Goal: Task Accomplishment & Management: Complete application form

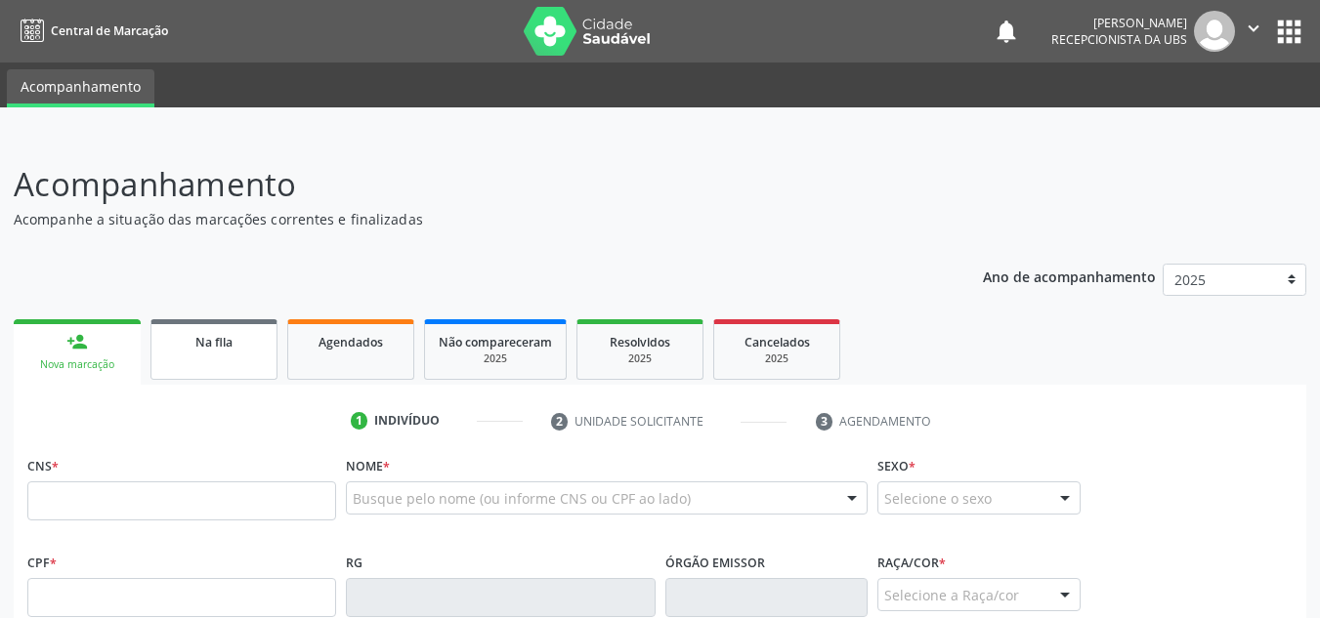
click at [232, 358] on link "Na fila" at bounding box center [213, 349] width 127 height 61
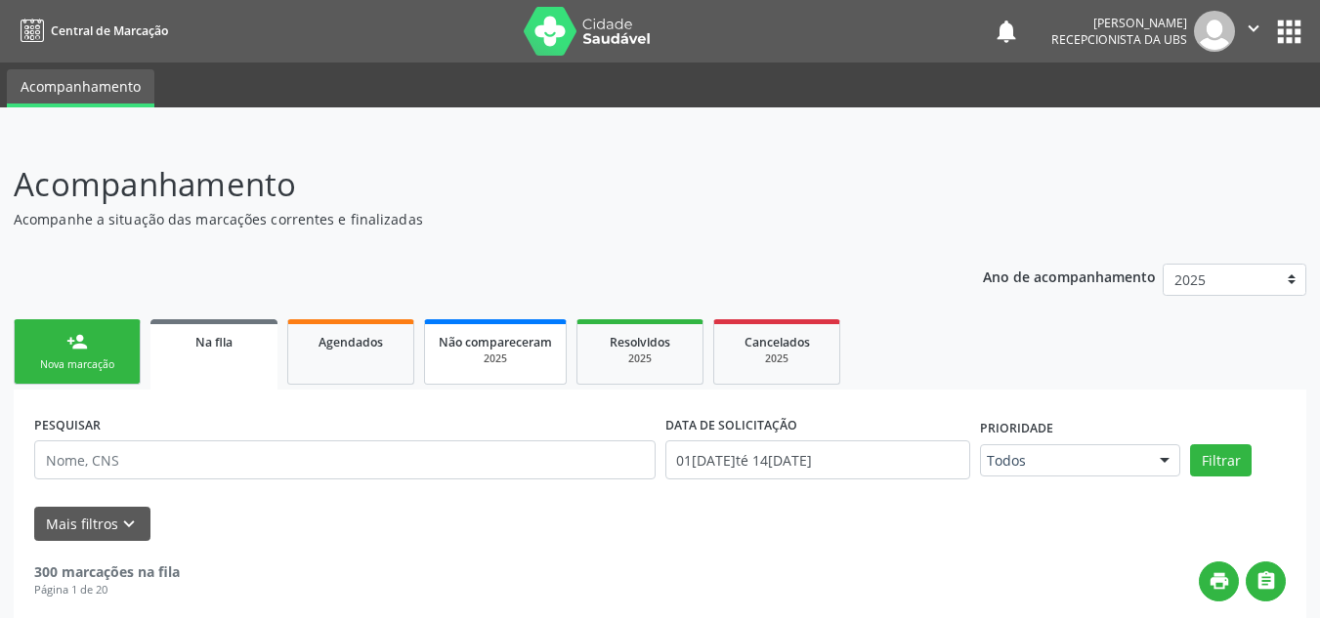
click at [501, 353] on div "2025" at bounding box center [495, 359] width 113 height 15
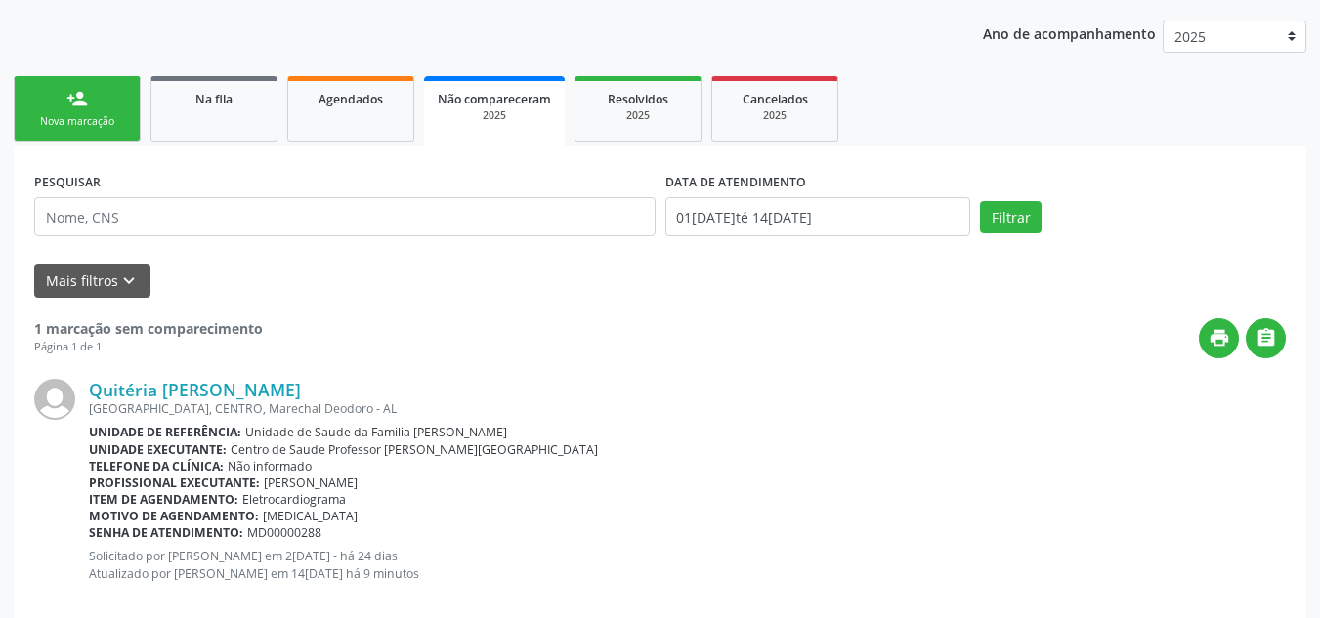
scroll to position [275, 0]
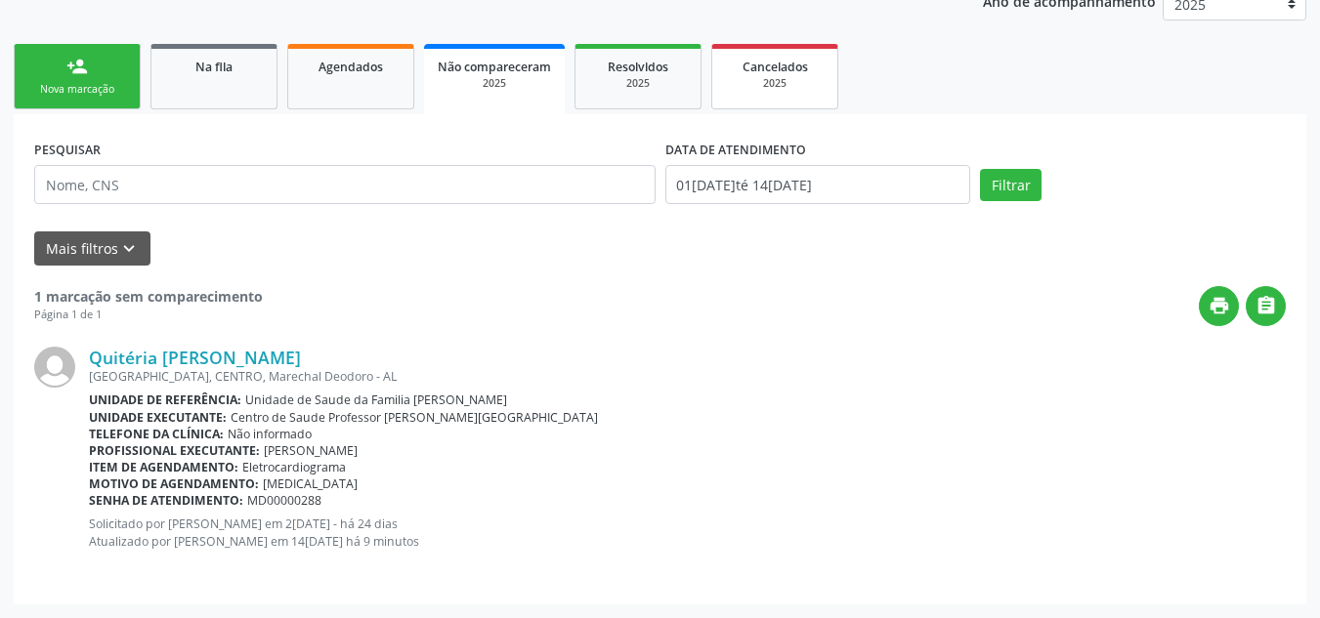
click at [759, 64] on span "Cancelados" at bounding box center [774, 67] width 65 height 17
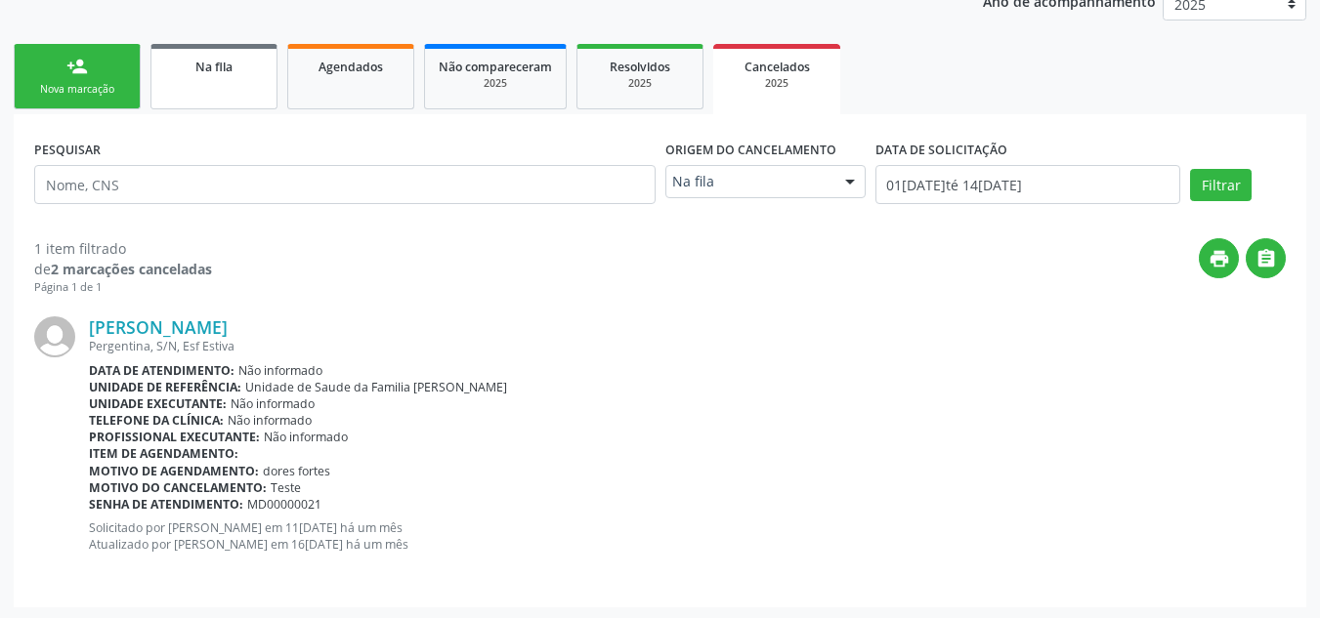
click at [197, 74] on span "Na fila" at bounding box center [213, 67] width 37 height 17
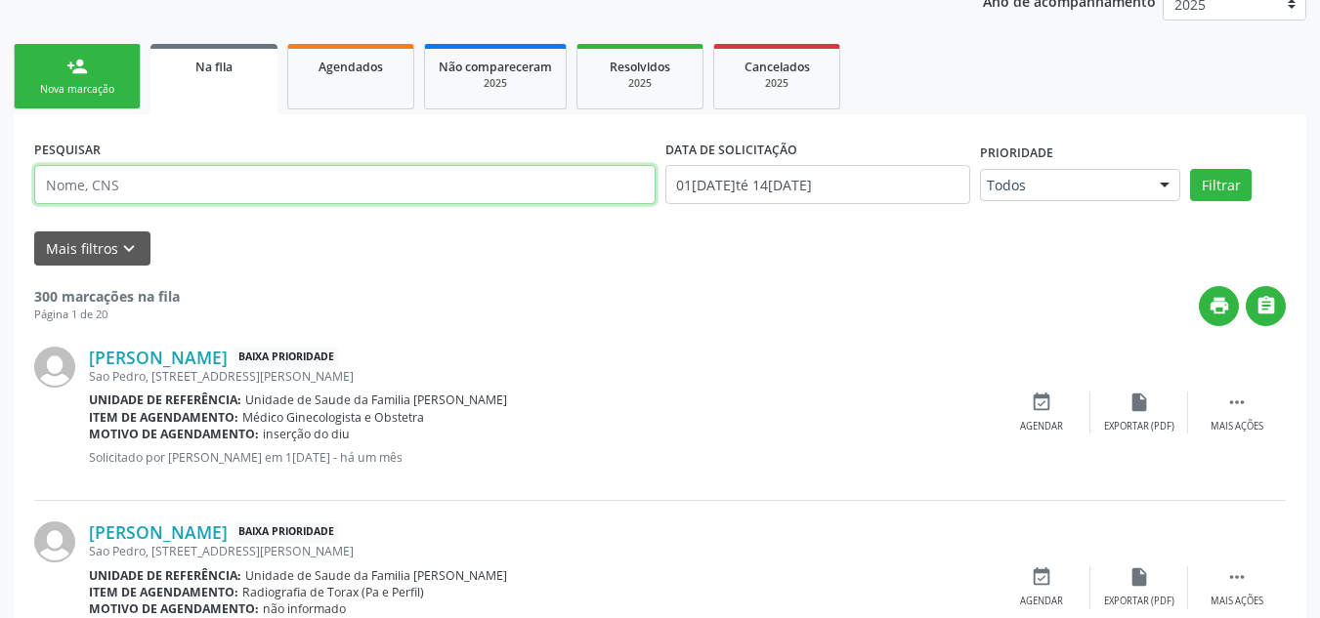
click at [195, 183] on input "text" at bounding box center [344, 184] width 621 height 39
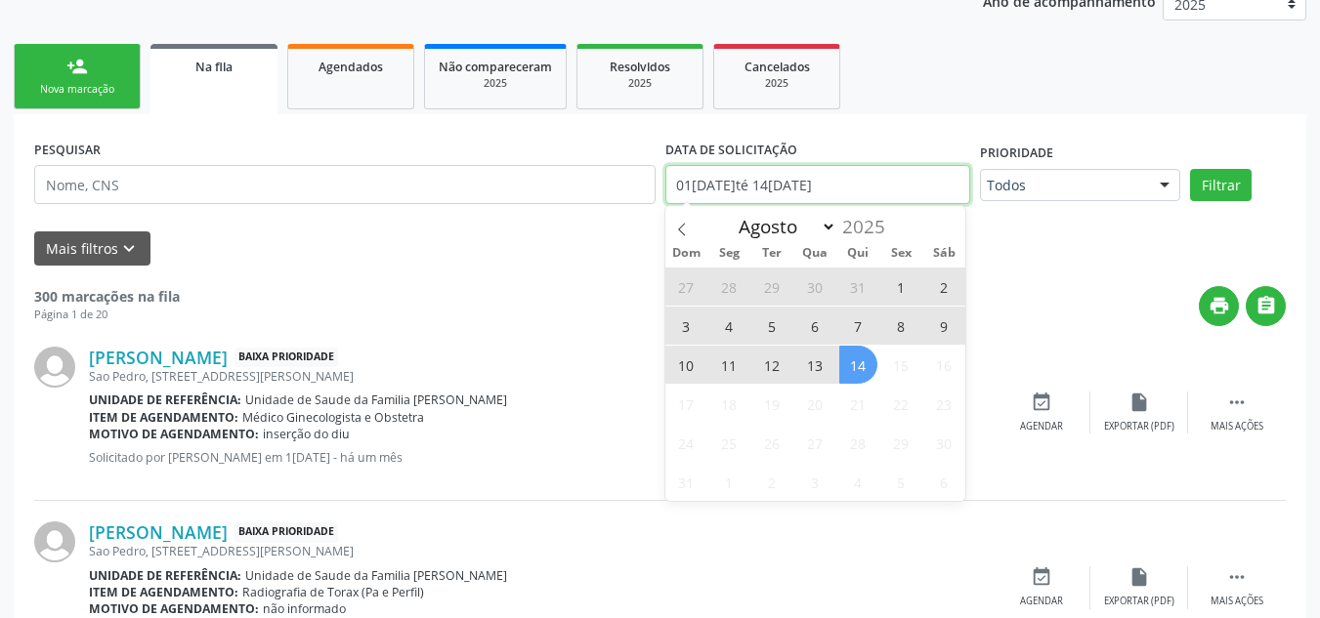
click at [876, 186] on input "01[DATE]té 14[DATE]" at bounding box center [818, 184] width 306 height 39
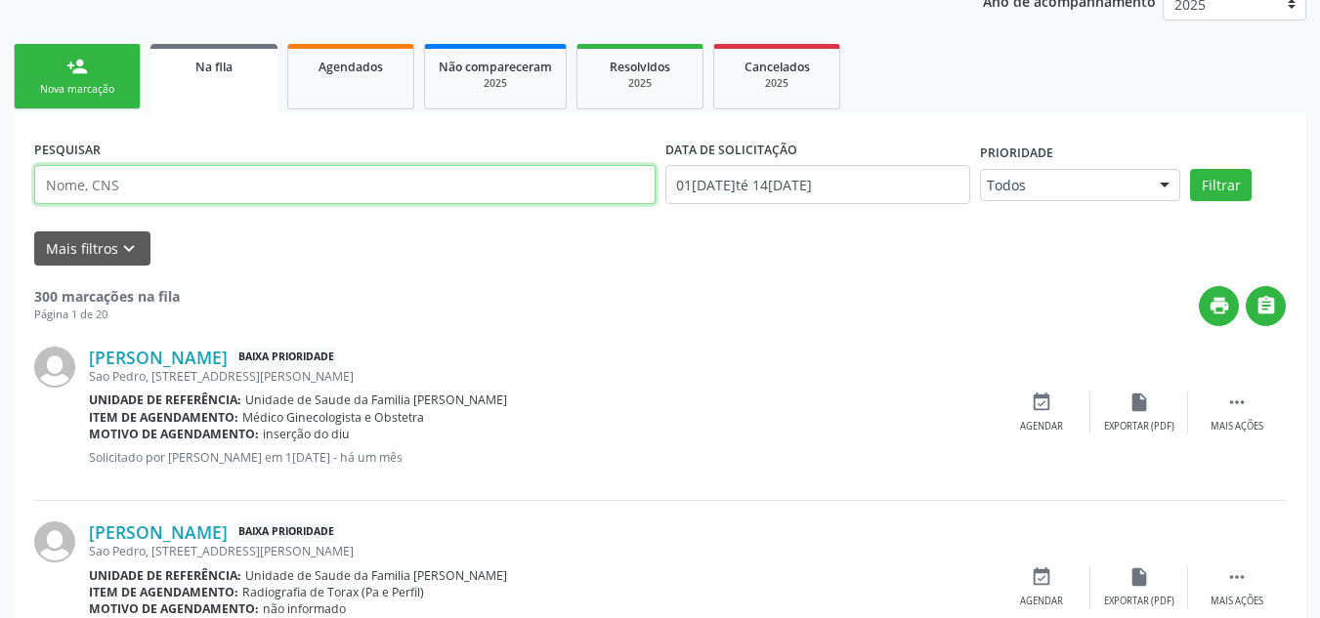
click at [508, 192] on input "text" at bounding box center [344, 184] width 621 height 39
type input "yedo"
click at [1190, 169] on button "Filtrar" at bounding box center [1221, 185] width 62 height 33
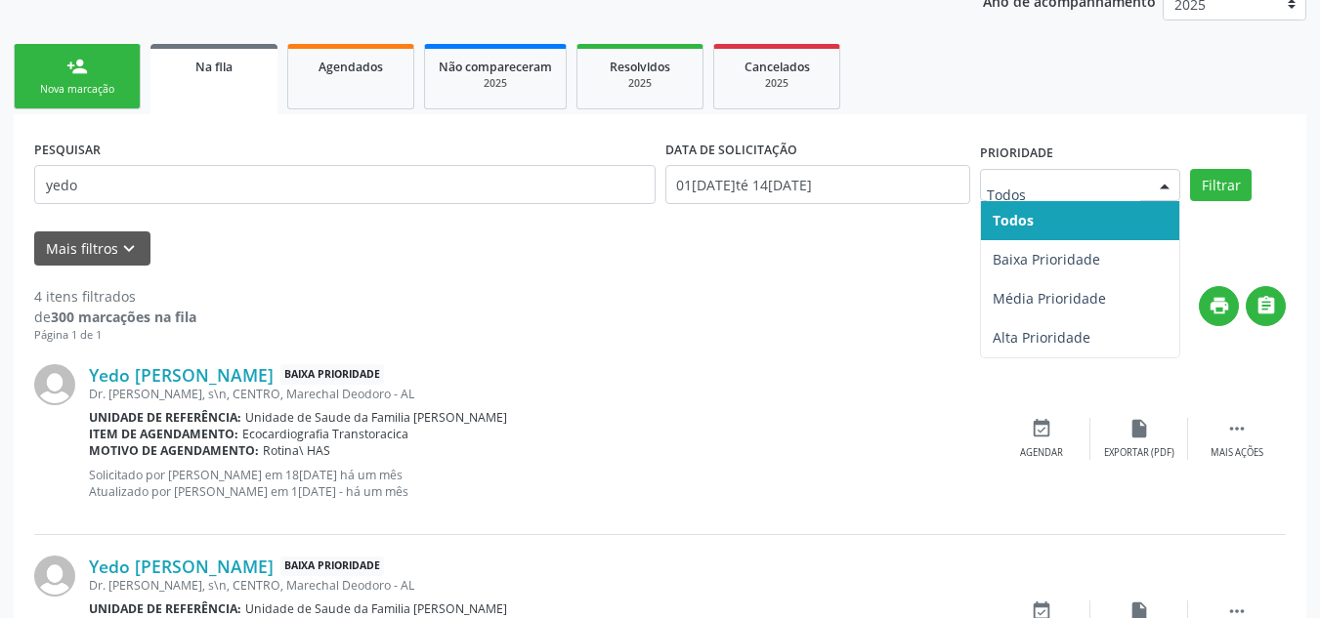
click at [1163, 192] on div at bounding box center [1164, 186] width 29 height 33
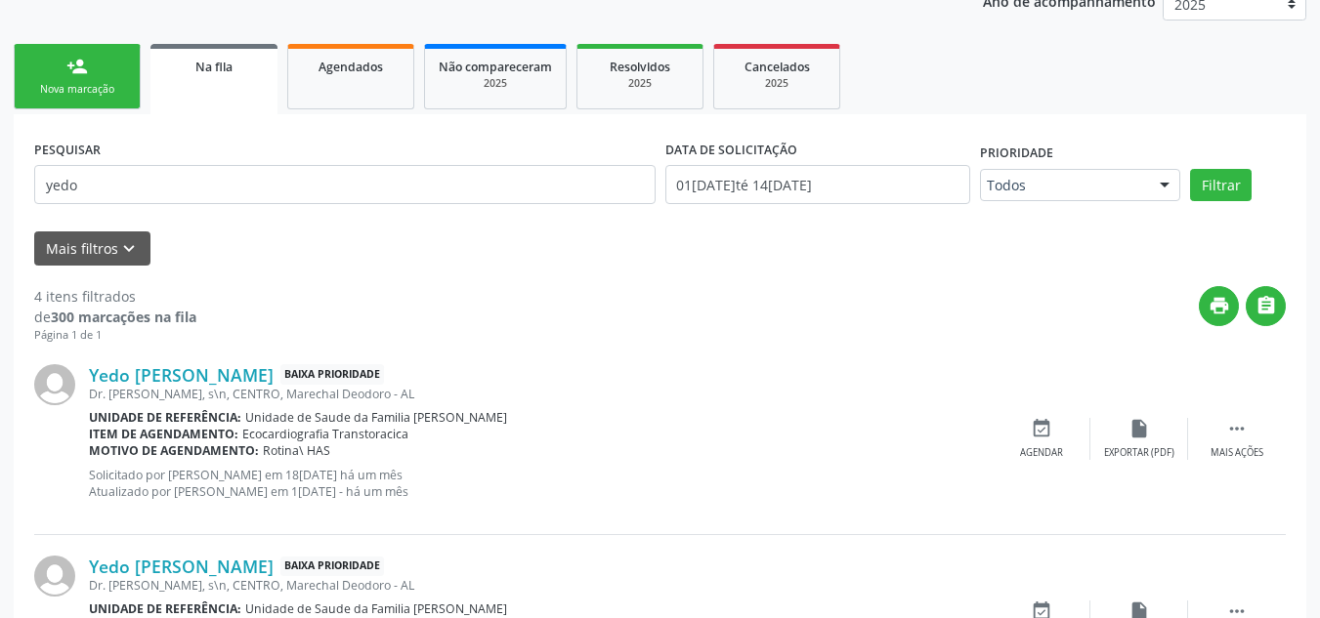
click at [692, 307] on div "print " at bounding box center [740, 315] width 1089 height 58
drag, startPoint x: 193, startPoint y: 186, endPoint x: 0, endPoint y: 267, distance: 209.7
click at [0, 267] on div "Acompanhamento Acompanhe a situação das marcações correntes e finalizadas Relat…" at bounding box center [660, 476] width 1320 height 1234
click at [360, 92] on link "Agendados" at bounding box center [350, 76] width 127 height 65
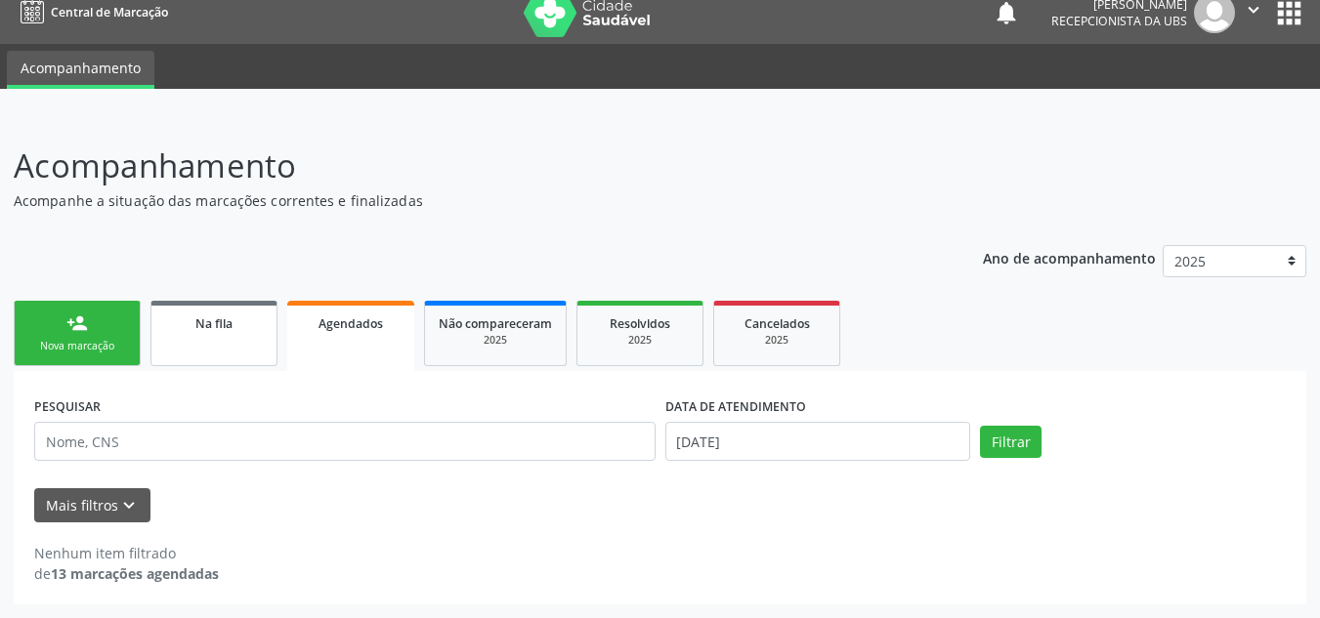
click at [221, 328] on span "Na fila" at bounding box center [213, 324] width 37 height 17
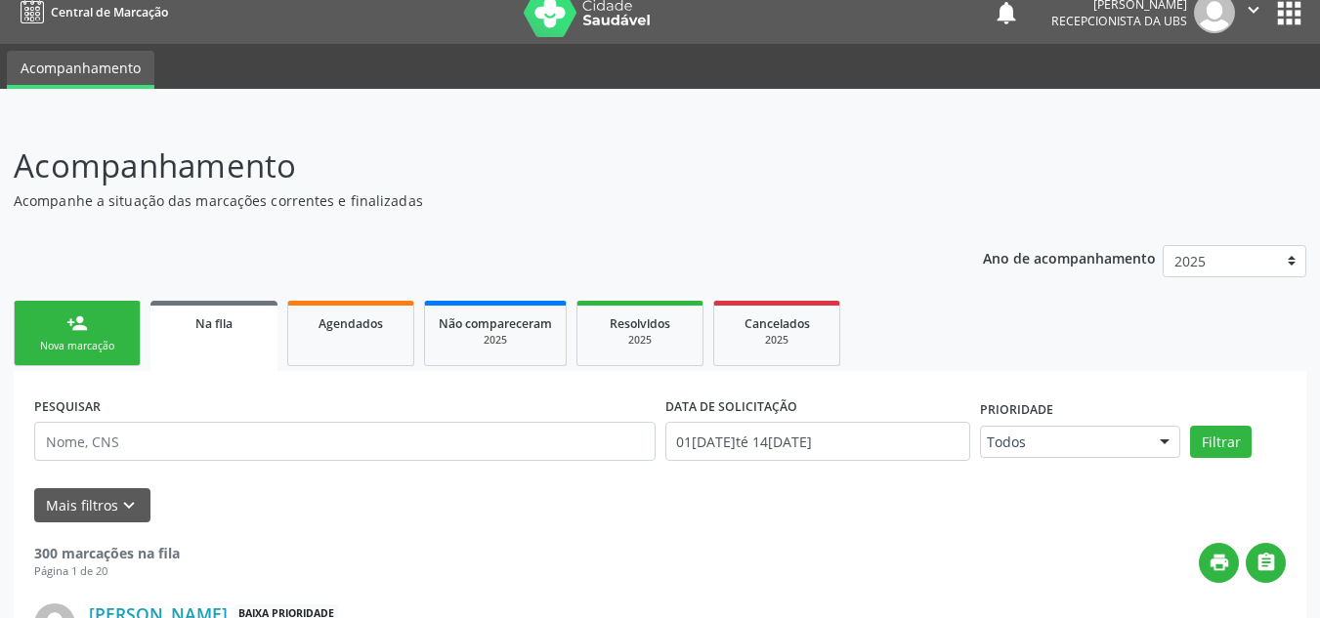
click at [63, 346] on div "Nova marcação" at bounding box center [77, 346] width 98 height 15
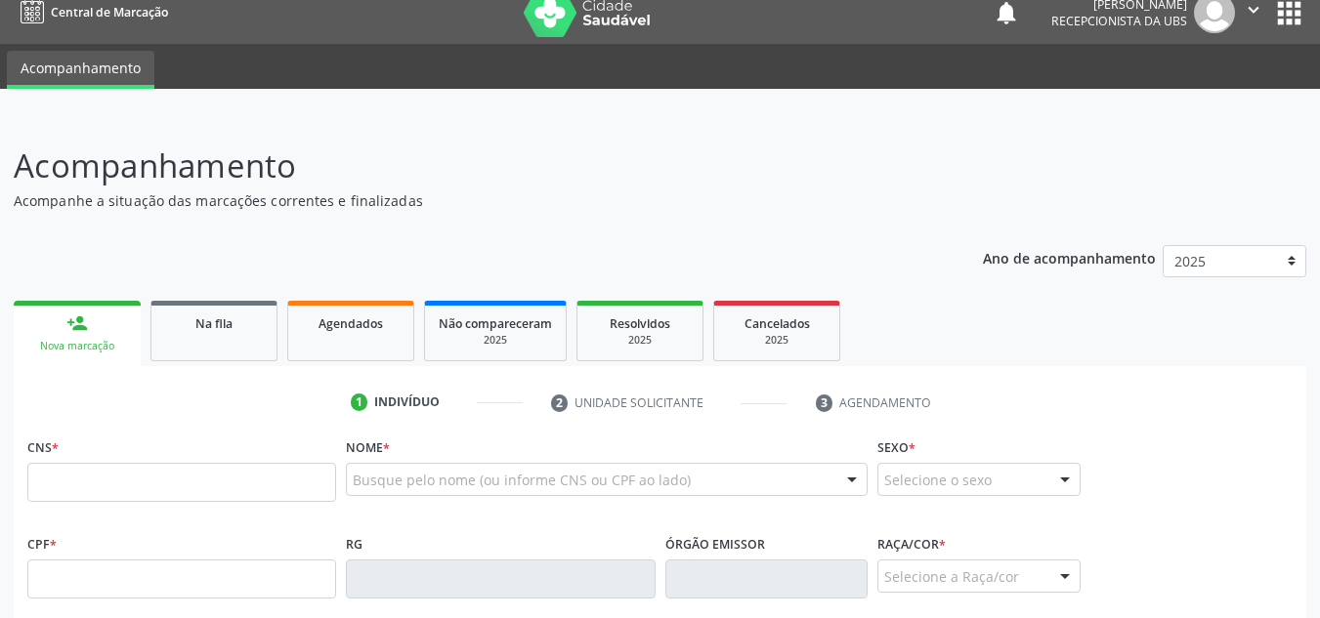
click at [108, 338] on link "person_add Nova marcação" at bounding box center [77, 333] width 127 height 65
click at [163, 481] on input "text" at bounding box center [181, 482] width 309 height 39
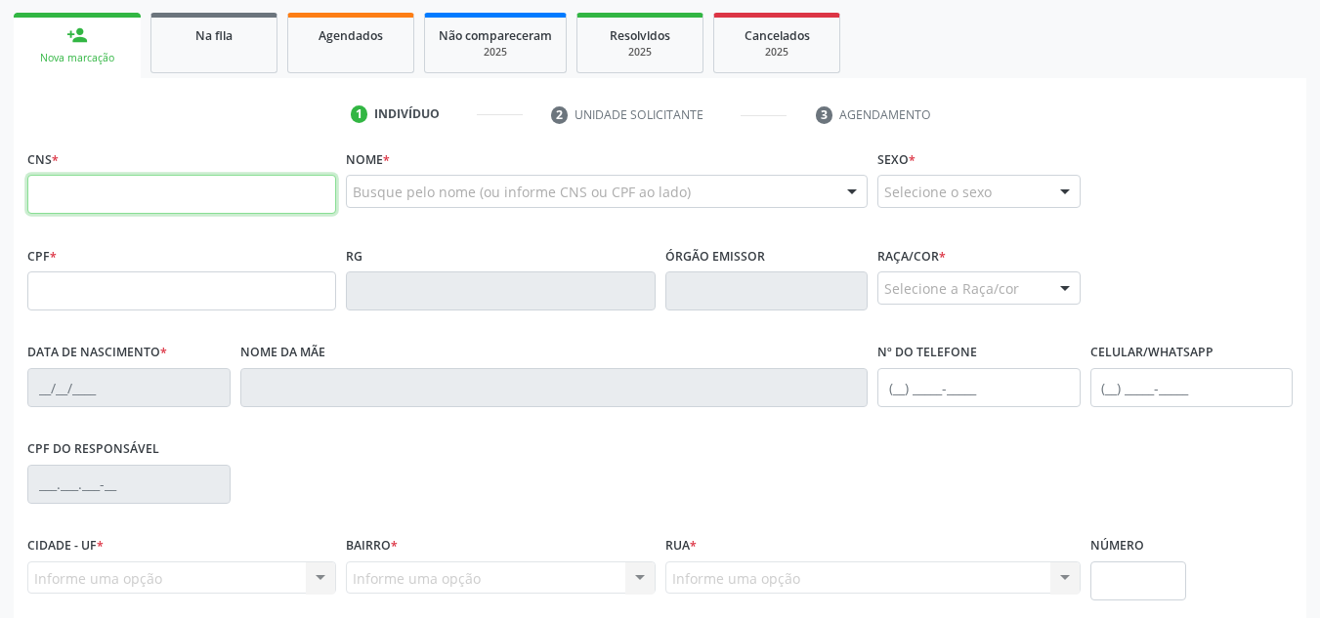
scroll to position [331, 0]
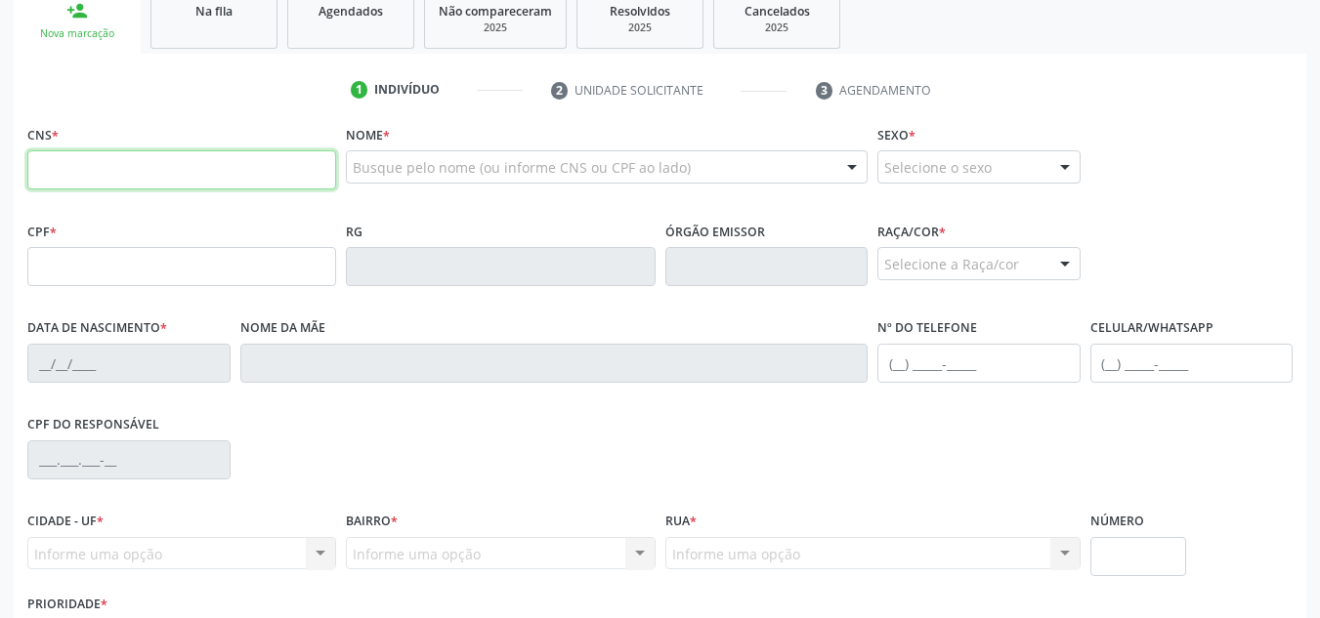
click at [161, 165] on input "text" at bounding box center [181, 169] width 309 height 39
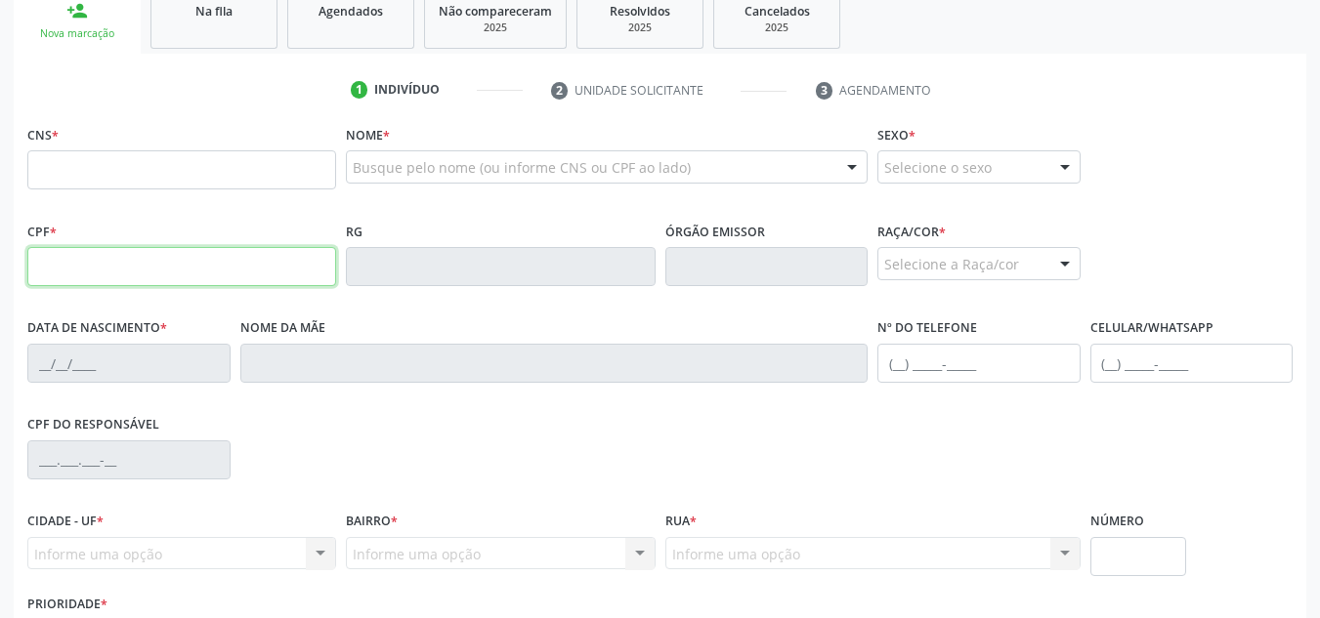
click at [185, 270] on input "text" at bounding box center [181, 266] width 309 height 39
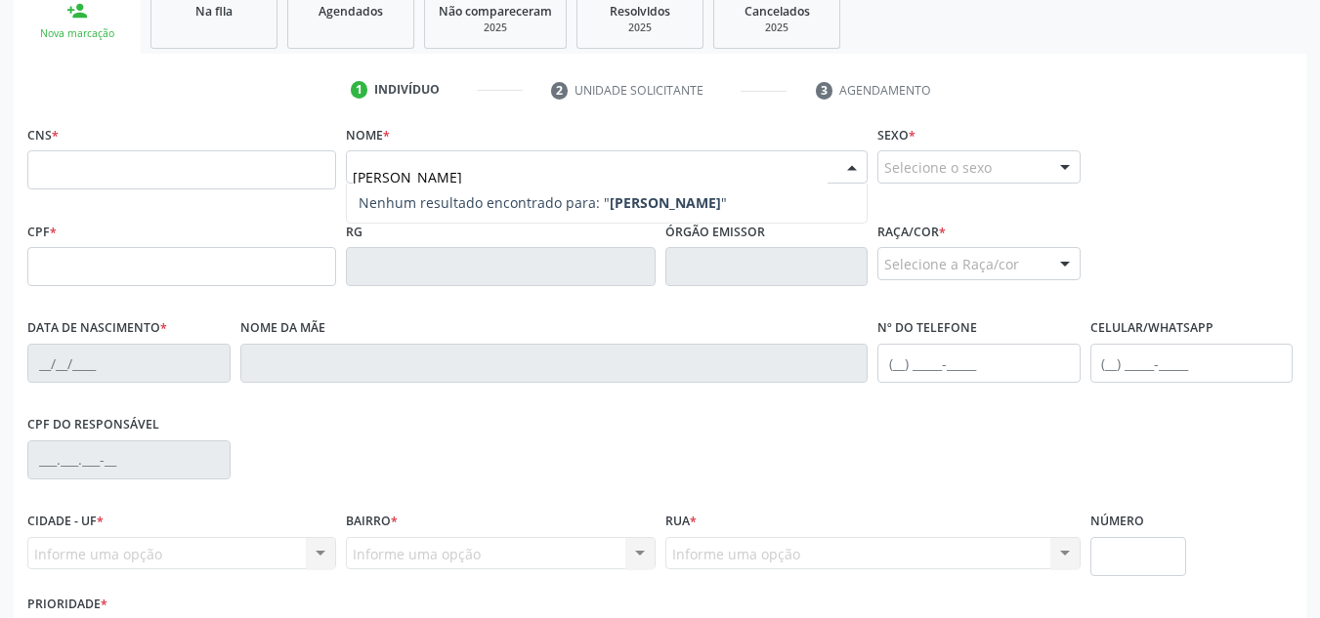
type input "[PERSON_NAME]"
drag, startPoint x: 461, startPoint y: 176, endPoint x: 320, endPoint y: 177, distance: 140.7
click at [320, 177] on div "CNS * Nome * [PERSON_NAME] Nenhum resultado encontrado para: " [PERSON_NAME] " …" at bounding box center [659, 168] width 1275 height 97
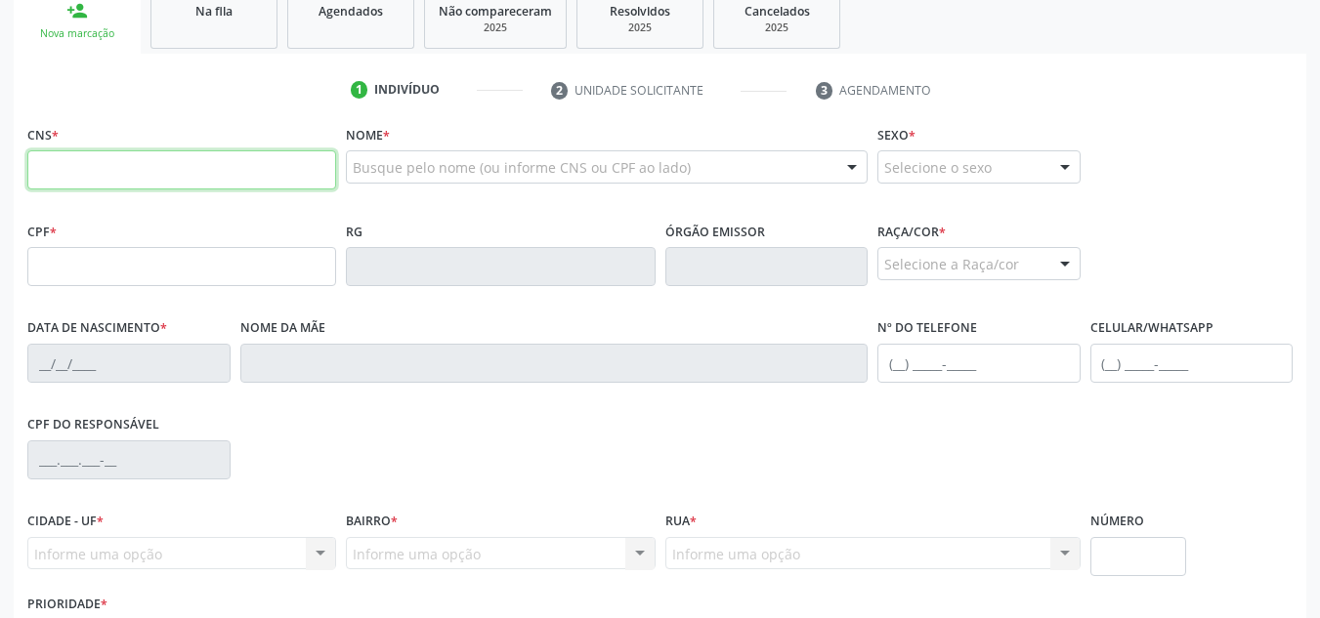
click at [287, 180] on input "text" at bounding box center [181, 169] width 309 height 39
type input "704 0081 0467 6870"
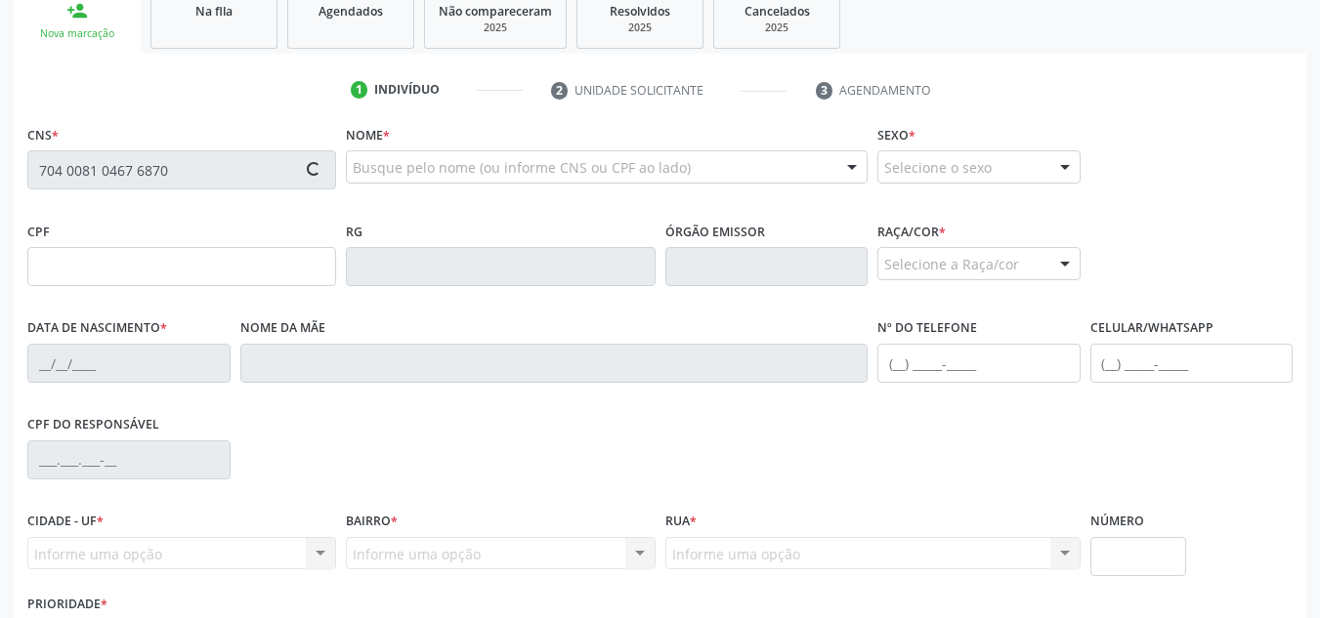
type input "02[DATE]"
type input "[PERSON_NAME]"
type input "[PHONE_NUMBER]"
type input "S/N"
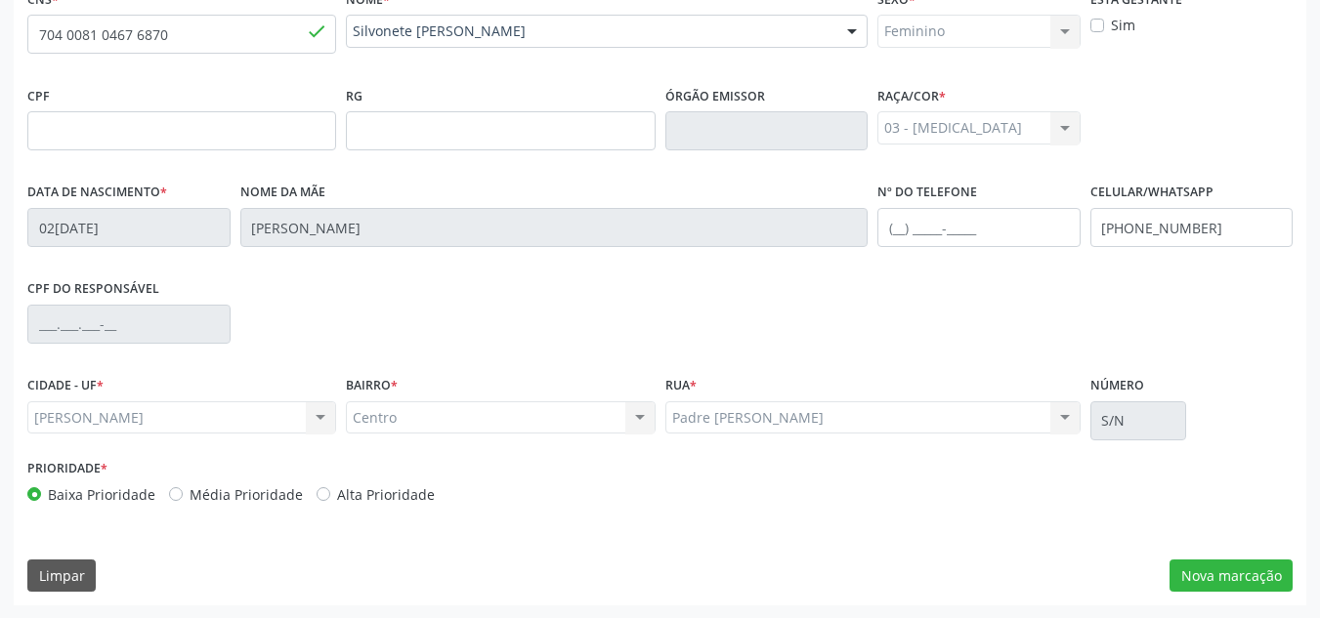
scroll to position [468, 0]
click at [1251, 565] on button "Nova marcação" at bounding box center [1230, 575] width 123 height 33
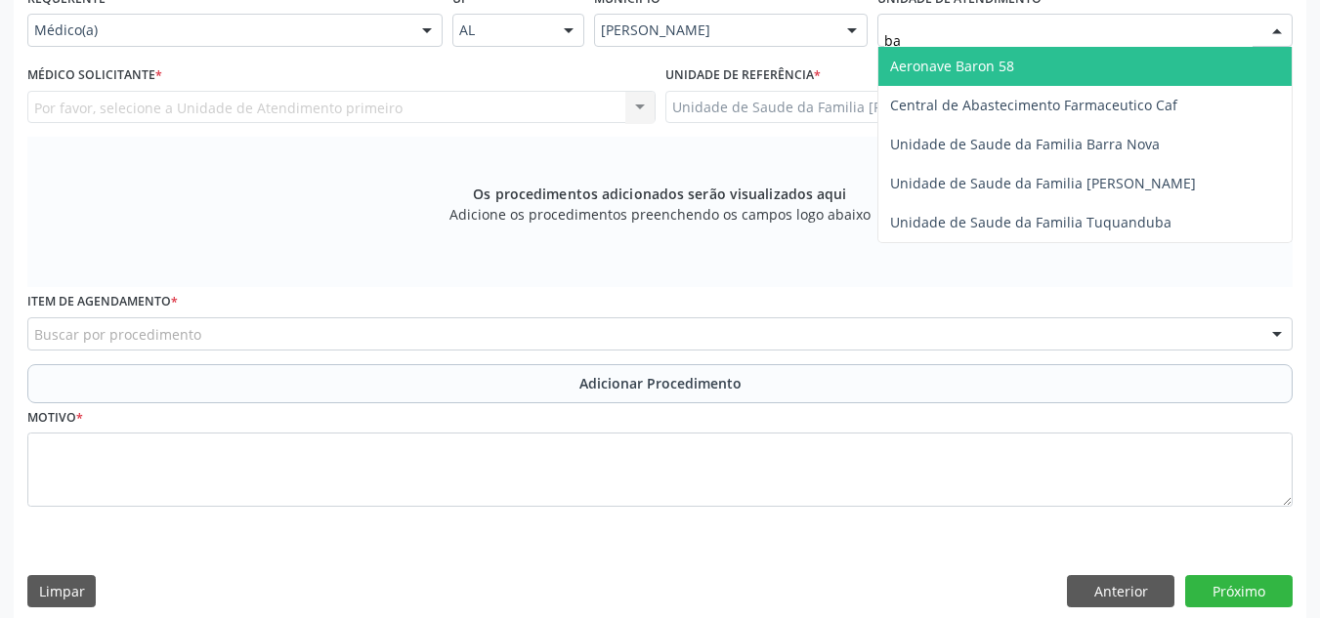
type input "bar"
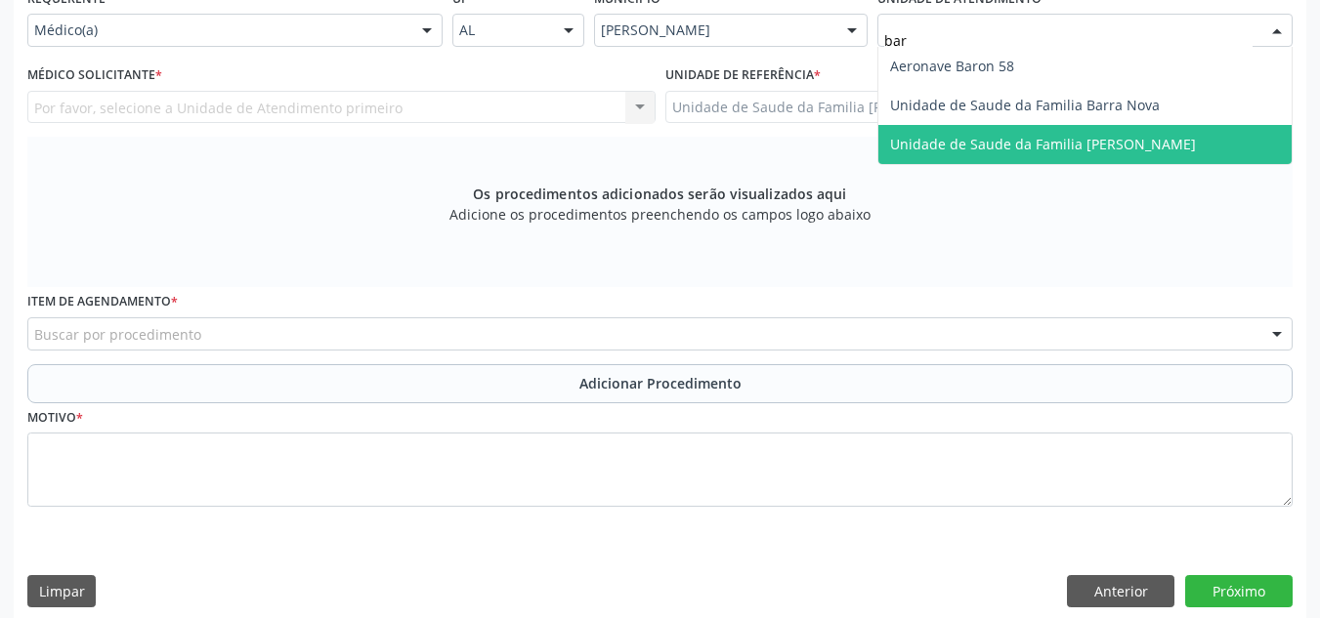
click at [1122, 160] on span "Unidade de Saude da Familia [PERSON_NAME]" at bounding box center [1084, 144] width 413 height 39
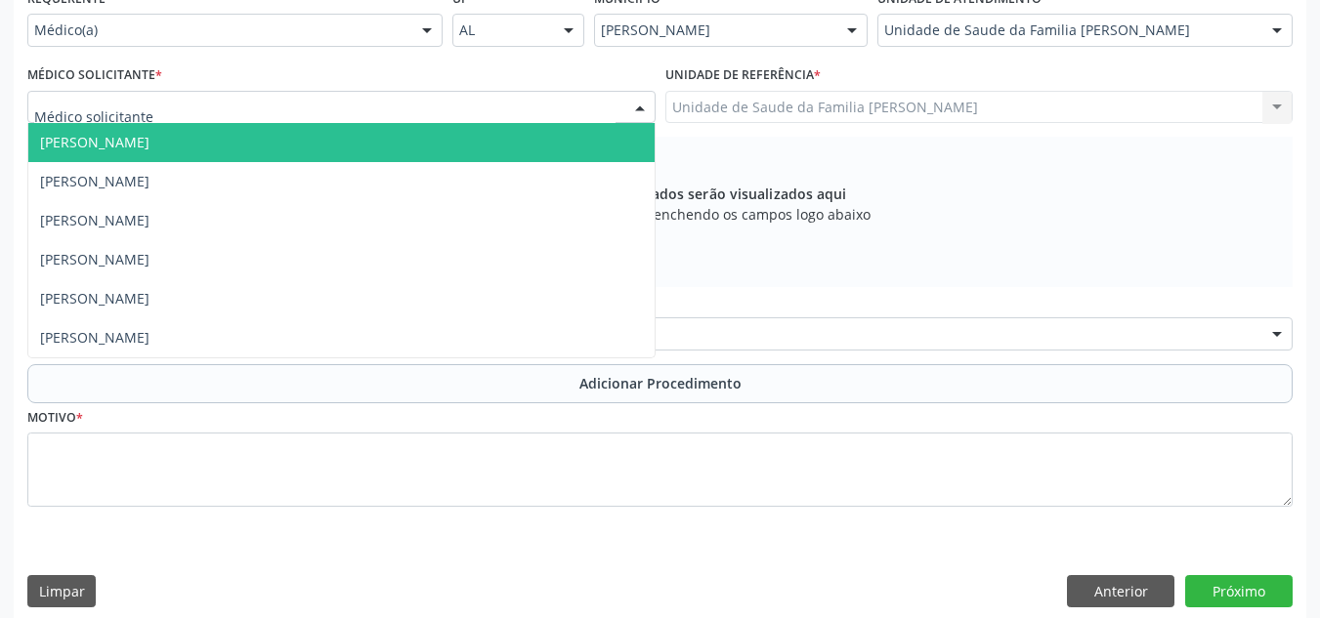
click at [438, 106] on div at bounding box center [341, 107] width 628 height 33
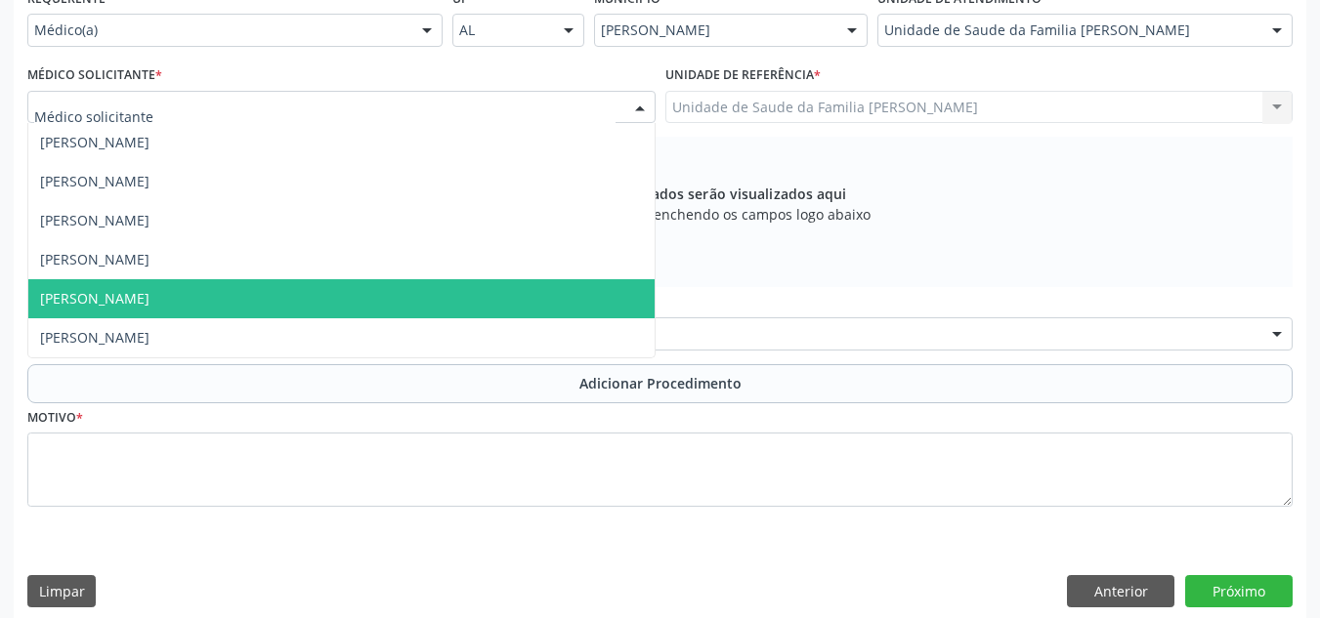
click at [412, 298] on span "[PERSON_NAME]" at bounding box center [341, 298] width 626 height 39
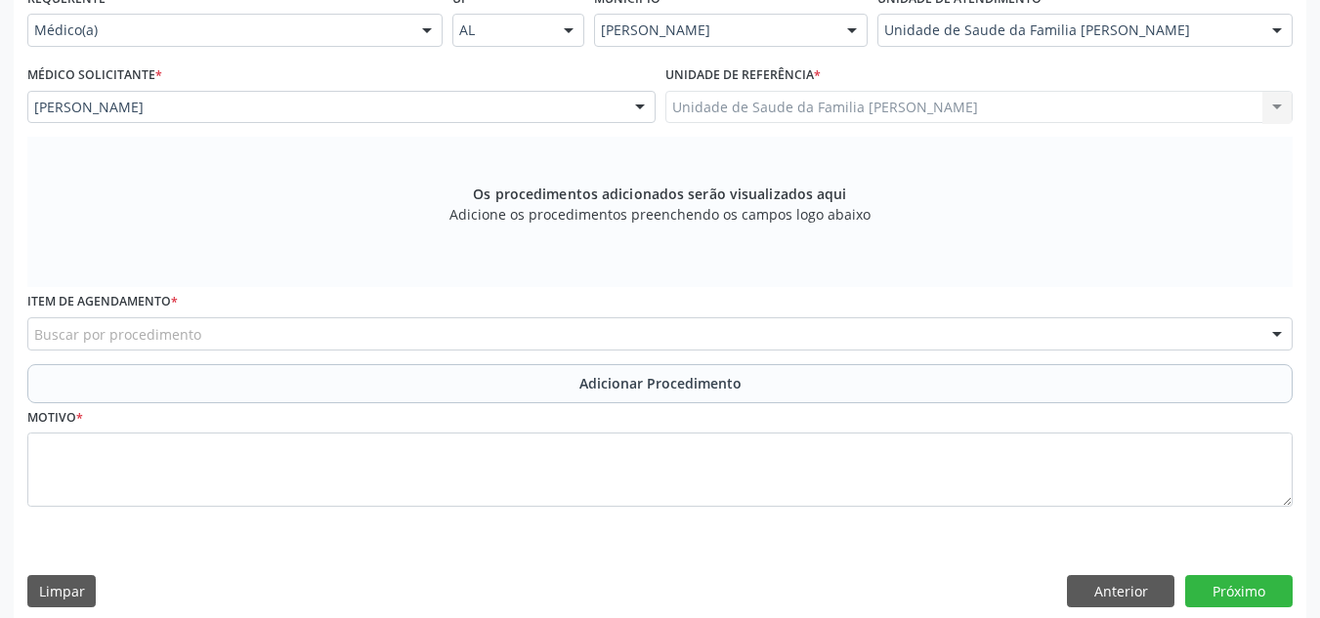
click at [366, 342] on div "Buscar por procedimento" at bounding box center [659, 333] width 1265 height 33
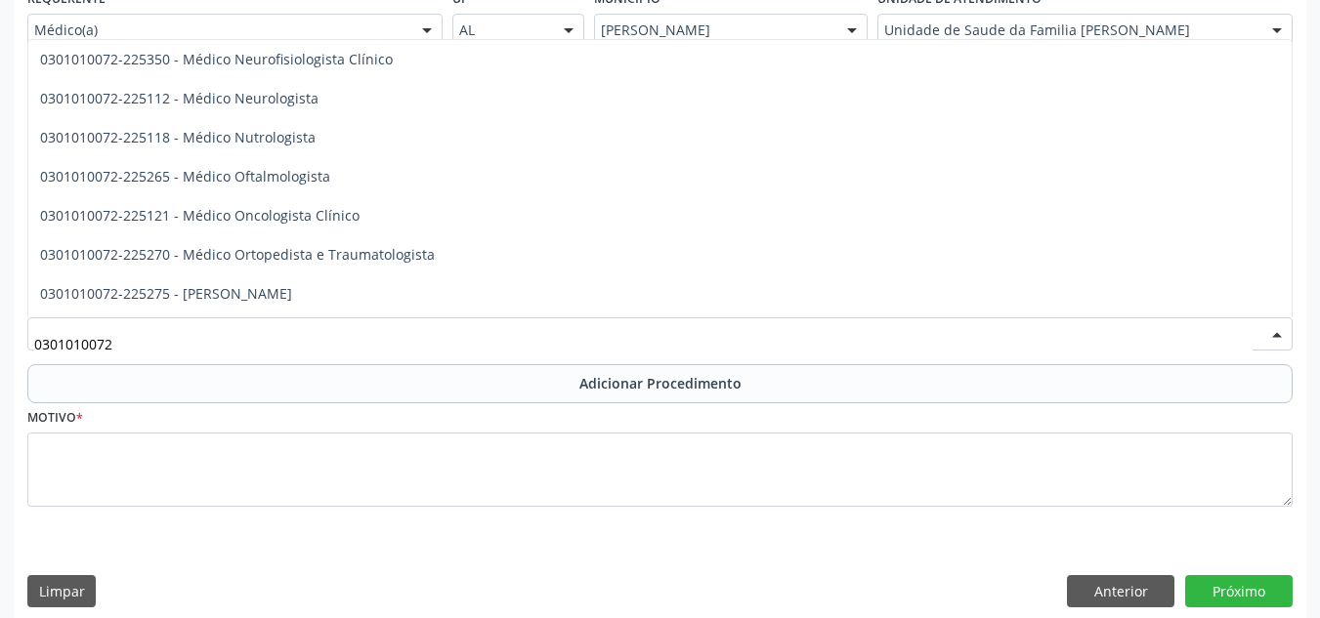
scroll to position [1576, 0]
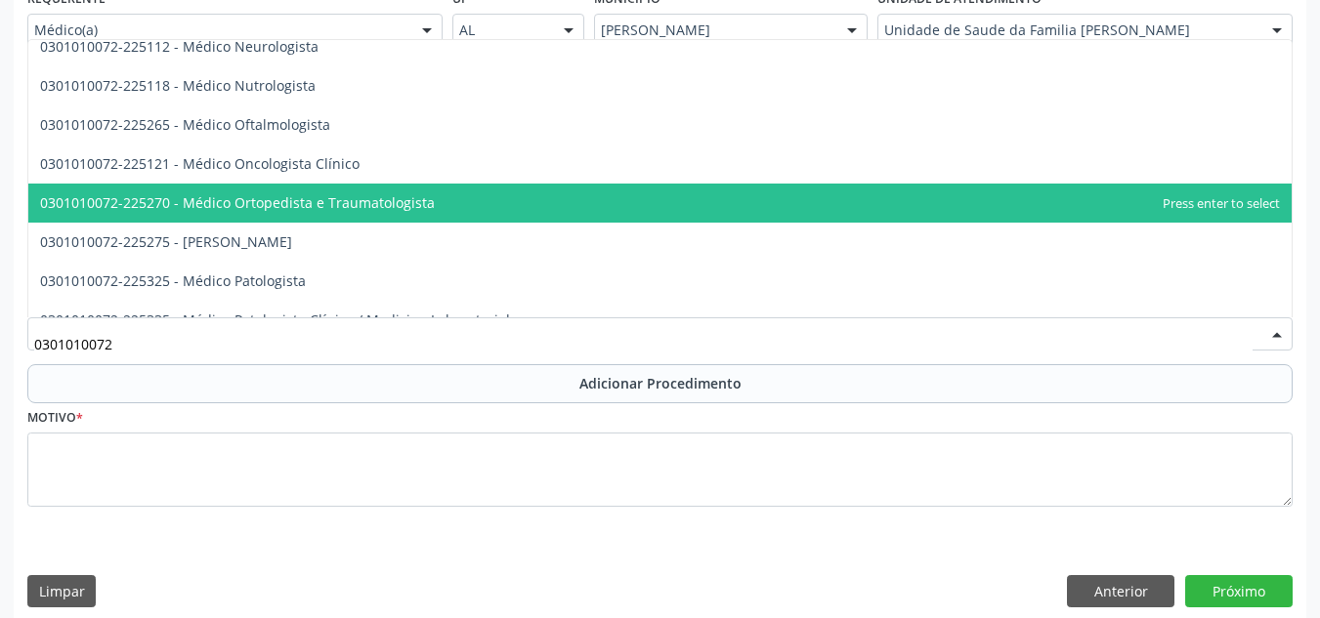
click at [728, 190] on span "0301010072-225270 - Médico Ortopedista e Traumatologista" at bounding box center [659, 203] width 1263 height 39
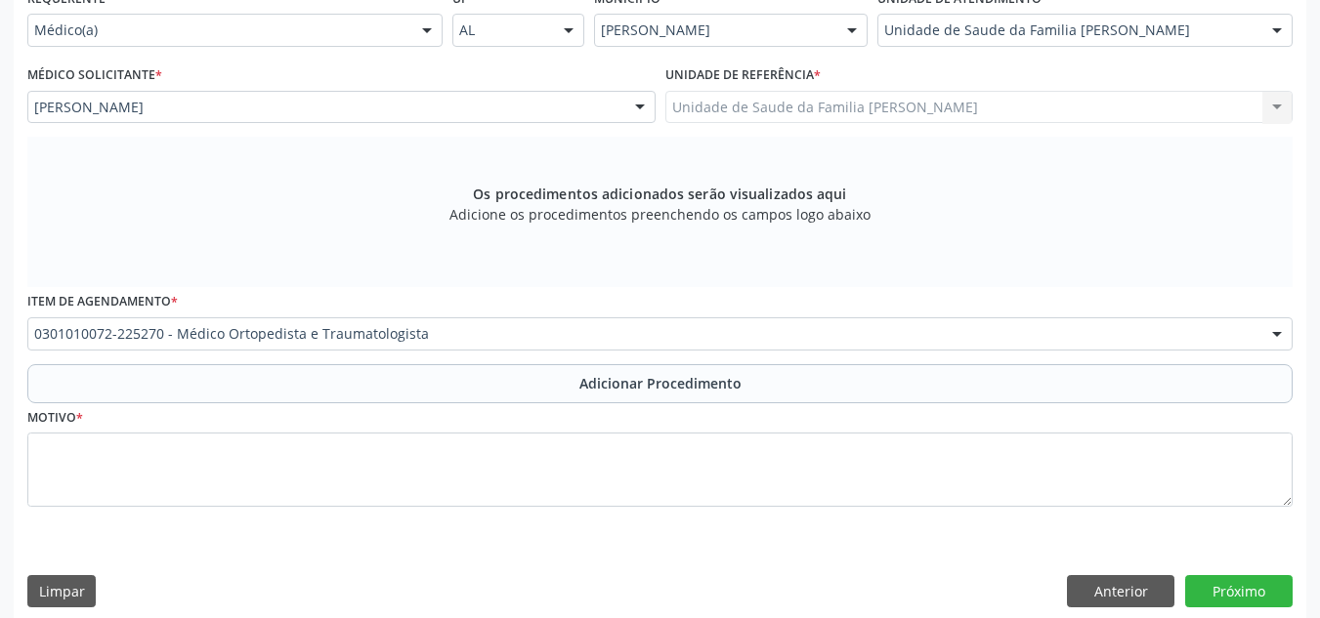
click at [728, 190] on div "Requerente * Médico(a) Médico(a) Enfermeiro(a) Paciente Nenhum resultado encont…" at bounding box center [659, 258] width 1265 height 551
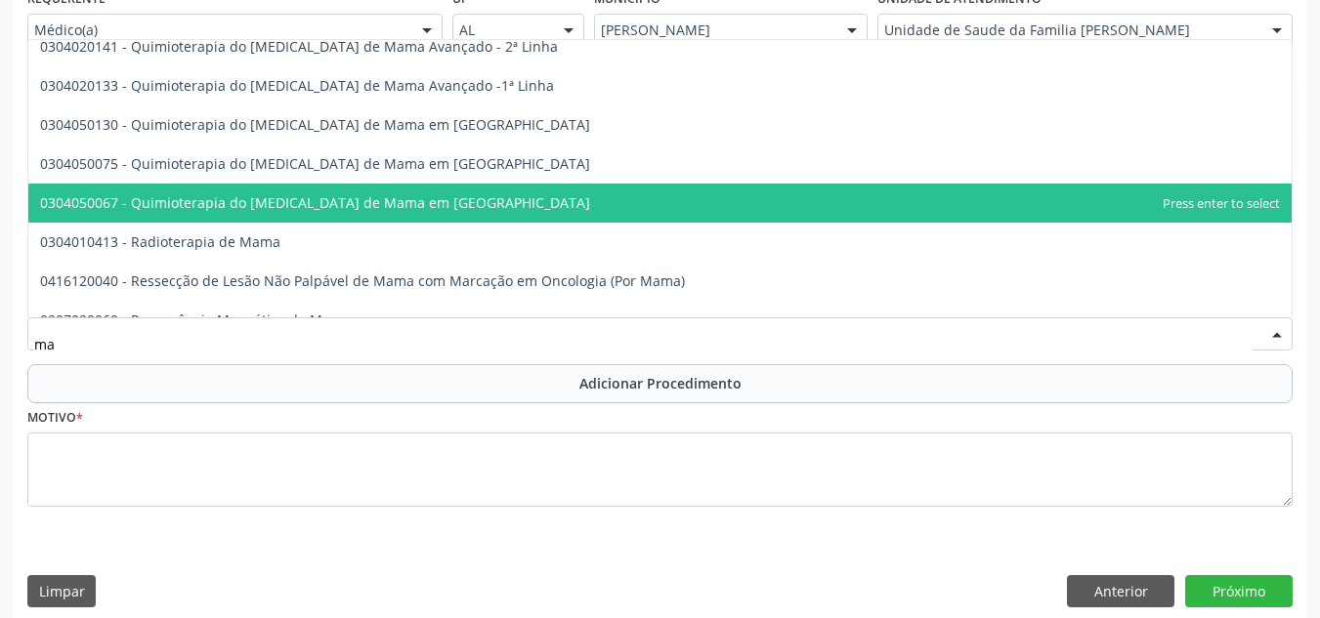
type input "m"
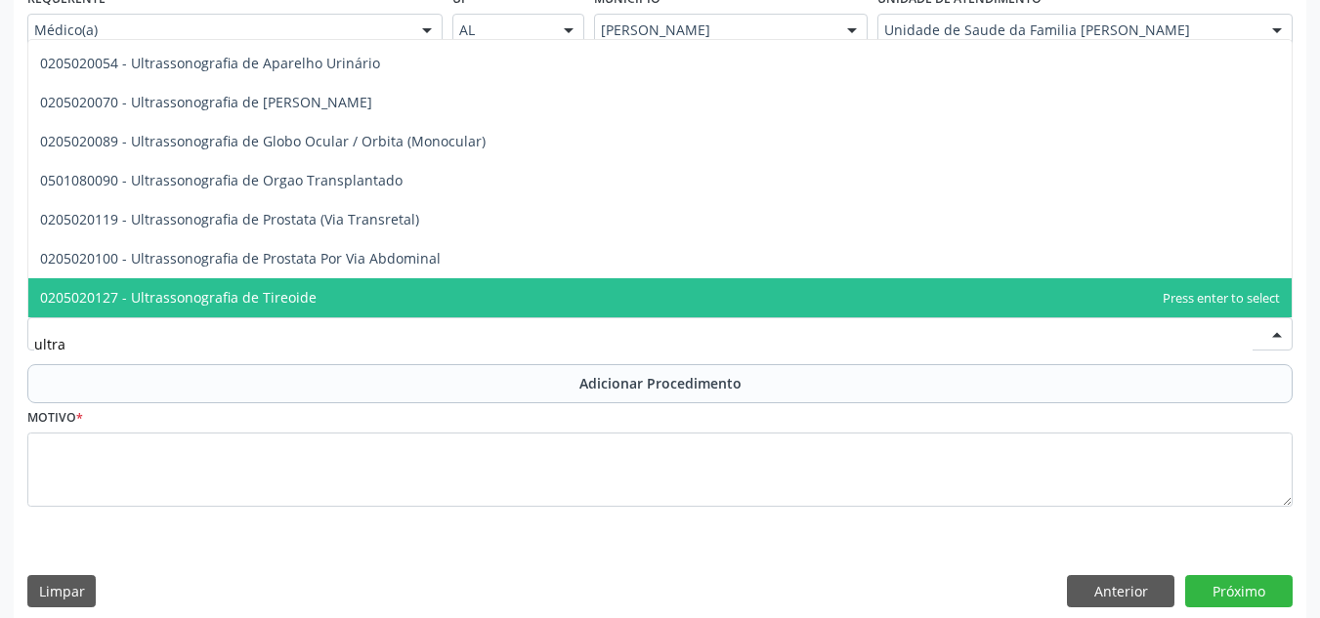
scroll to position [739, 0]
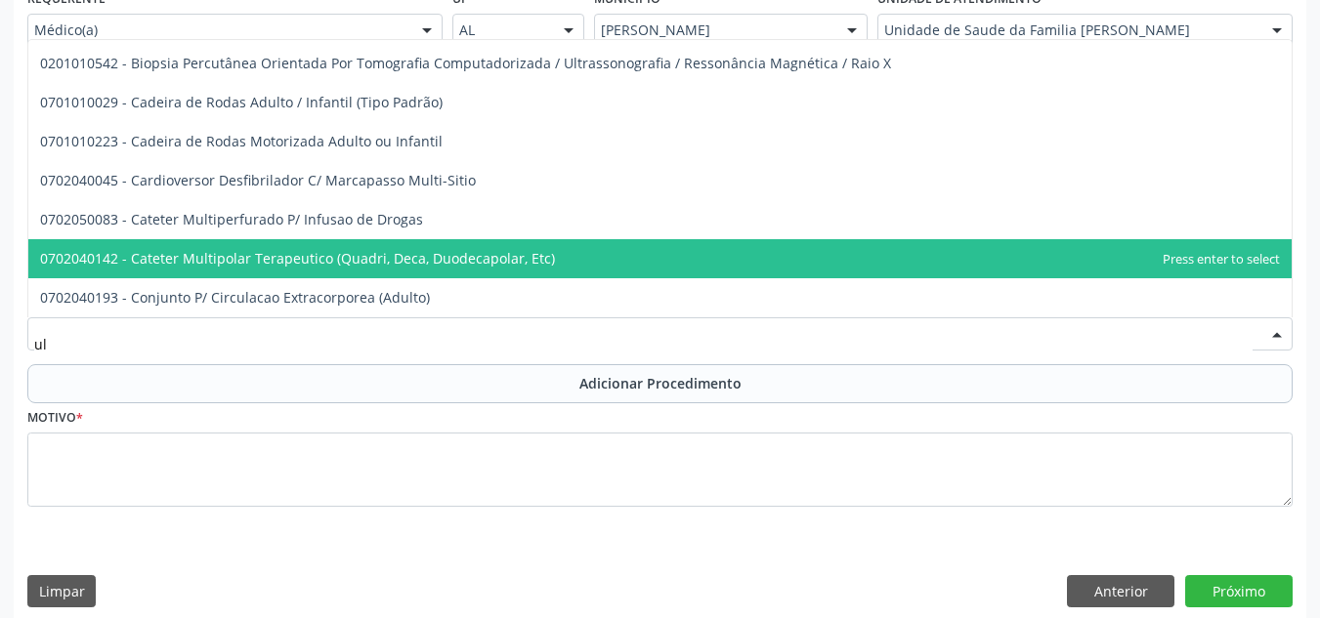
type input "u"
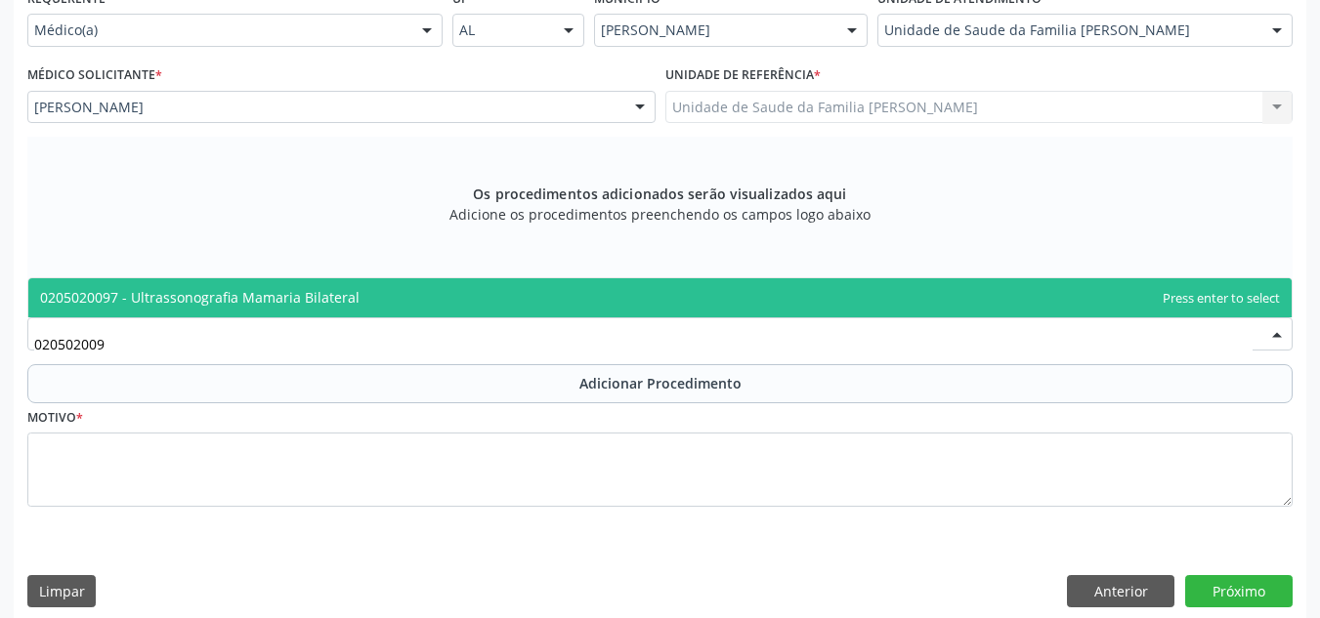
scroll to position [0, 0]
type input "0205020097"
click at [1117, 294] on span "0205020097 - Ultrassonografia Mamaria Bilateral" at bounding box center [659, 297] width 1263 height 39
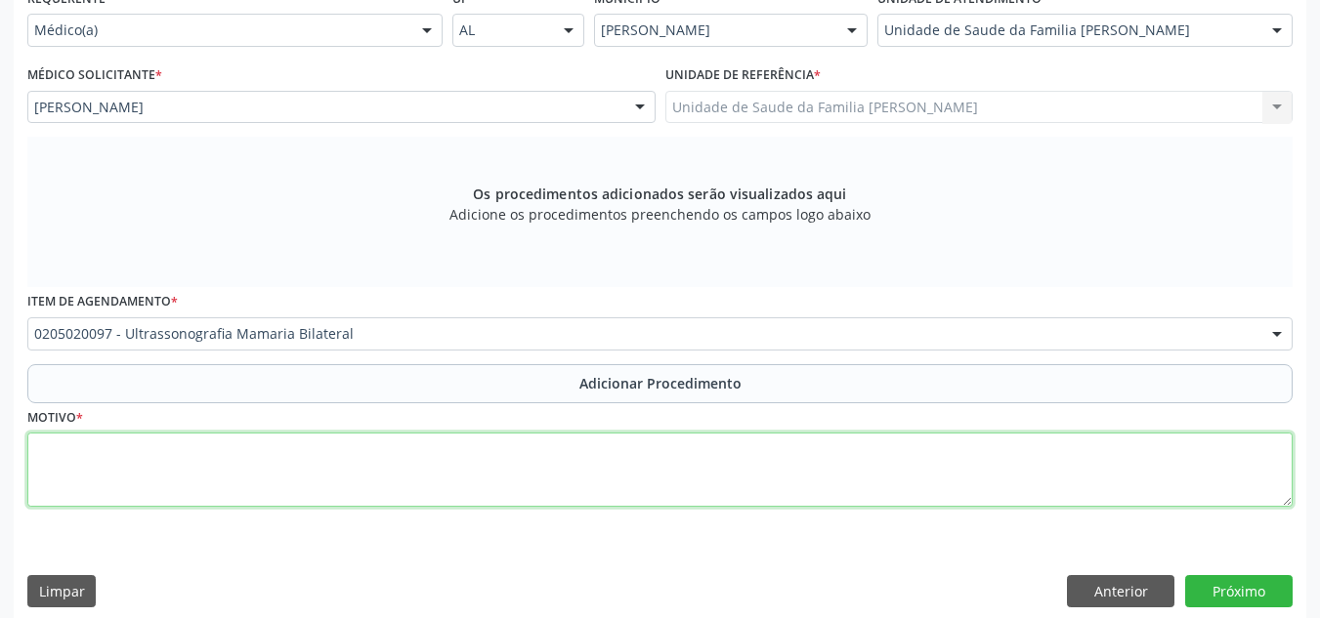
click at [576, 486] on textarea at bounding box center [659, 470] width 1265 height 74
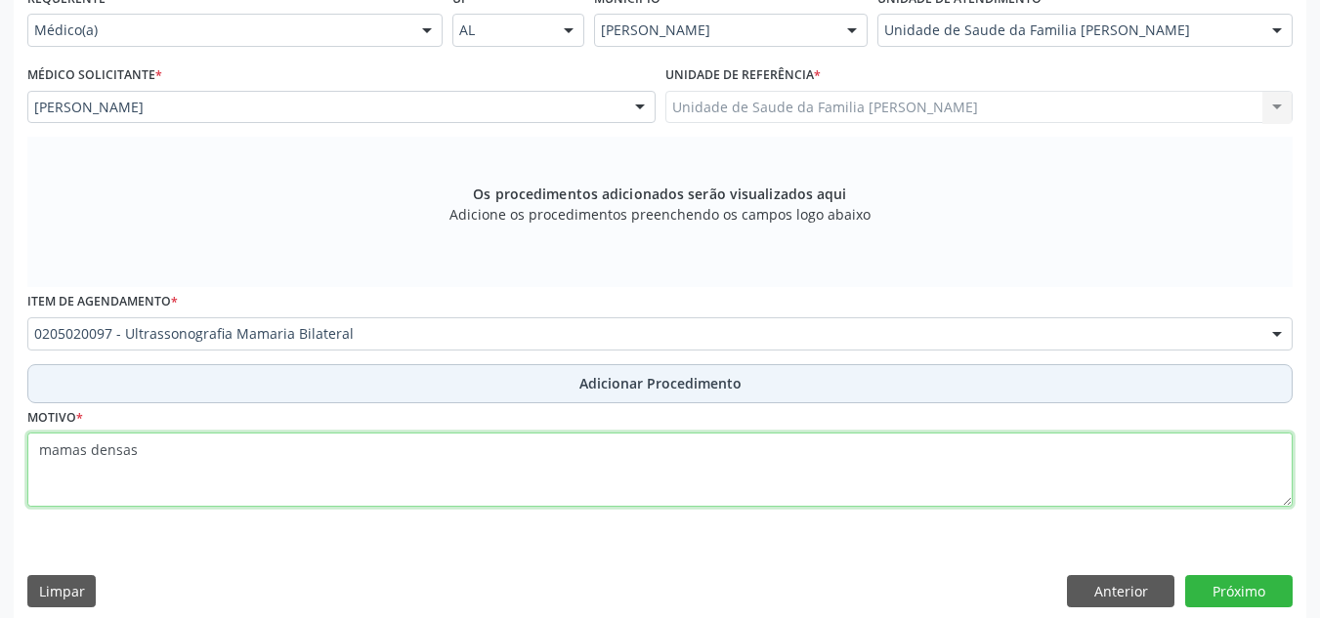
type textarea "mamas densas"
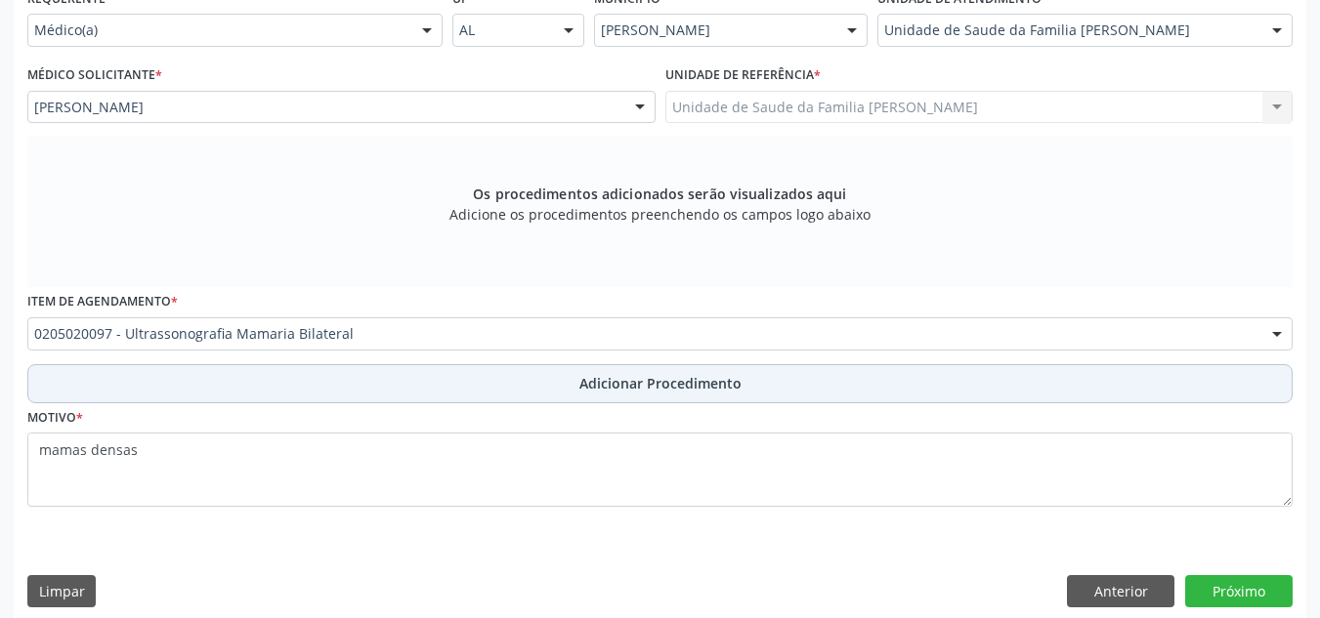
click at [734, 391] on span "Adicionar Procedimento" at bounding box center [660, 383] width 162 height 21
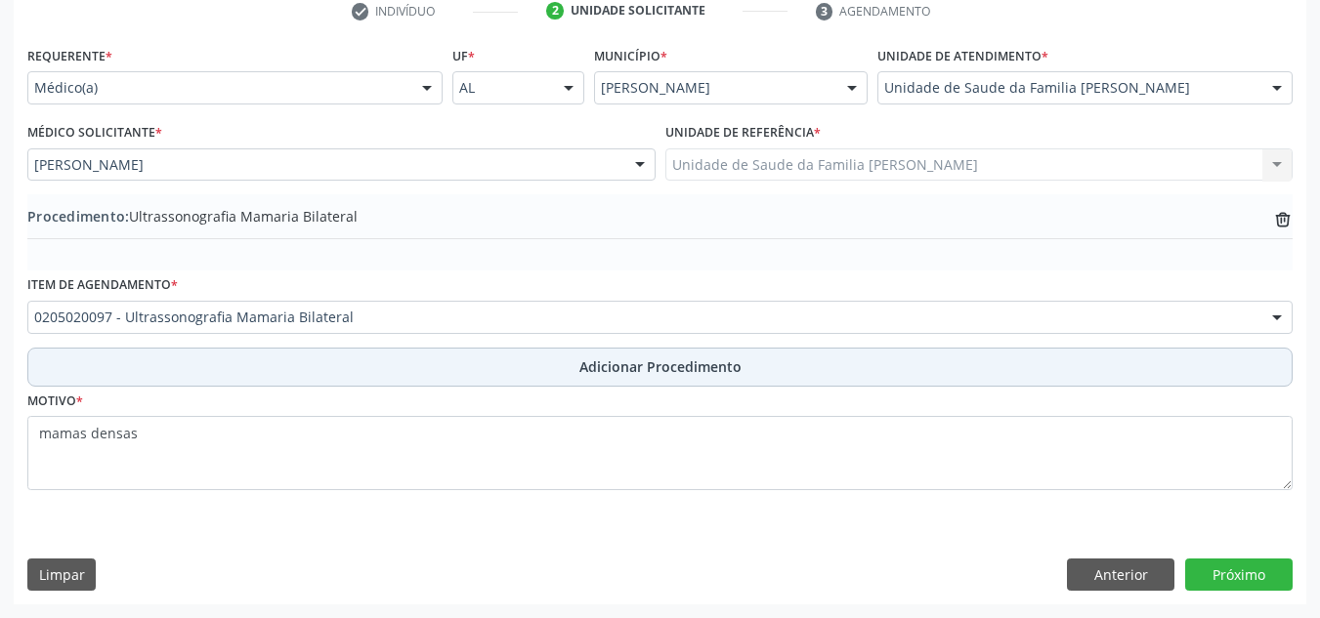
scroll to position [410, 0]
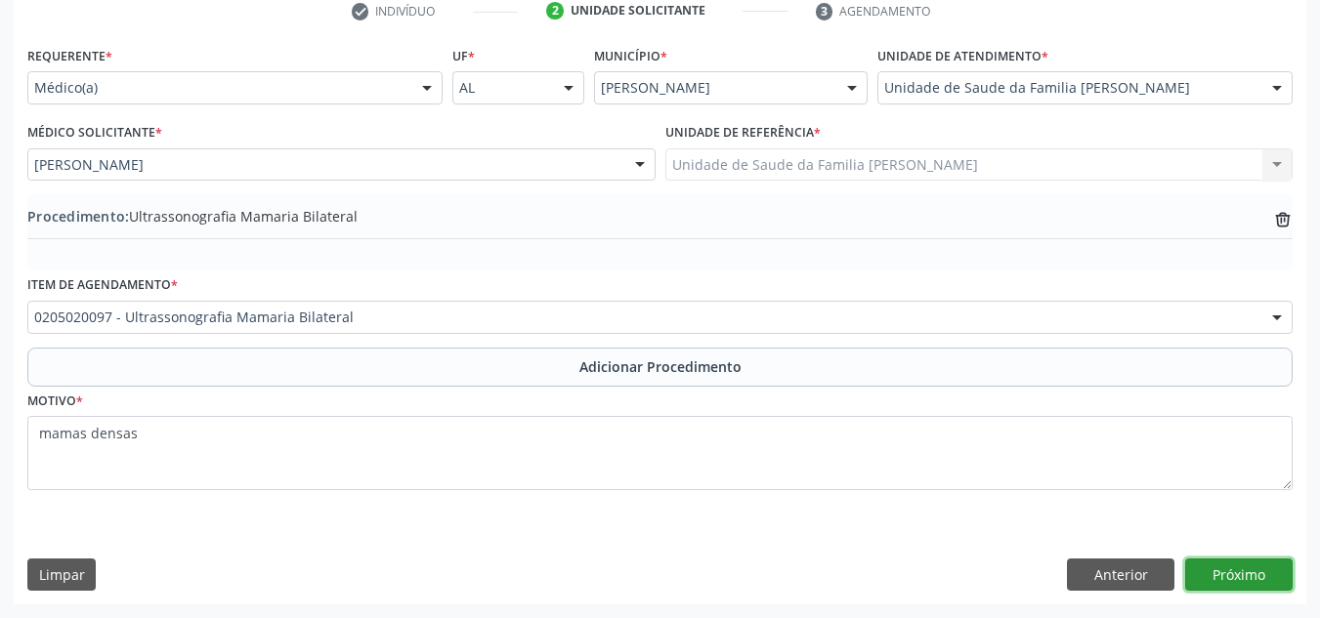
click at [1232, 578] on button "Próximo" at bounding box center [1238, 575] width 107 height 33
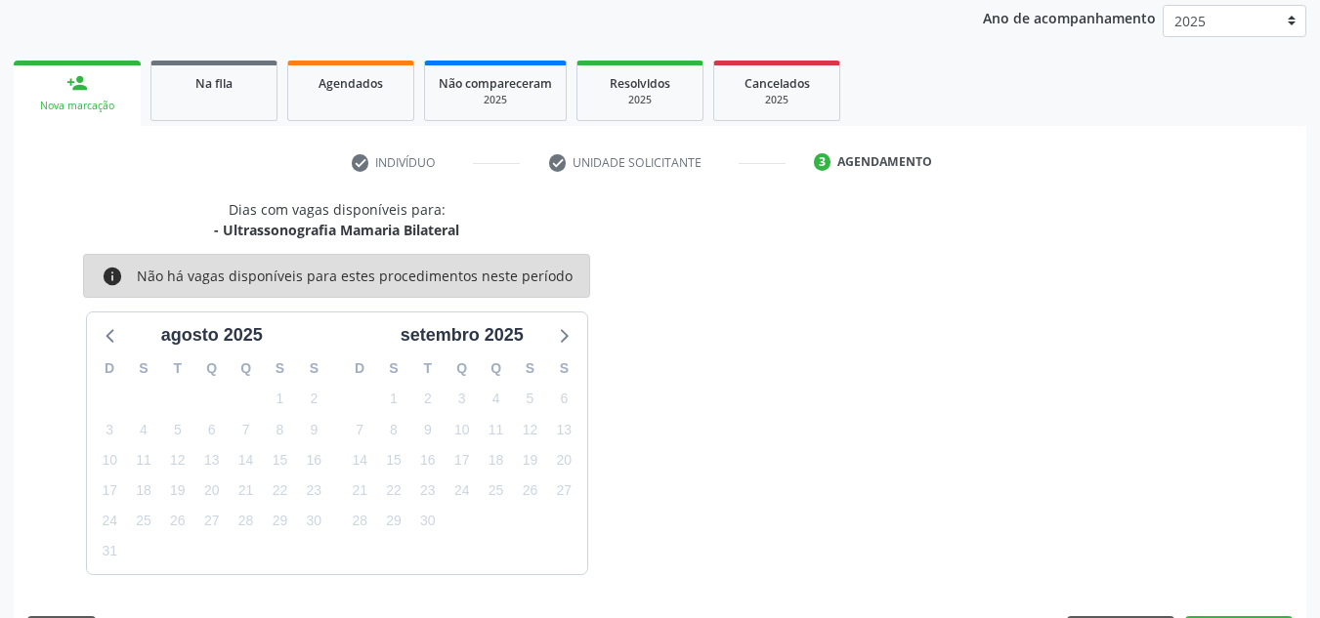
scroll to position [317, 0]
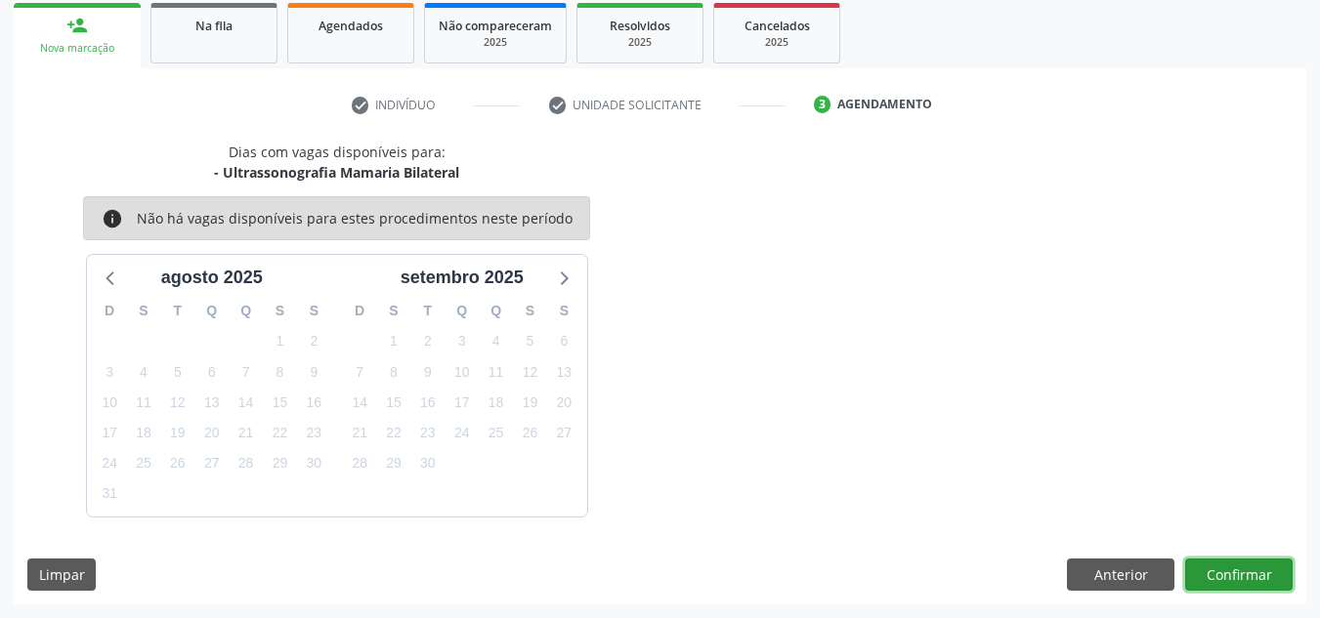
click at [1232, 578] on button "Confirmar" at bounding box center [1238, 575] width 107 height 33
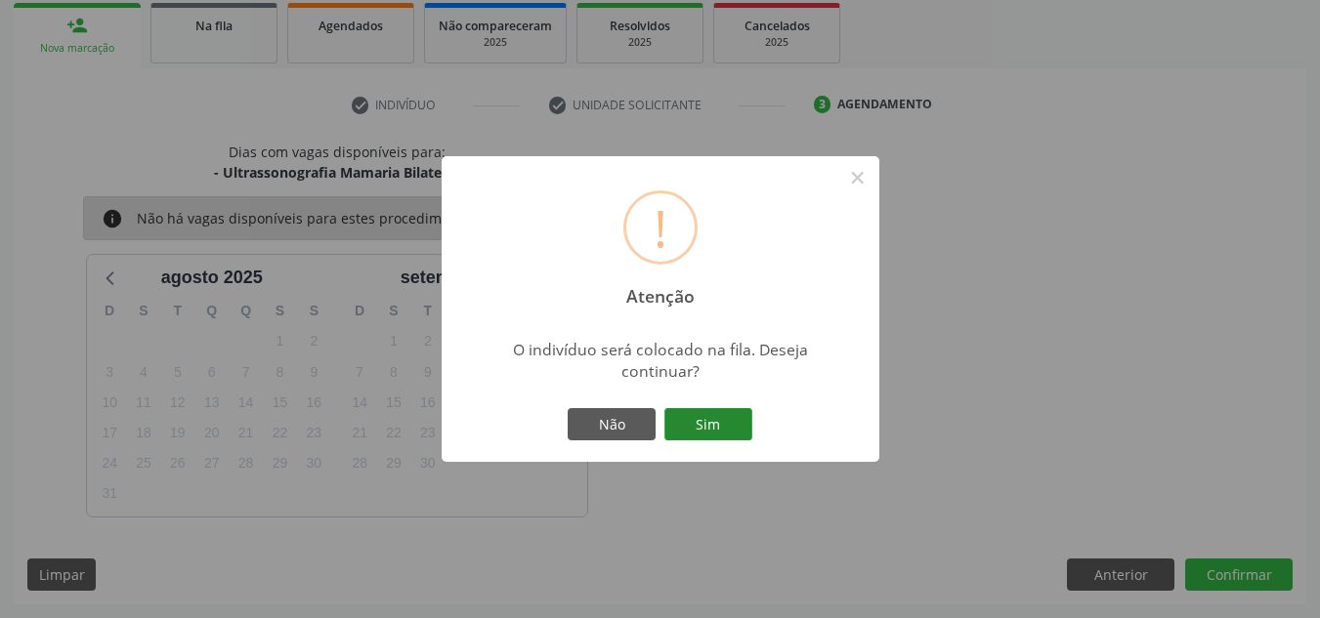
click at [685, 424] on button "Sim" at bounding box center [708, 424] width 88 height 33
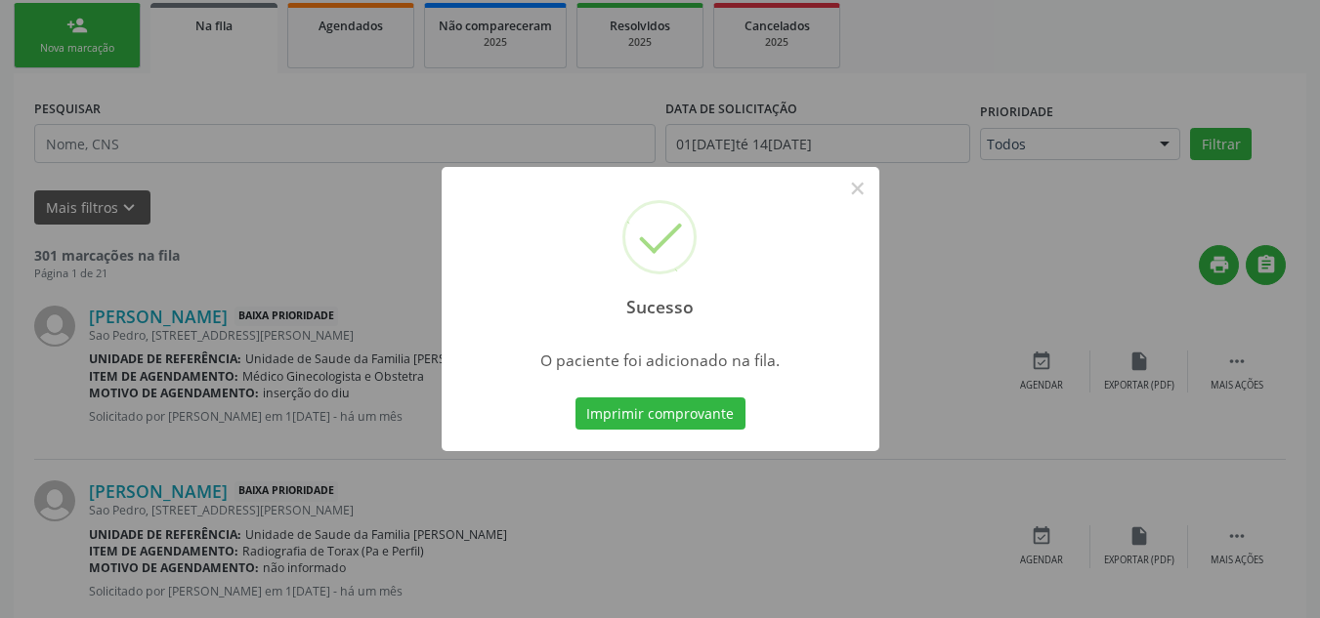
scroll to position [61, 0]
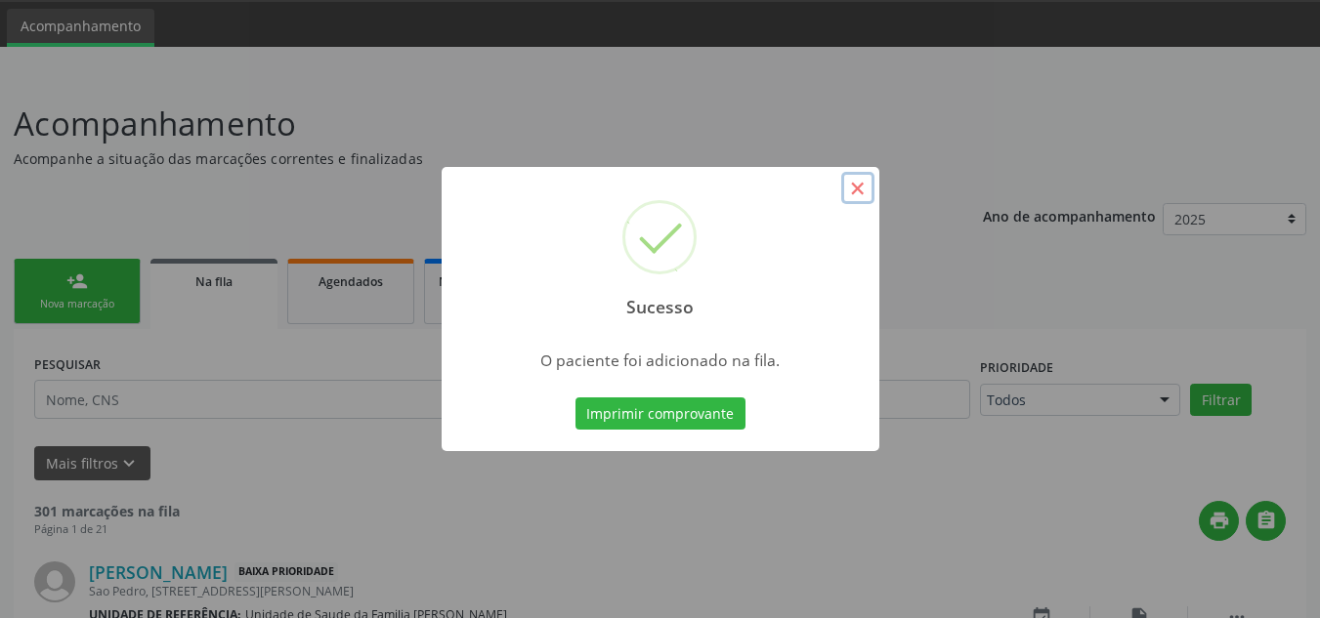
click at [856, 192] on button "×" at bounding box center [857, 188] width 33 height 33
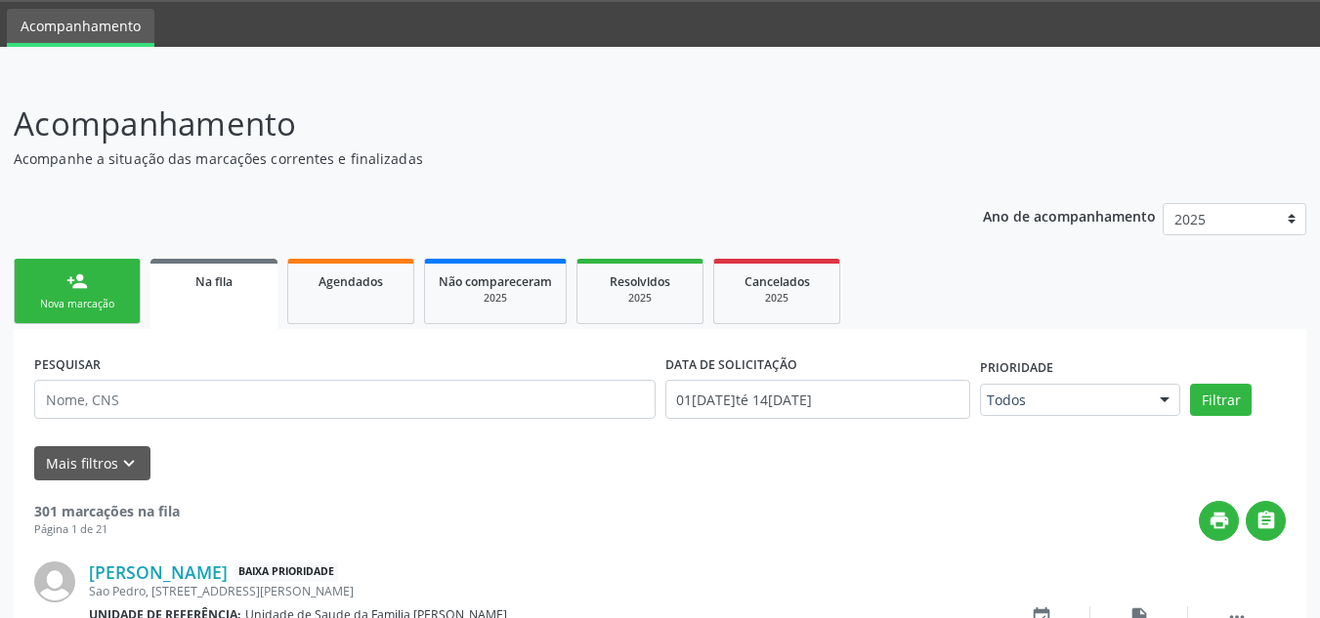
click at [96, 311] on div "Nova marcação" at bounding box center [77, 304] width 98 height 15
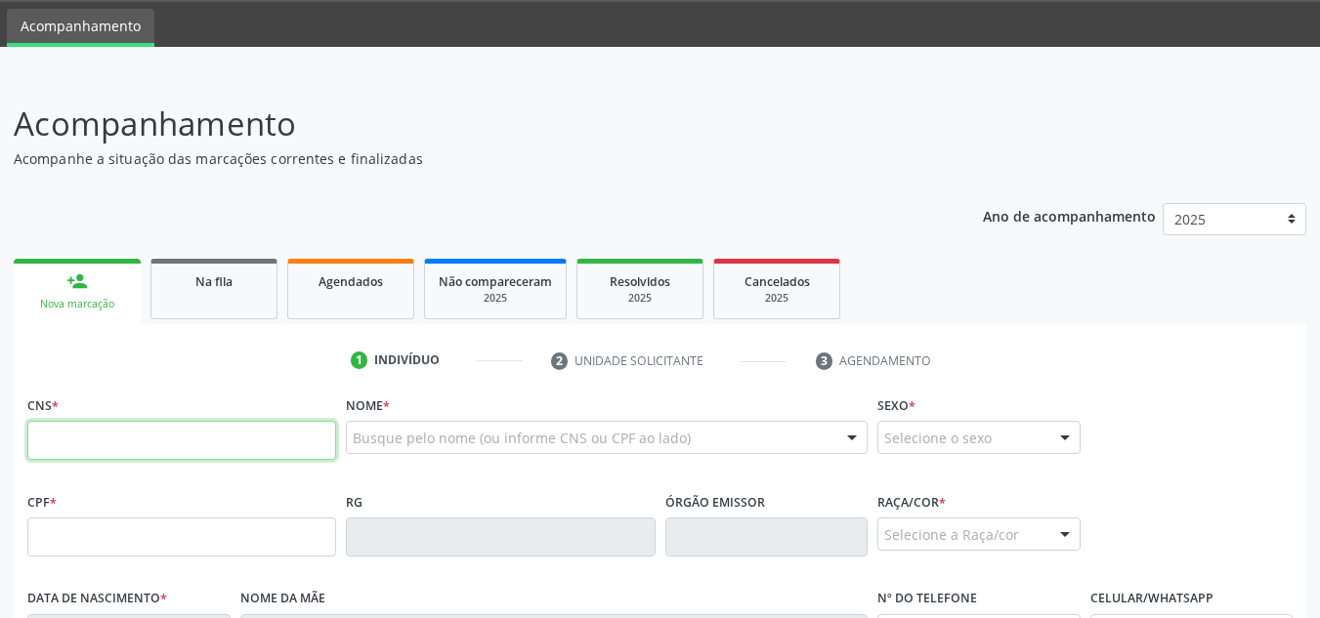
click at [259, 442] on input "text" at bounding box center [181, 440] width 309 height 39
type input "704 0081 0467 6870"
type input "02[DATE]"
type input "[PERSON_NAME]"
type input "[PHONE_NUMBER]"
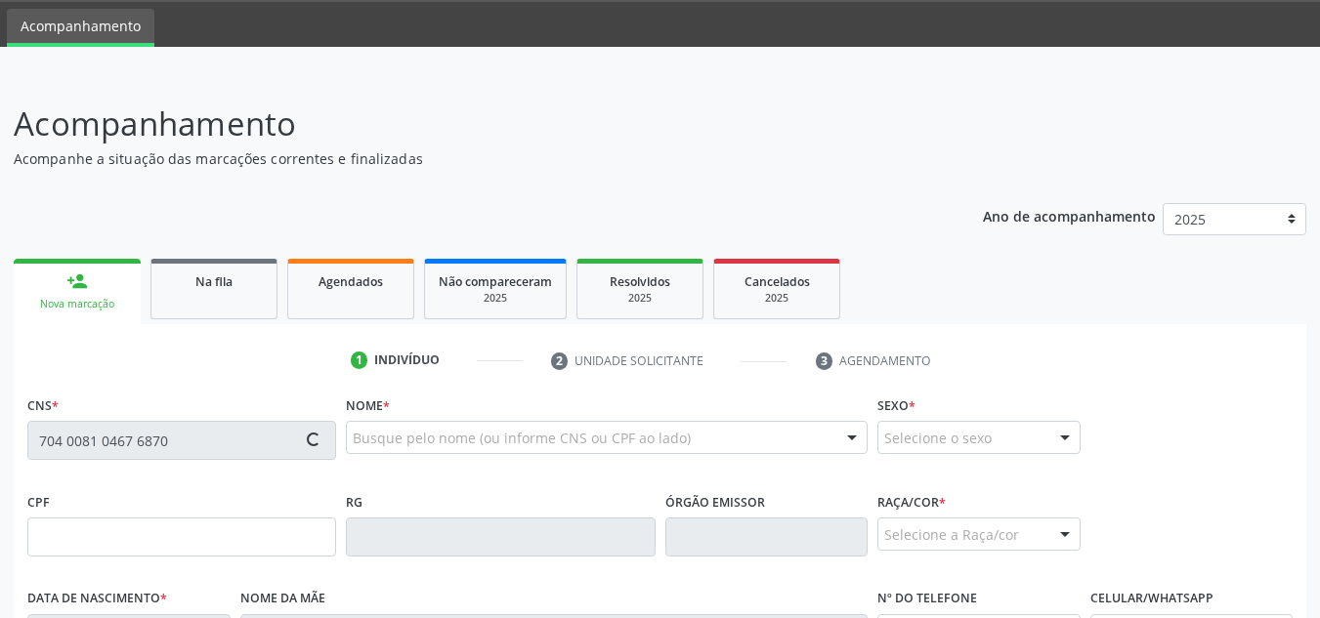
type input "S/N"
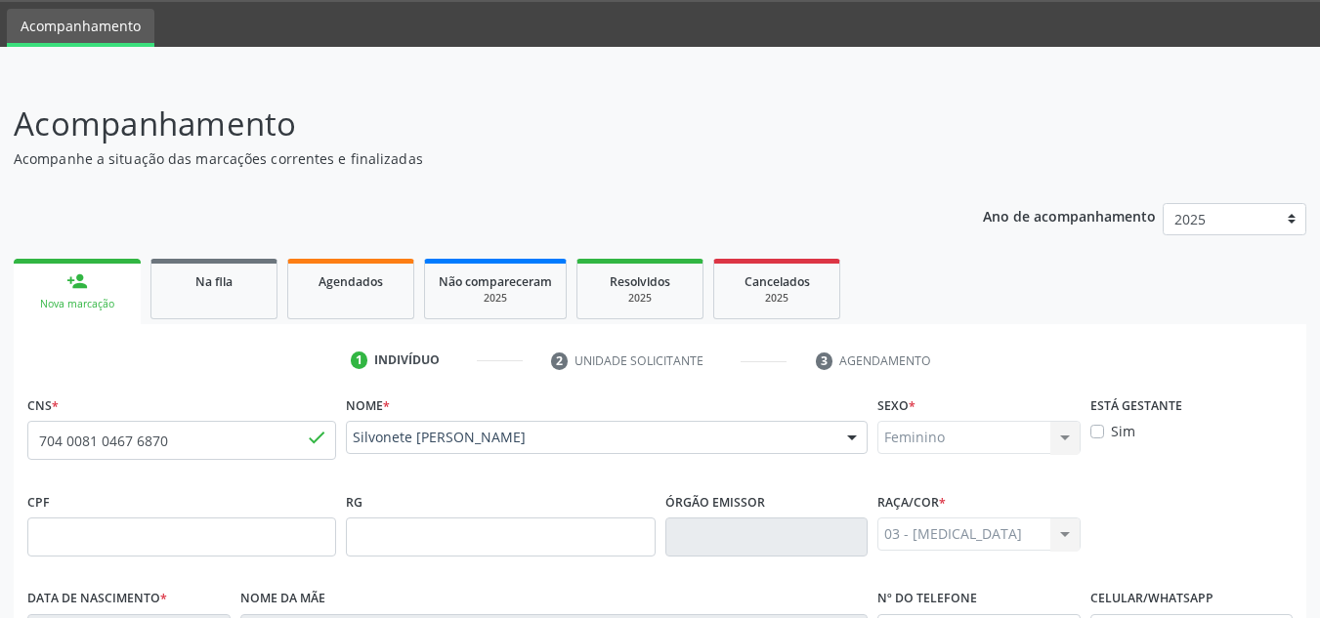
scroll to position [468, 0]
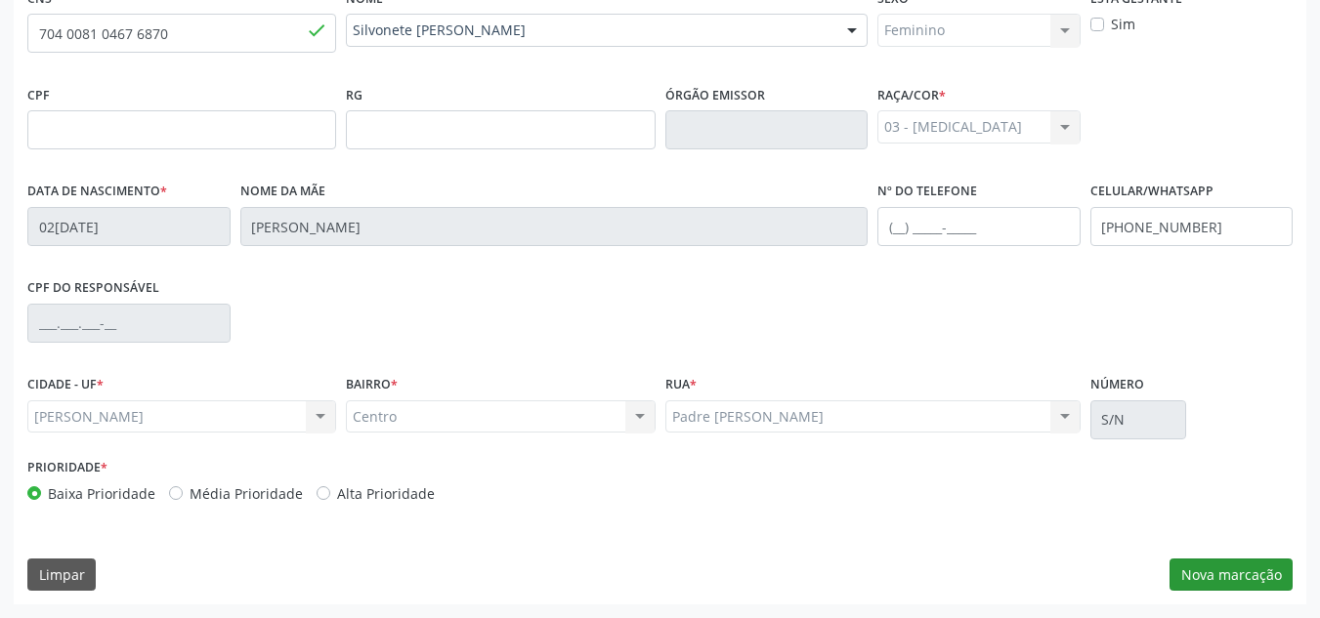
drag, startPoint x: 1243, startPoint y: 595, endPoint x: 1245, endPoint y: 571, distance: 23.5
click at [1245, 571] on div "CNS * 704 0081 0467 6870 done Nome * [PERSON_NAME] [PERSON_NAME] CNS: 704 0081 …" at bounding box center [660, 293] width 1292 height 621
click at [1245, 571] on button "Nova marcação" at bounding box center [1230, 575] width 123 height 33
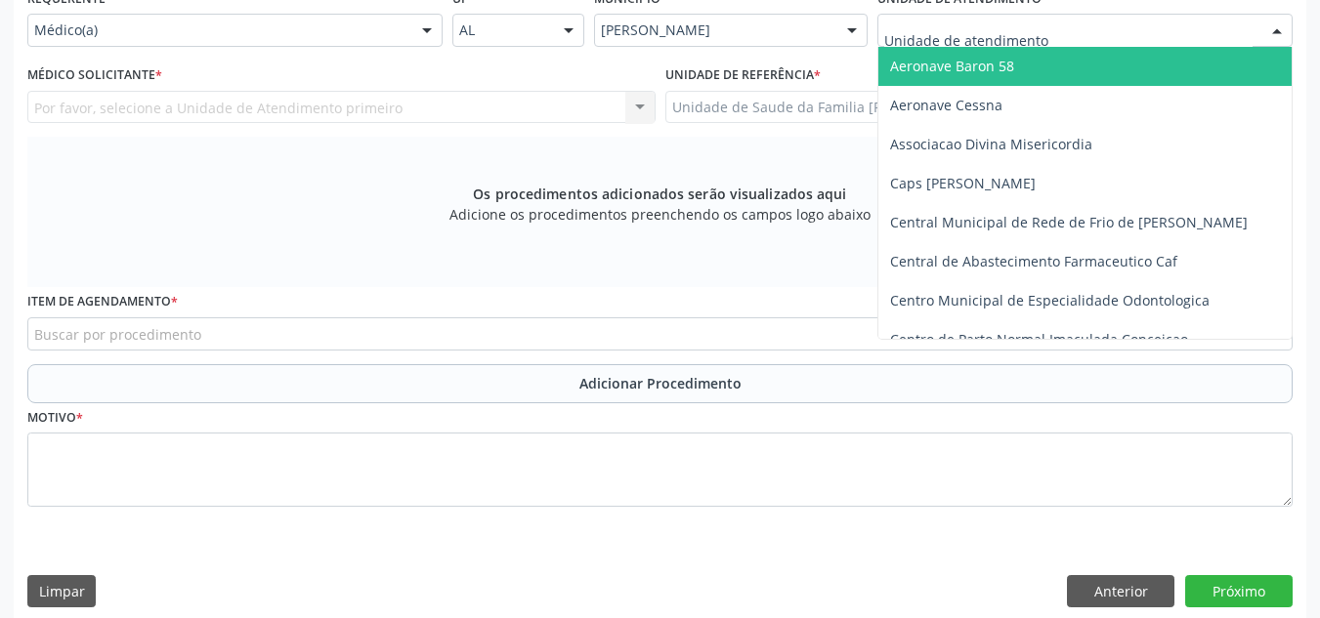
click at [1217, 39] on div at bounding box center [1084, 30] width 415 height 33
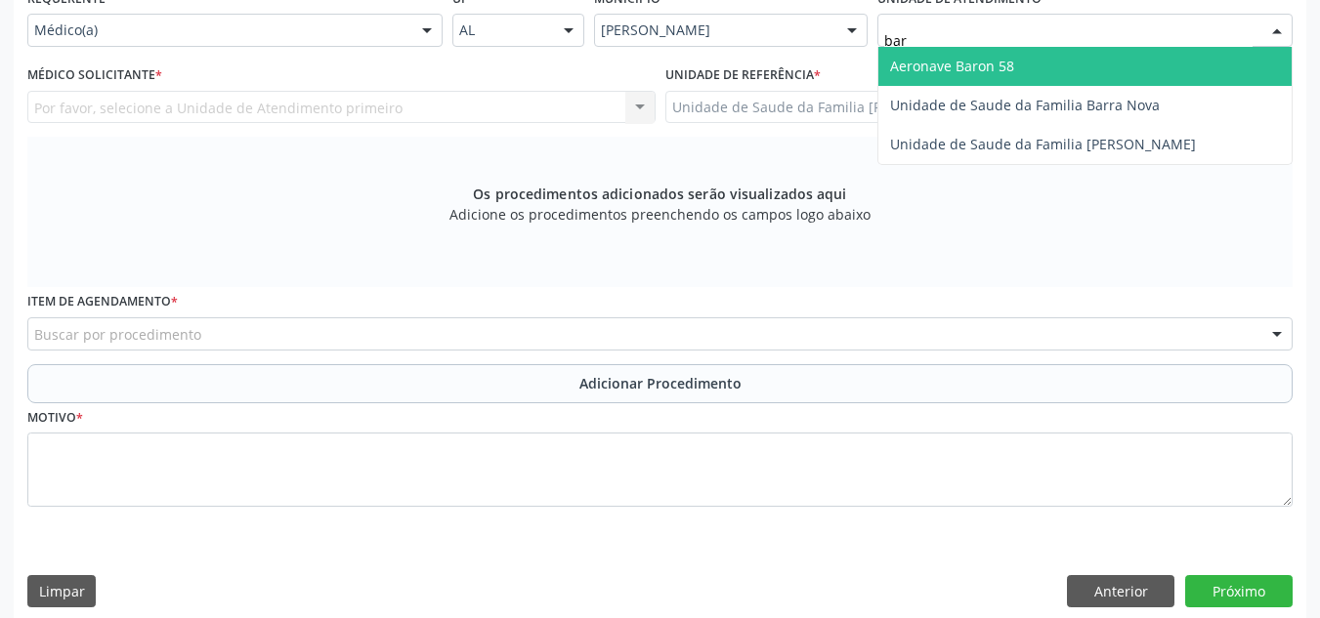
type input "barr"
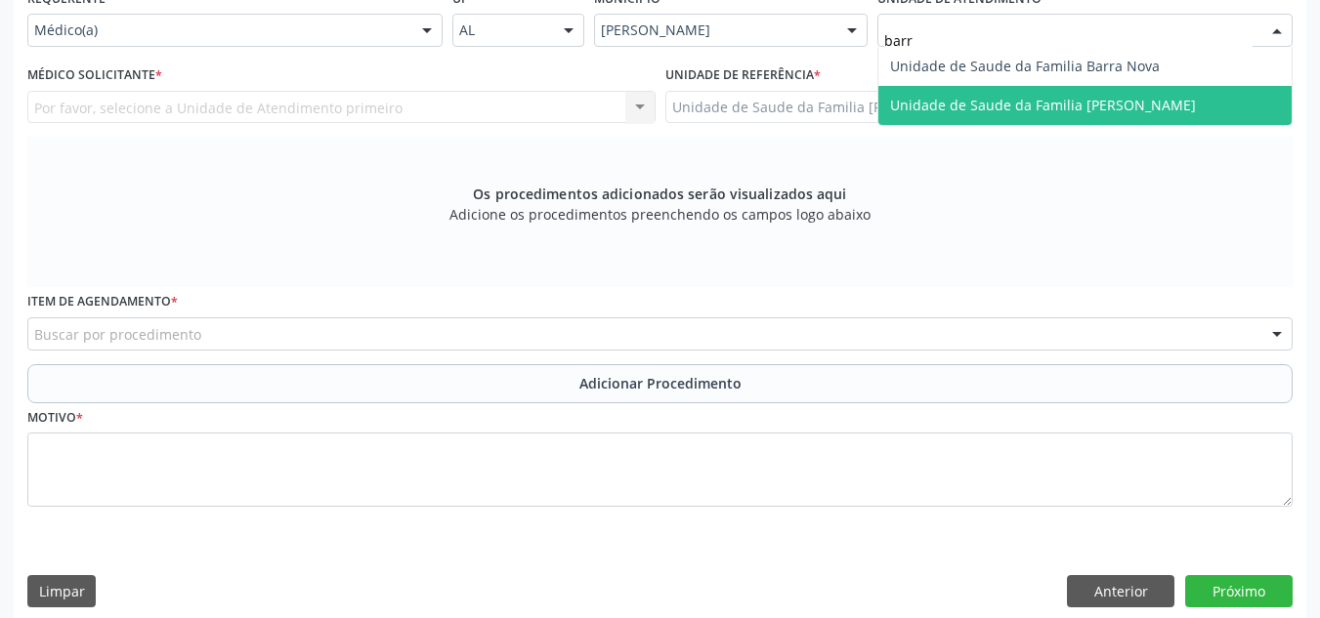
click at [1179, 91] on span "Unidade de Saude da Familia [PERSON_NAME]" at bounding box center [1084, 105] width 413 height 39
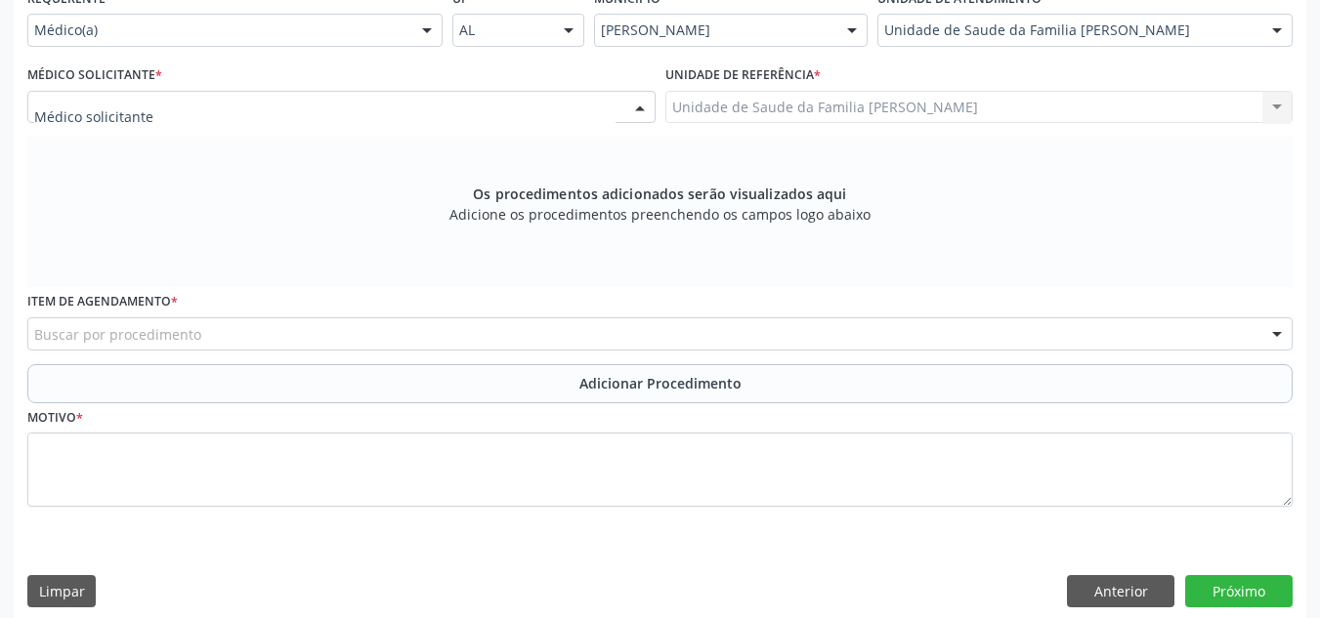
click at [490, 114] on div at bounding box center [341, 107] width 628 height 33
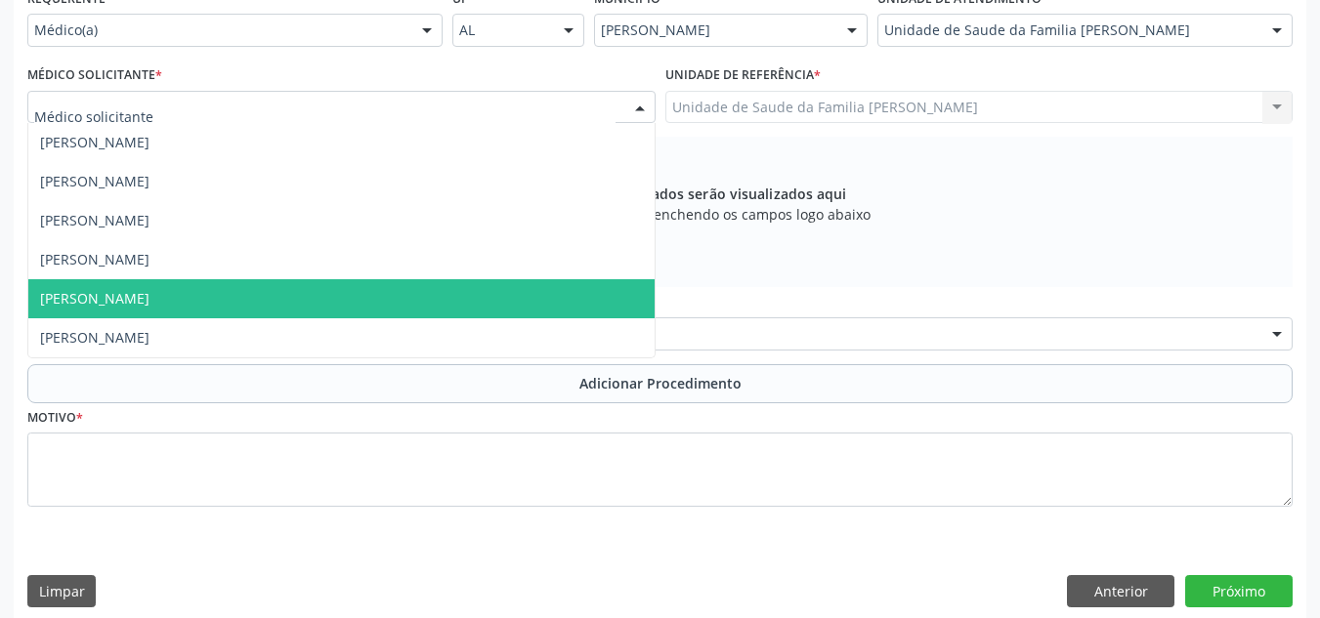
click at [389, 291] on span "[PERSON_NAME]" at bounding box center [341, 298] width 626 height 39
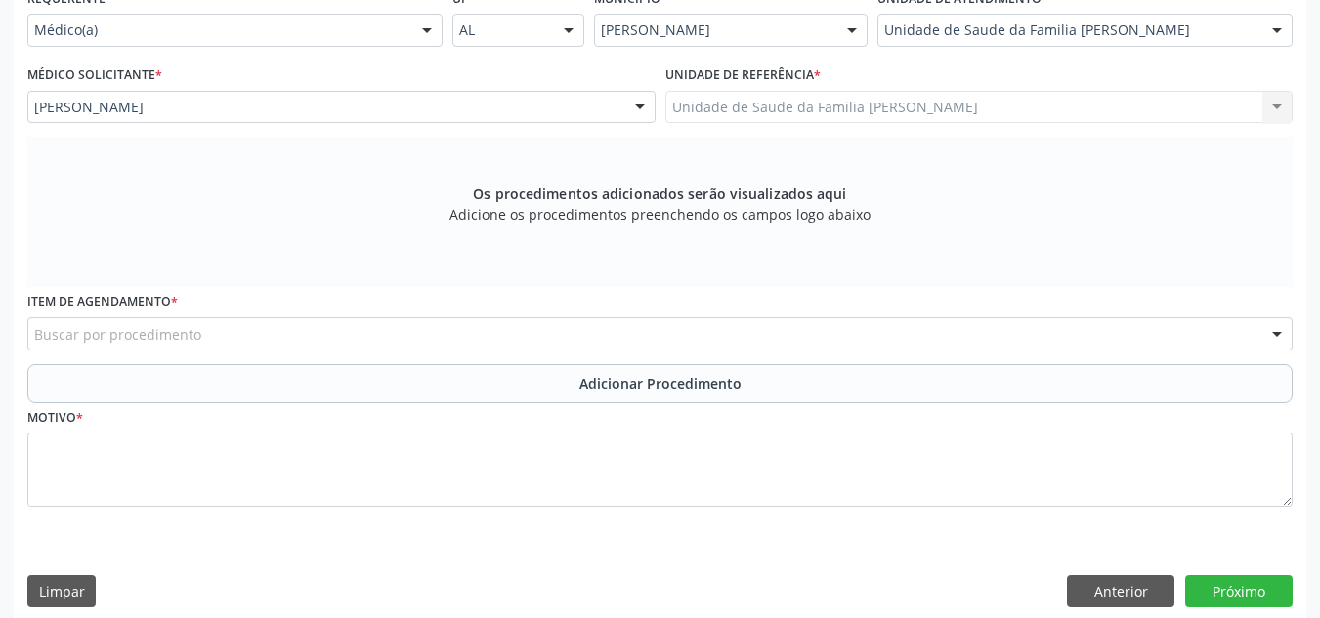
click at [411, 339] on div "Buscar por procedimento" at bounding box center [659, 333] width 1265 height 33
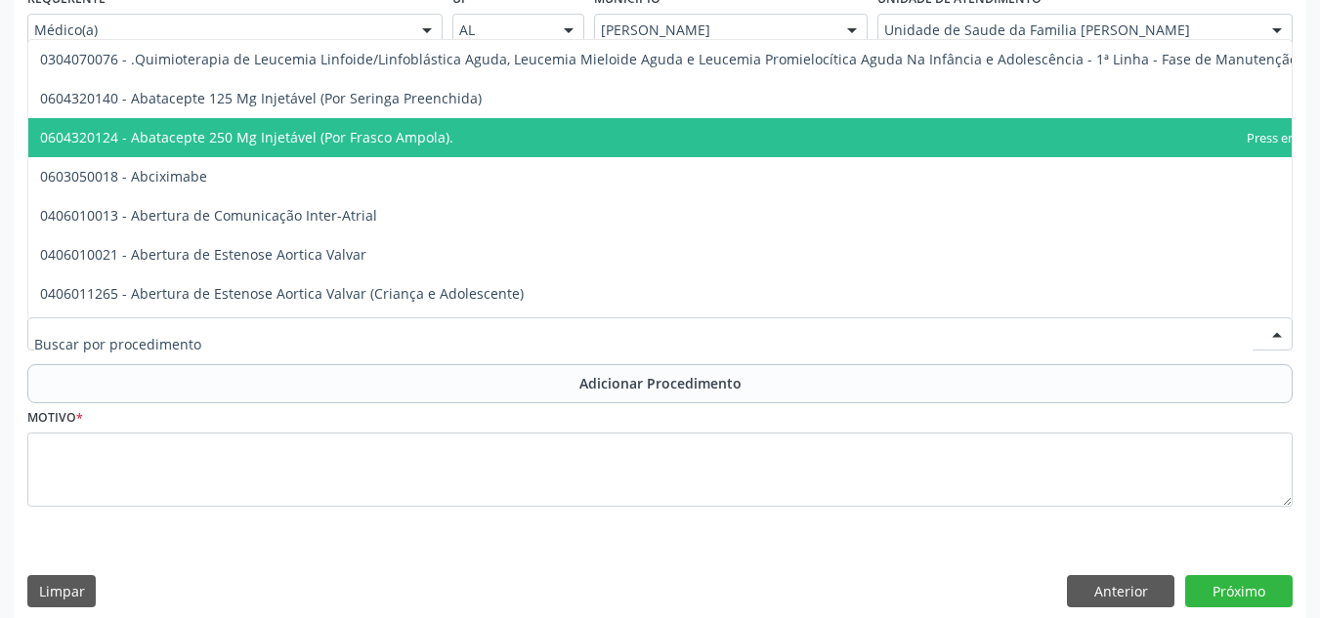
type input "2"
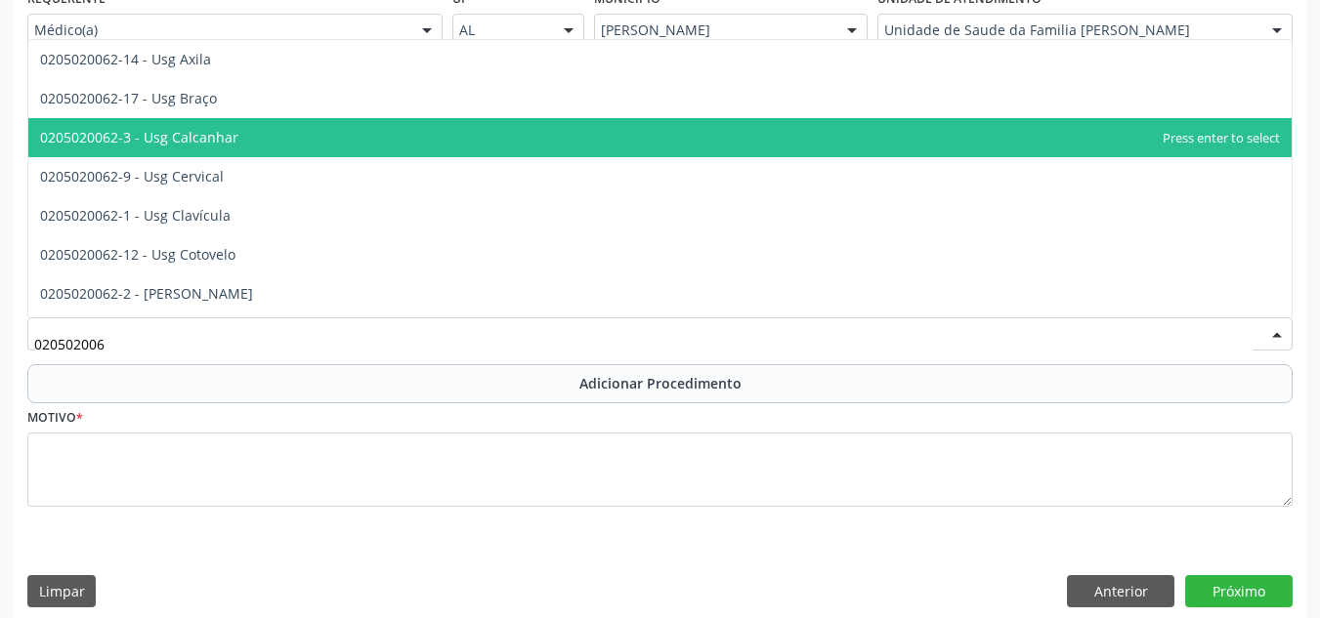
type input "0205020062"
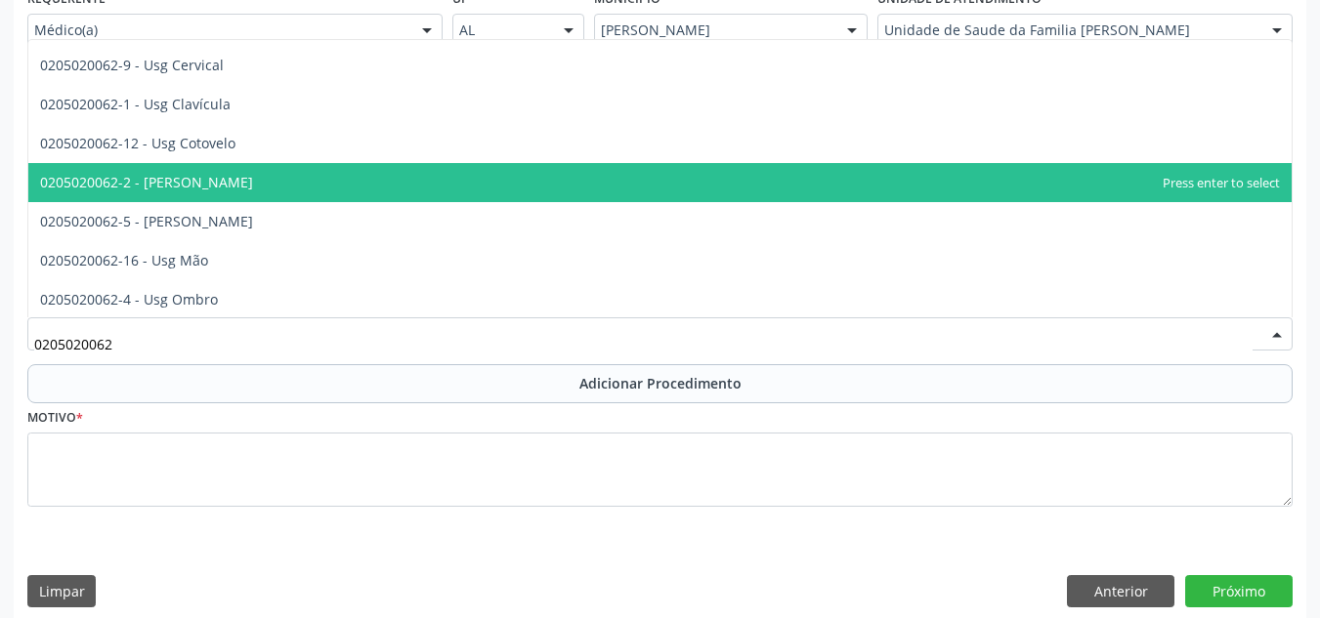
scroll to position [117, 0]
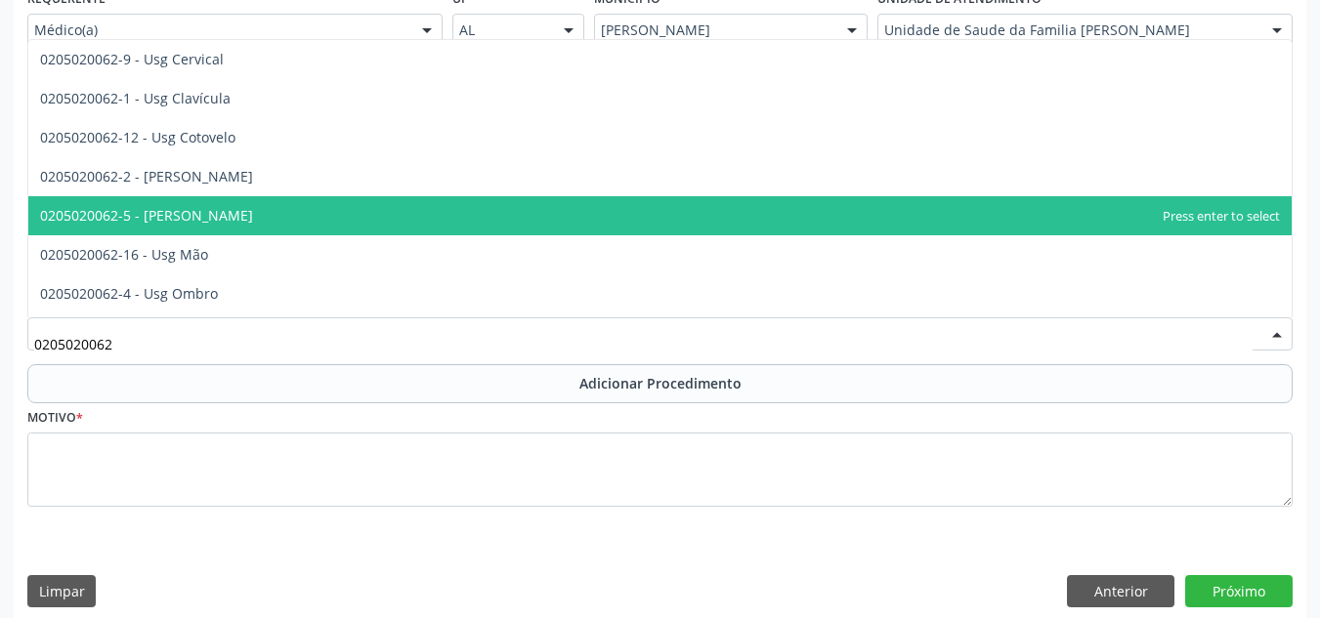
click at [1119, 232] on span "0205020062-5 - [PERSON_NAME]" at bounding box center [659, 215] width 1263 height 39
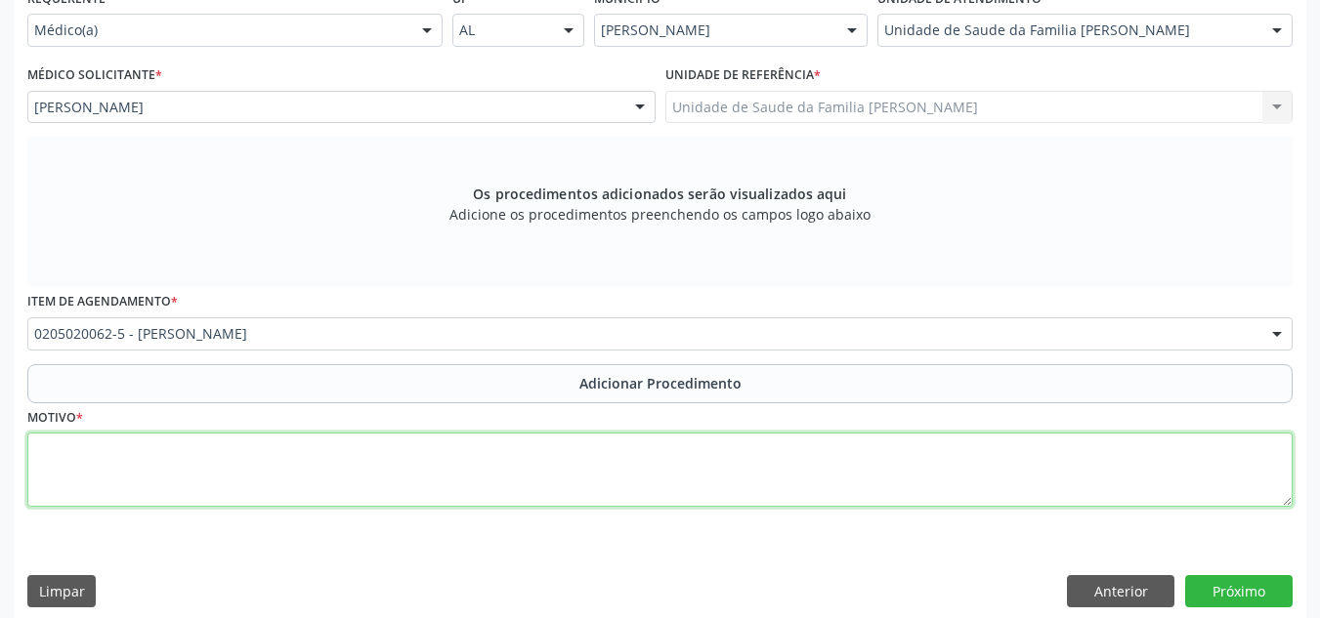
click at [410, 459] on textarea at bounding box center [659, 470] width 1265 height 74
type textarea "dor + inchaço/ [PERSON_NAME] E e D"
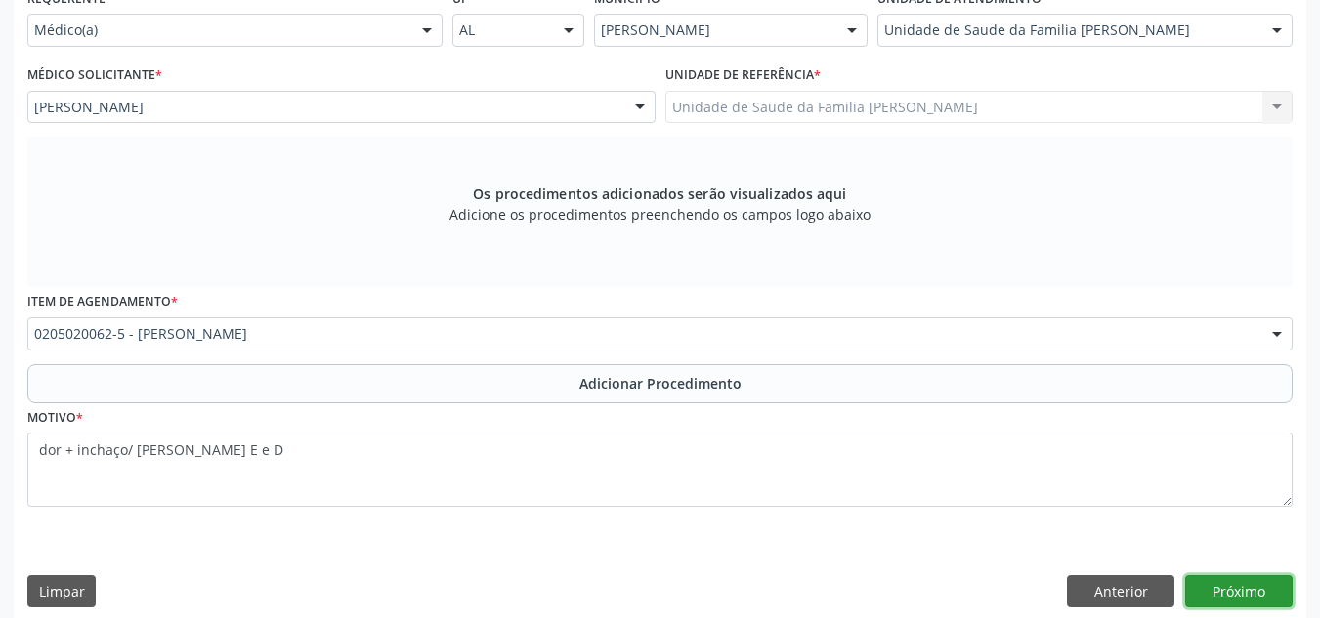
click at [1255, 598] on button "Próximo" at bounding box center [1238, 591] width 107 height 33
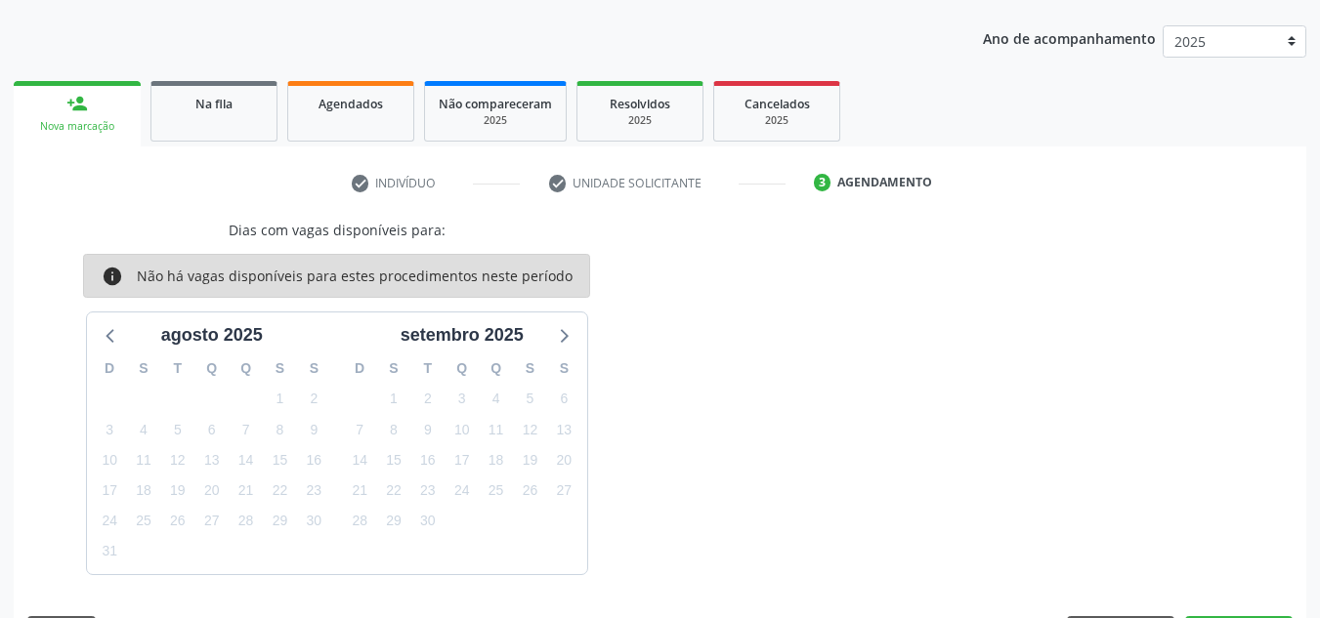
scroll to position [296, 0]
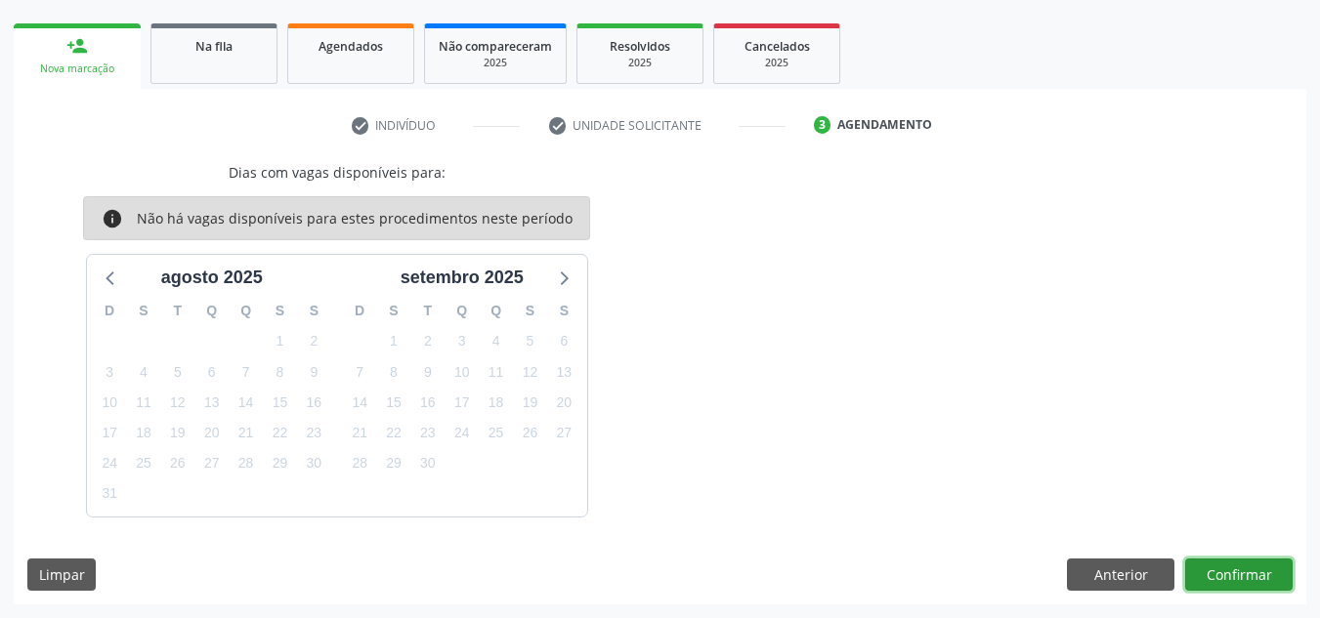
click at [1223, 581] on button "Confirmar" at bounding box center [1238, 575] width 107 height 33
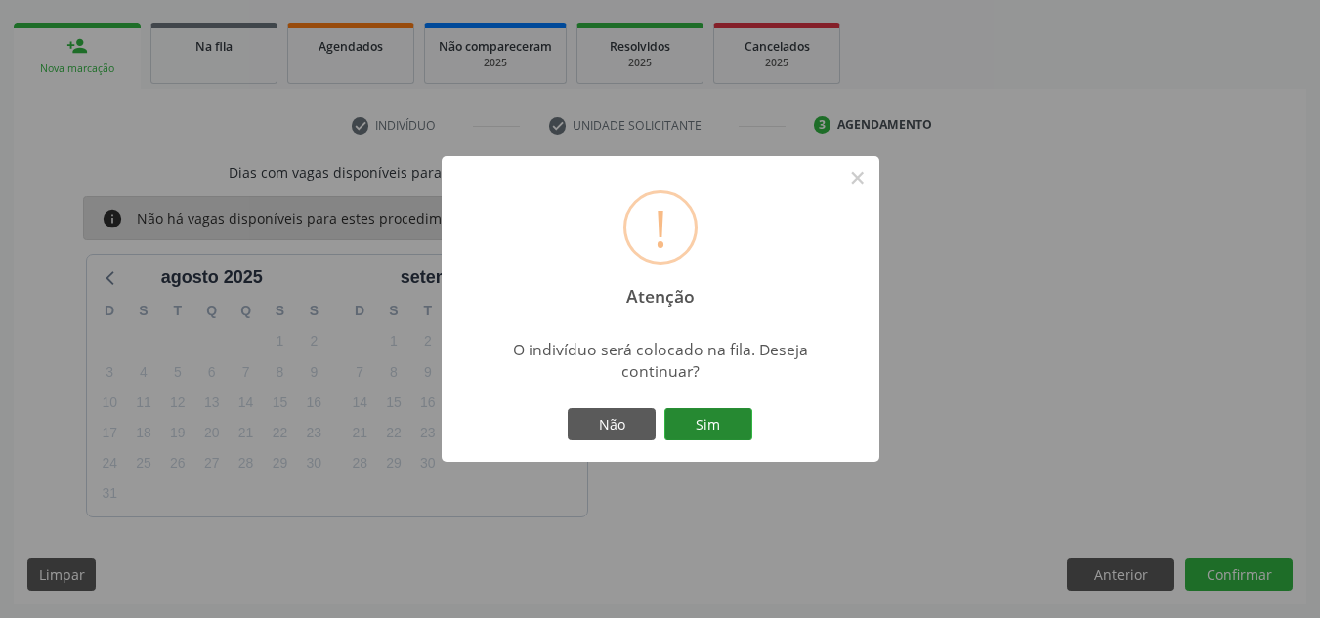
click at [724, 424] on button "Sim" at bounding box center [708, 424] width 88 height 33
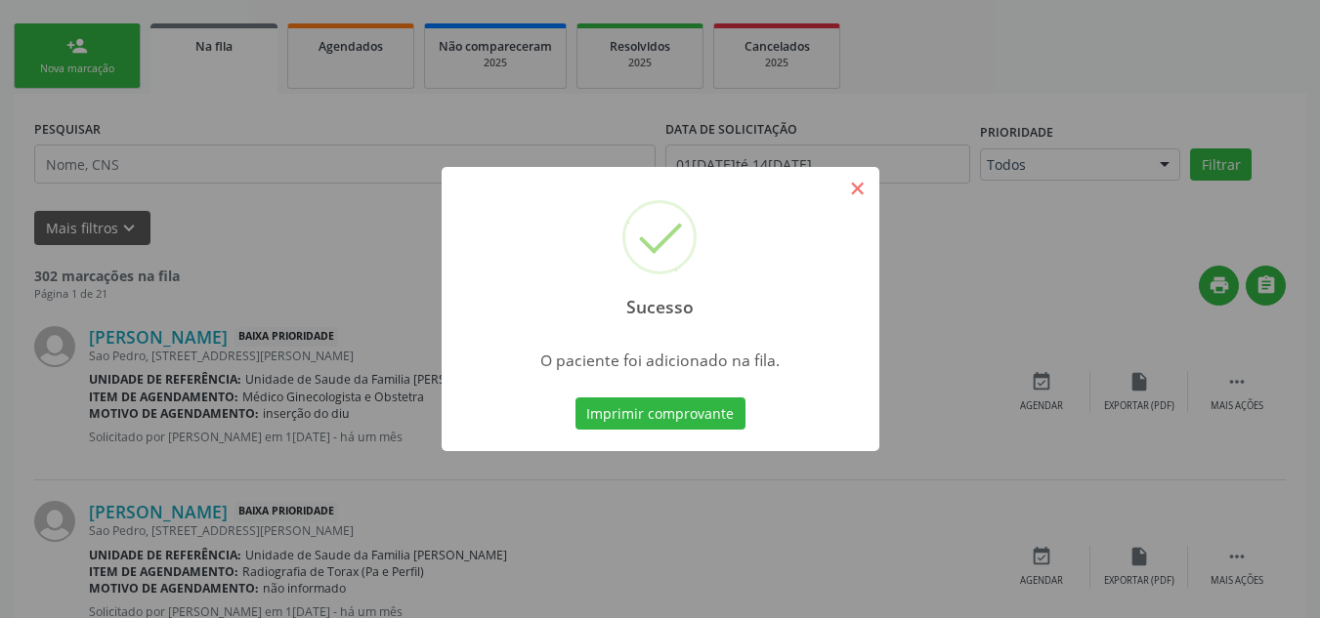
scroll to position [61, 0]
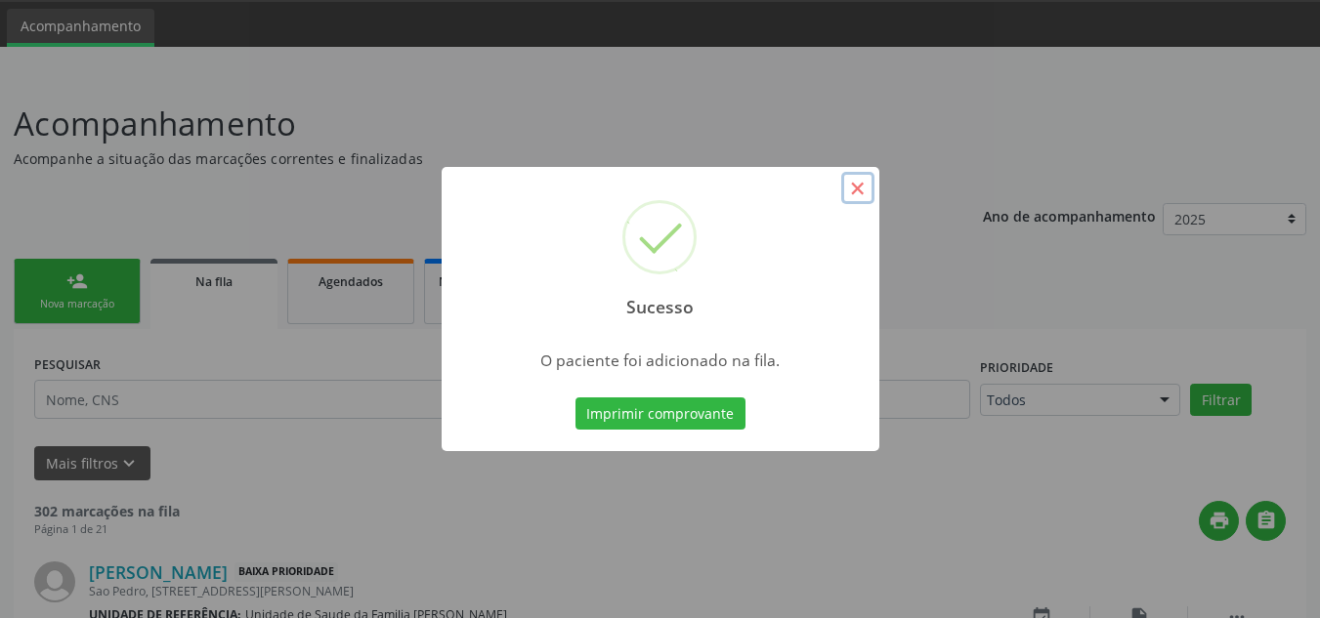
click at [853, 186] on button "×" at bounding box center [857, 188] width 33 height 33
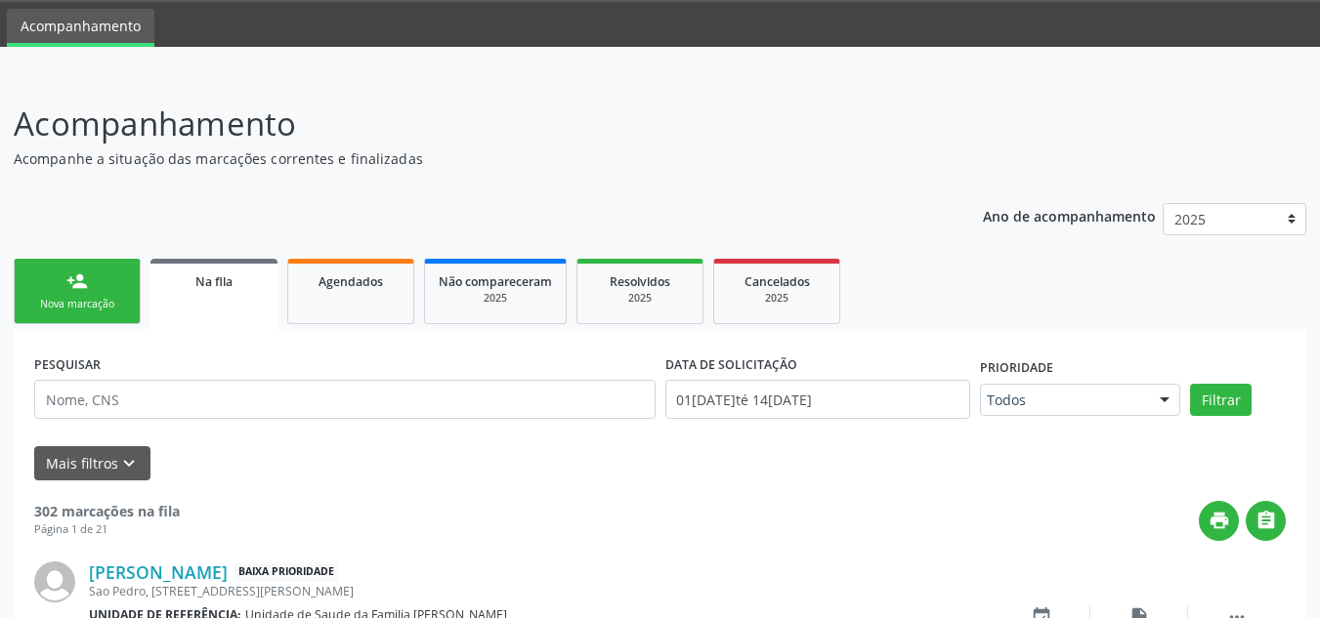
click at [91, 283] on link "person_add Nova marcação" at bounding box center [77, 291] width 127 height 65
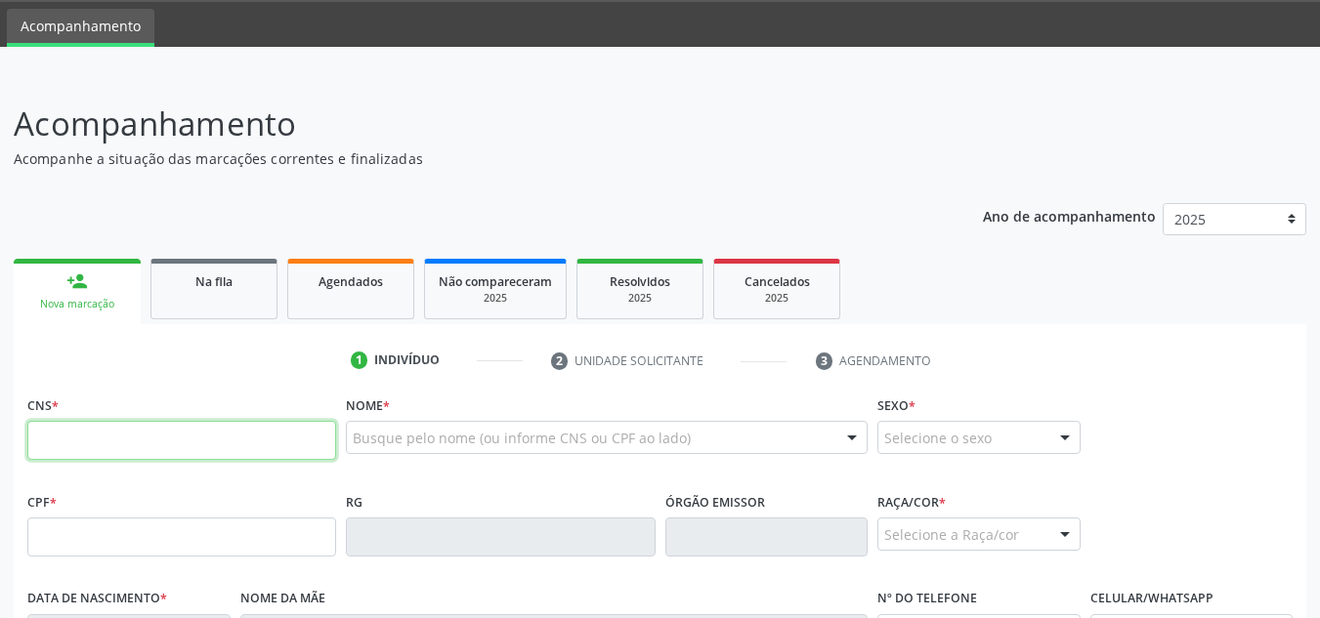
click at [153, 445] on input "text" at bounding box center [181, 440] width 309 height 39
type input "704 0081 0467 6870"
type input "02[DATE]"
type input "[PERSON_NAME]"
type input "[PHONE_NUMBER]"
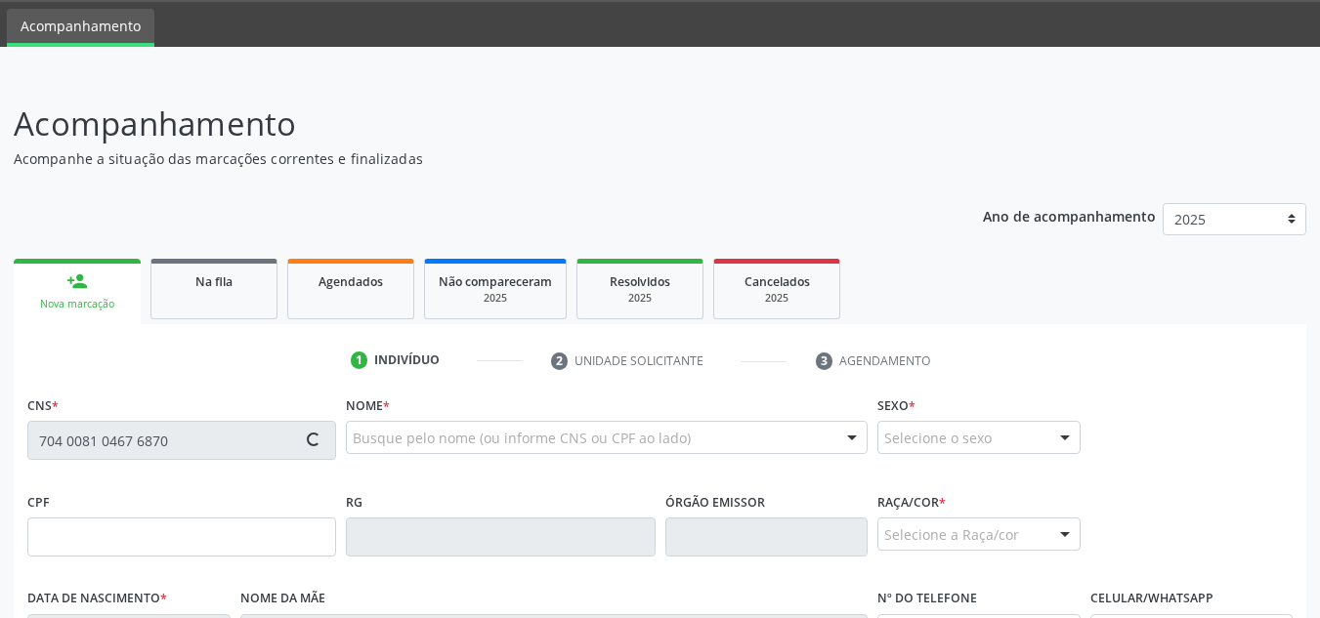
type input "S/N"
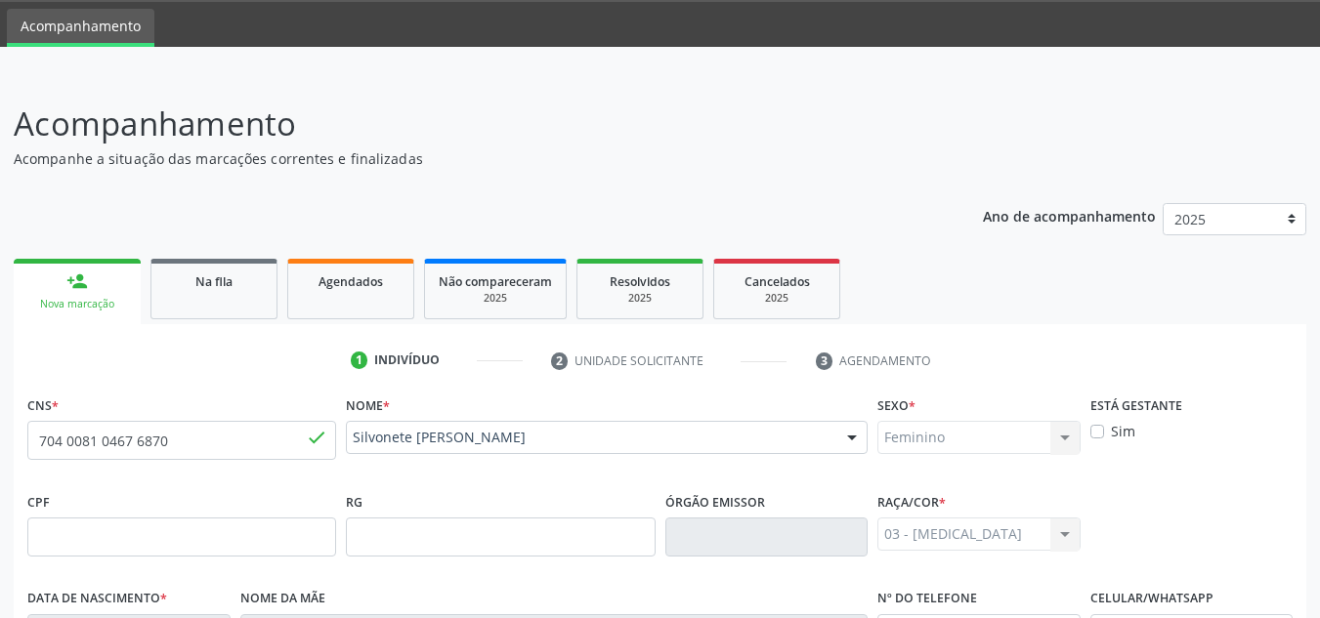
scroll to position [468, 0]
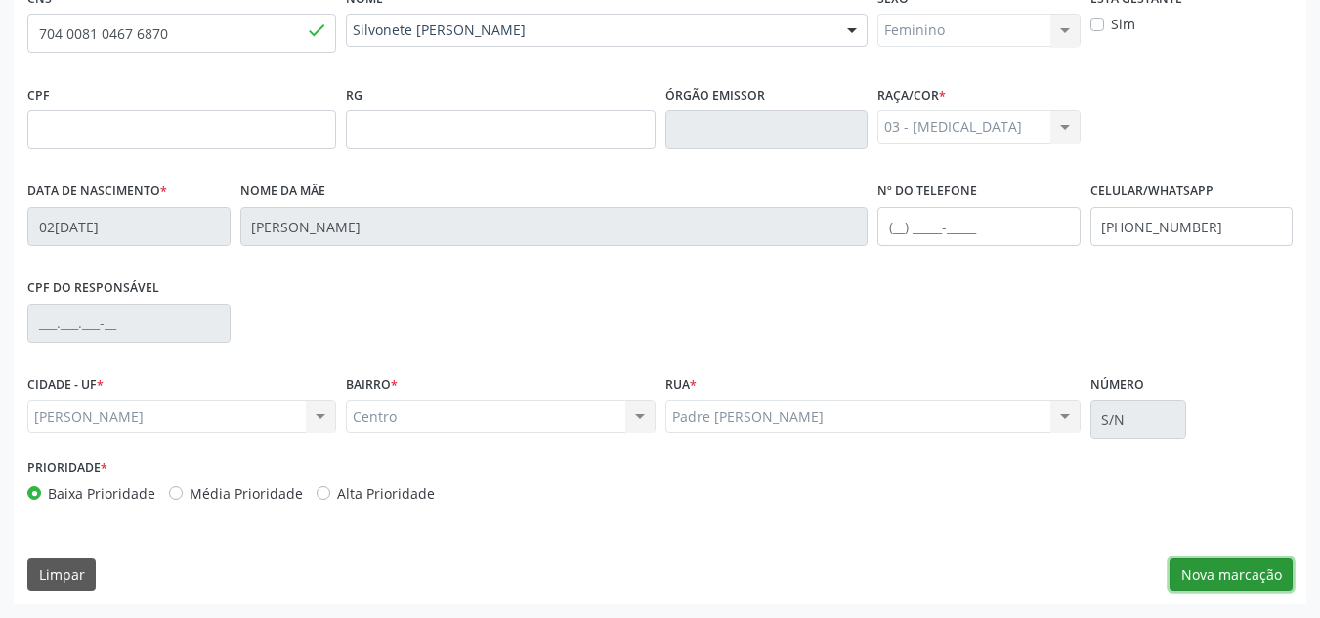
click at [1255, 569] on button "Nova marcação" at bounding box center [1230, 575] width 123 height 33
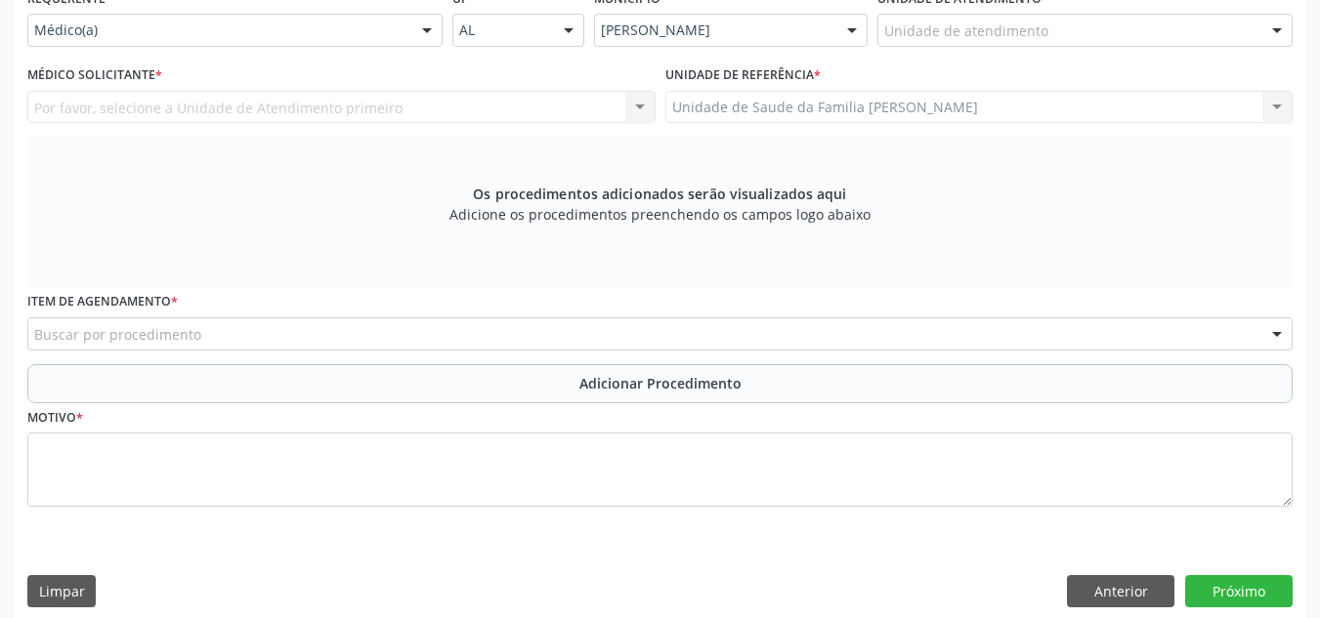
click at [481, 99] on div "Por favor, selecione a Unidade de Atendimento primeiro Nenhum resultado encontr…" at bounding box center [341, 107] width 628 height 33
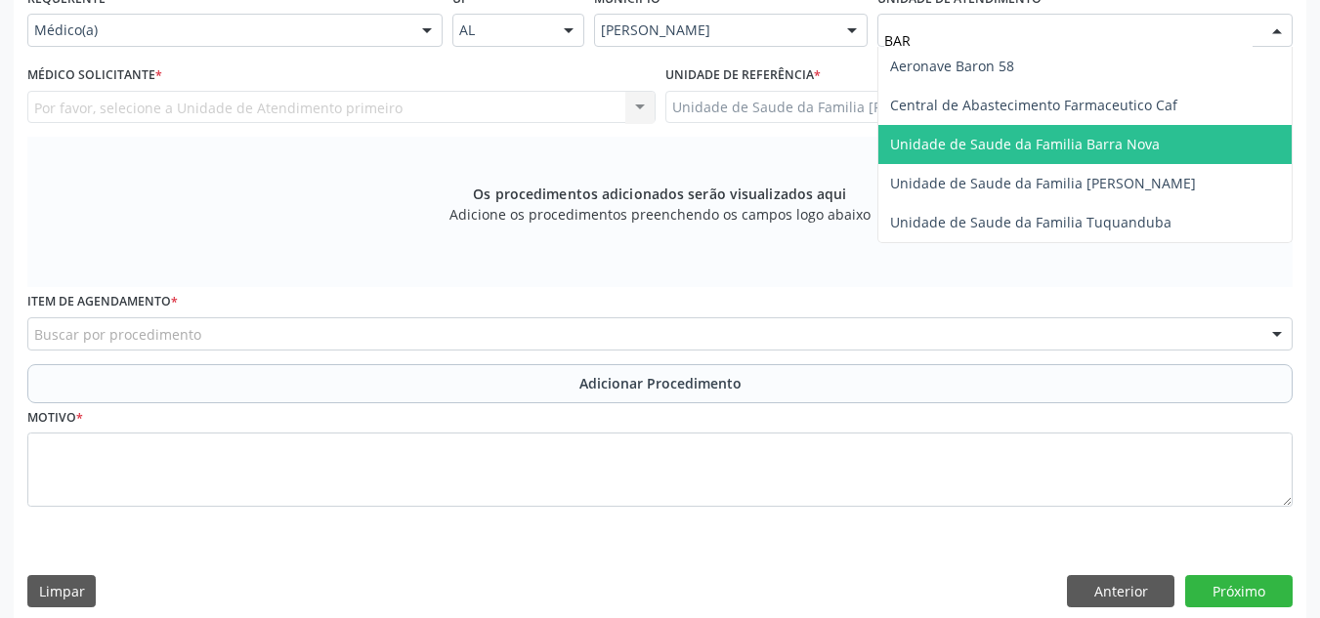
type input "BARR"
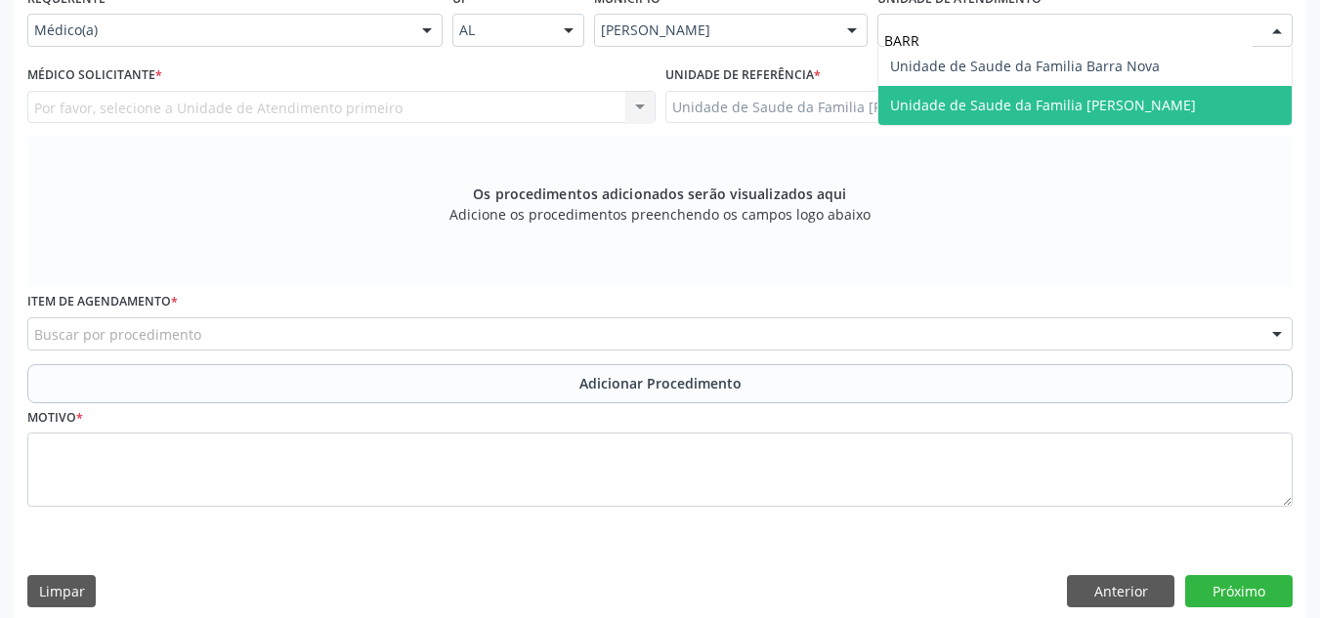
click at [991, 110] on span "Unidade de Saude da Familia [PERSON_NAME]" at bounding box center [1043, 105] width 306 height 19
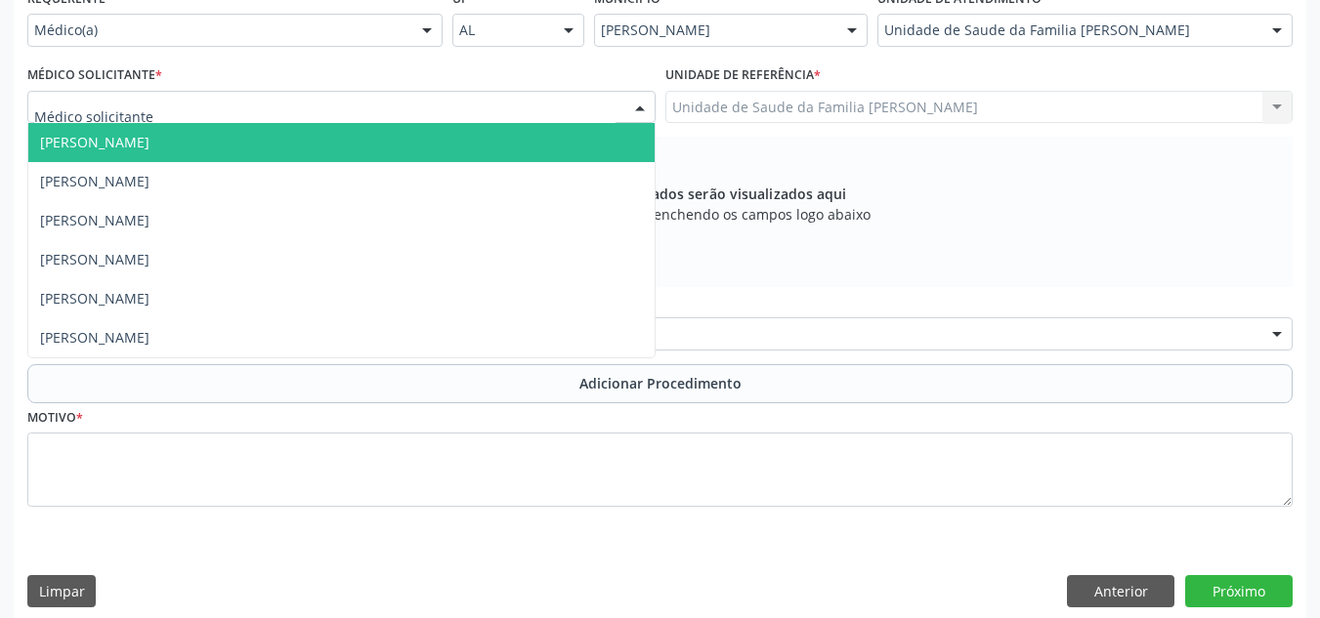
click at [647, 105] on div at bounding box center [639, 108] width 29 height 33
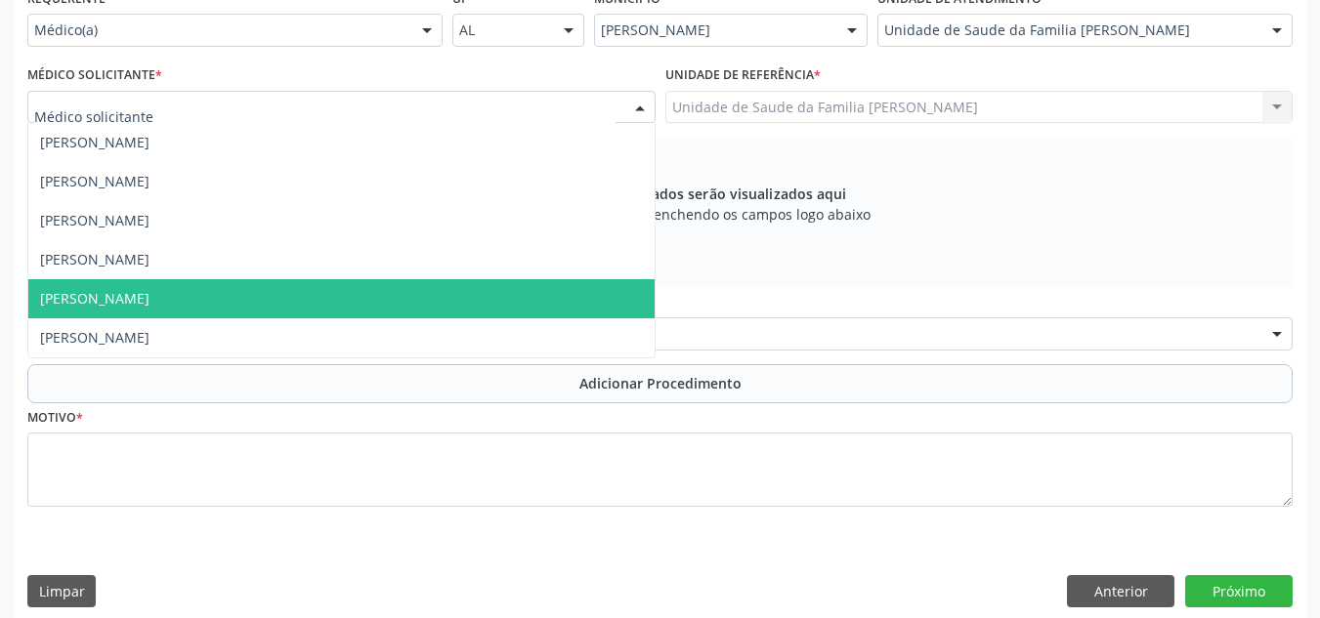
click at [457, 288] on span "[PERSON_NAME]" at bounding box center [341, 298] width 626 height 39
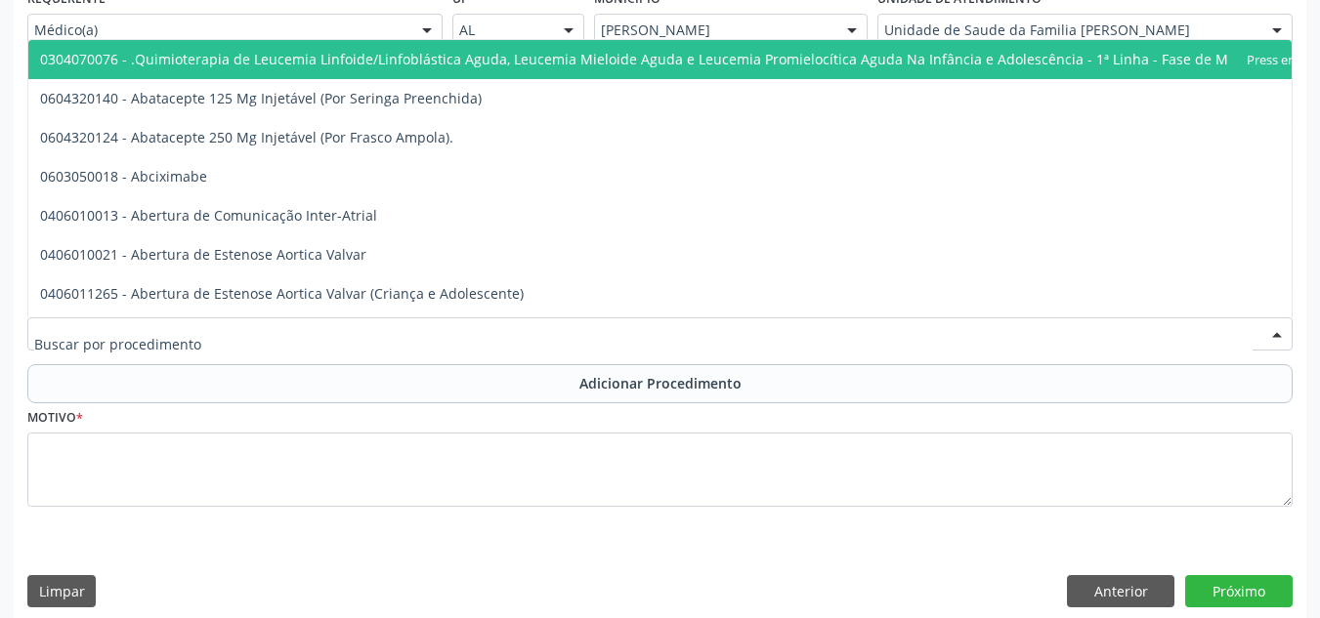
click at [600, 350] on div at bounding box center [659, 333] width 1265 height 33
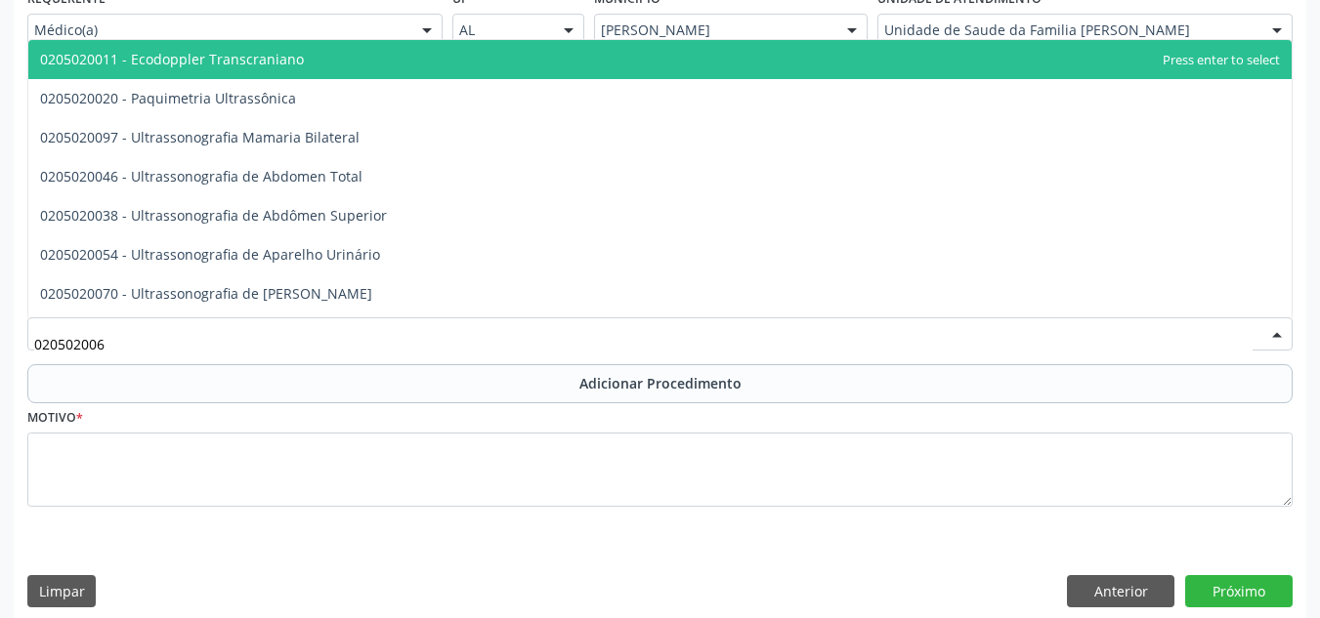
type input "0205020062"
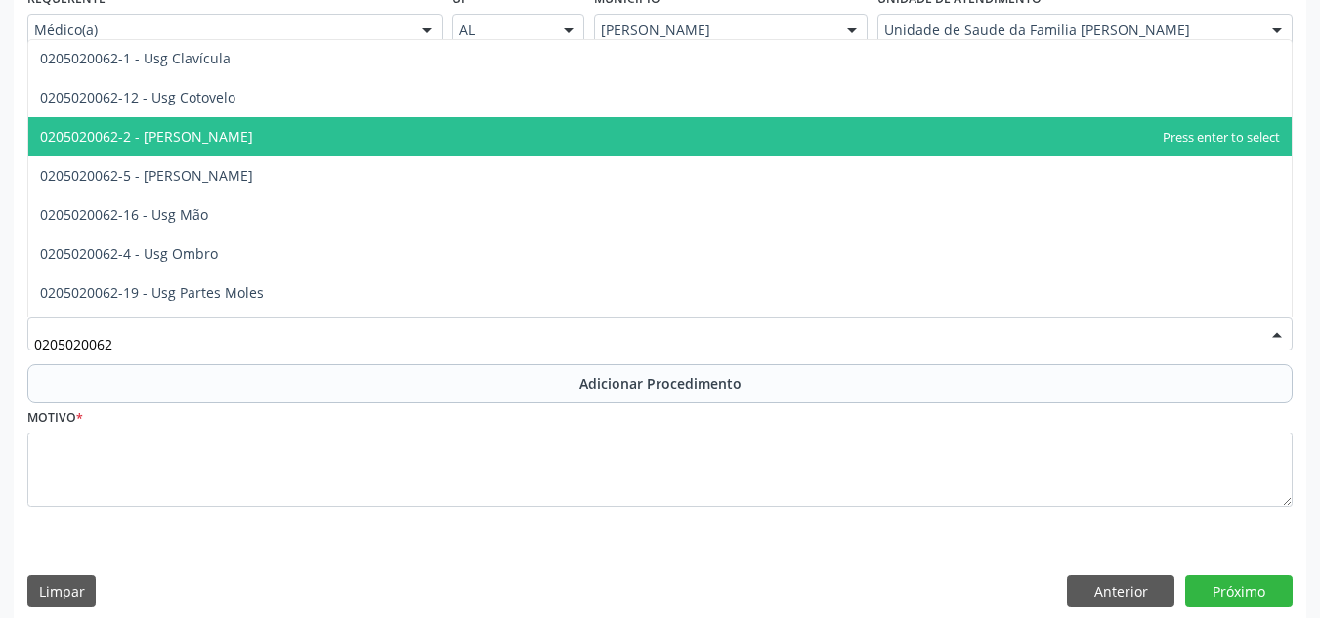
scroll to position [195, 0]
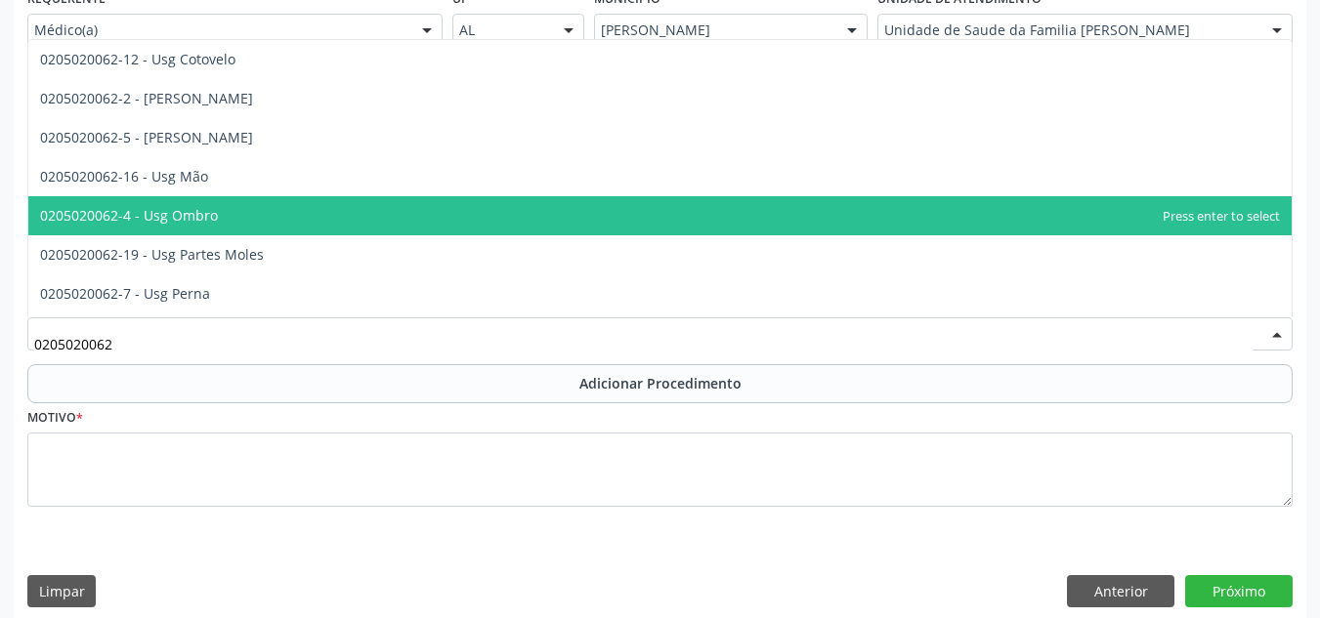
click at [976, 224] on span "0205020062-4 - Usg Ombro" at bounding box center [659, 215] width 1263 height 39
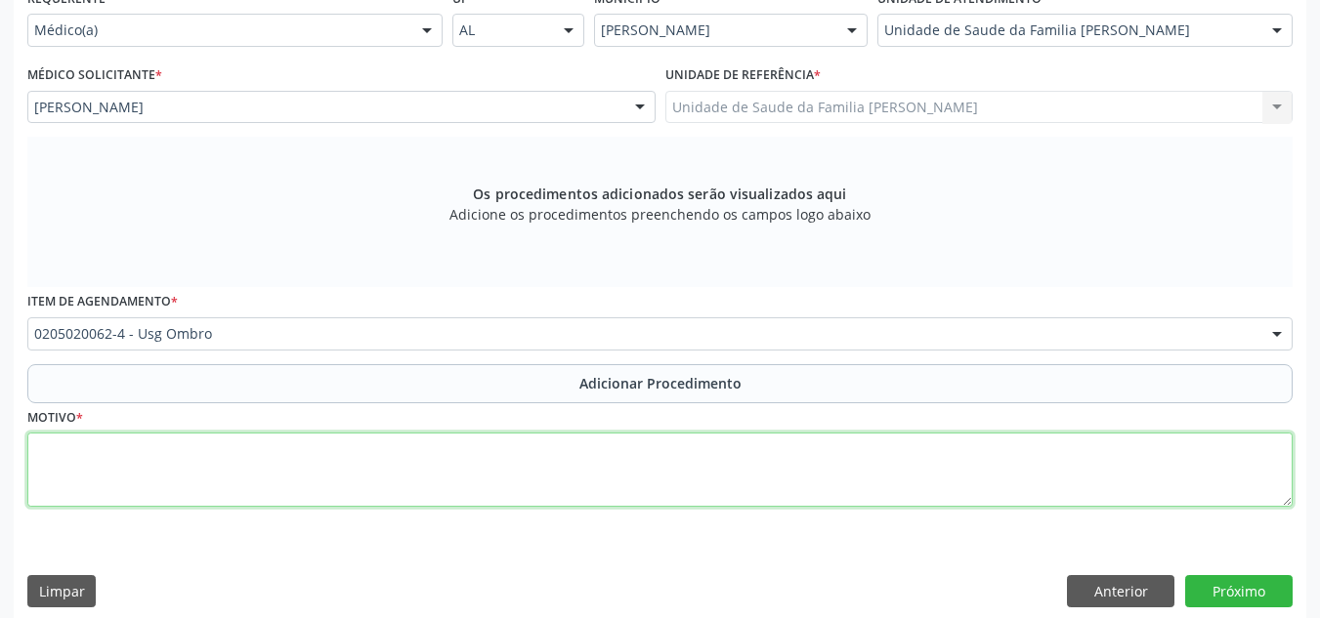
click at [690, 457] on textarea at bounding box center [659, 470] width 1265 height 74
type textarea "DOR/ OMBRO D"
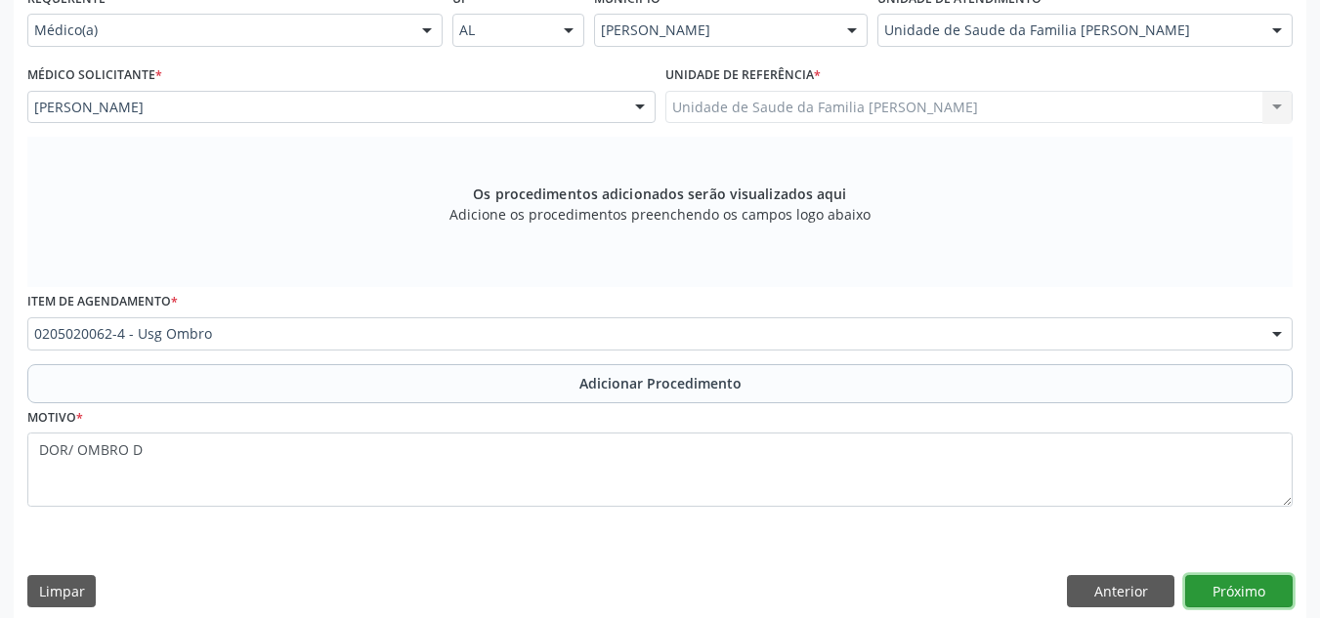
click at [1204, 593] on button "Próximo" at bounding box center [1238, 591] width 107 height 33
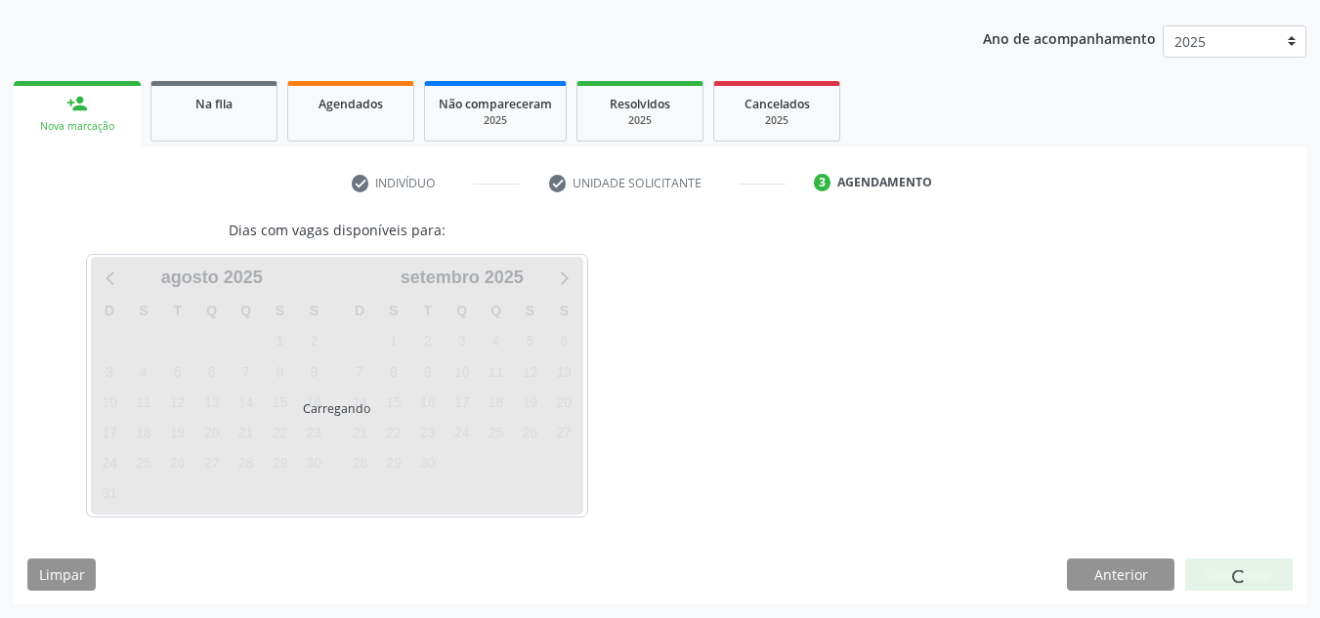
scroll to position [296, 0]
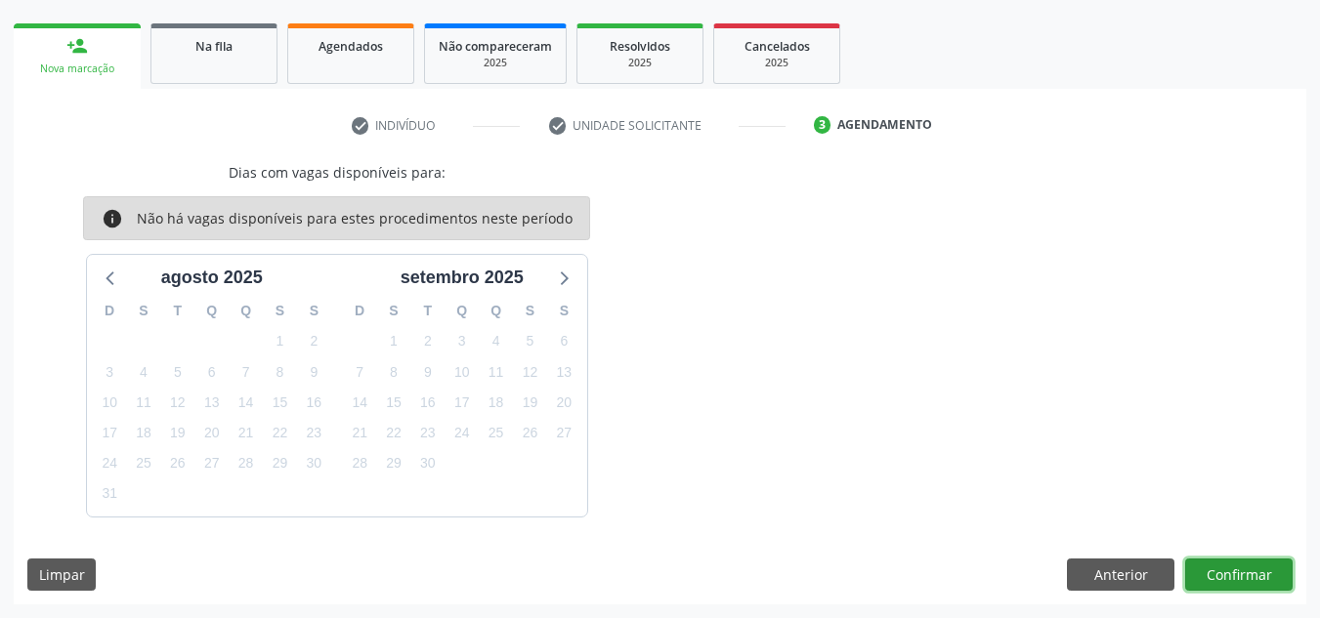
click at [1225, 583] on button "Confirmar" at bounding box center [1238, 575] width 107 height 33
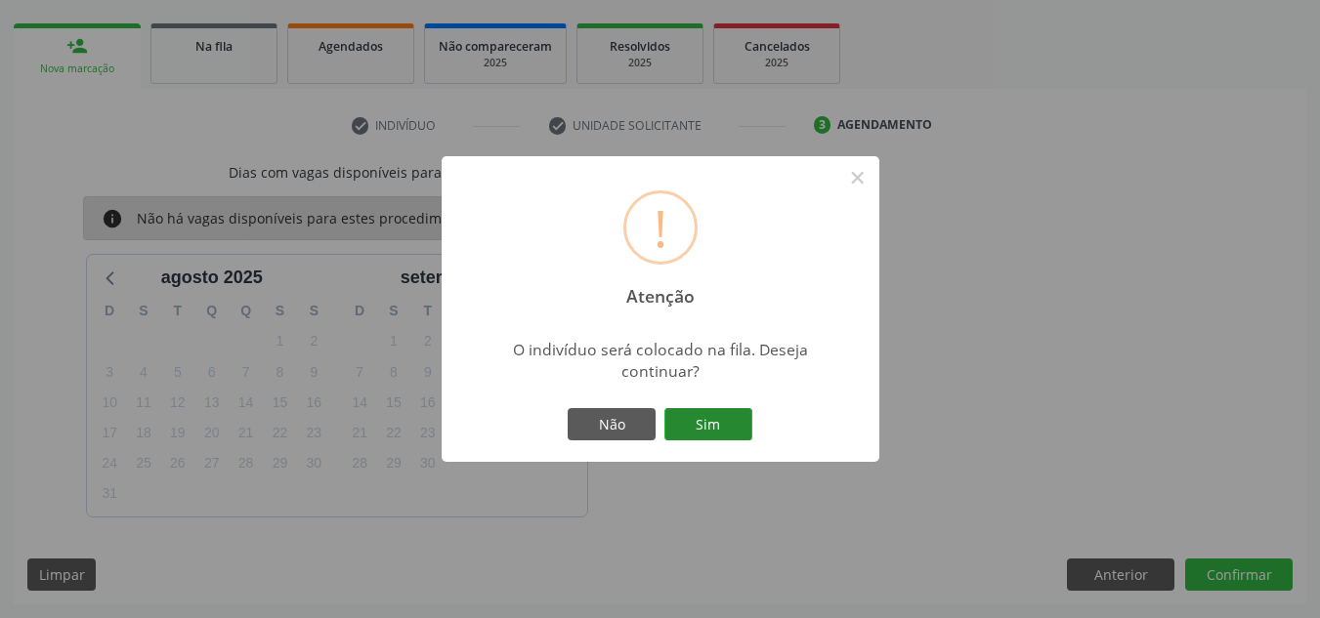
click at [711, 437] on button "Sim" at bounding box center [708, 424] width 88 height 33
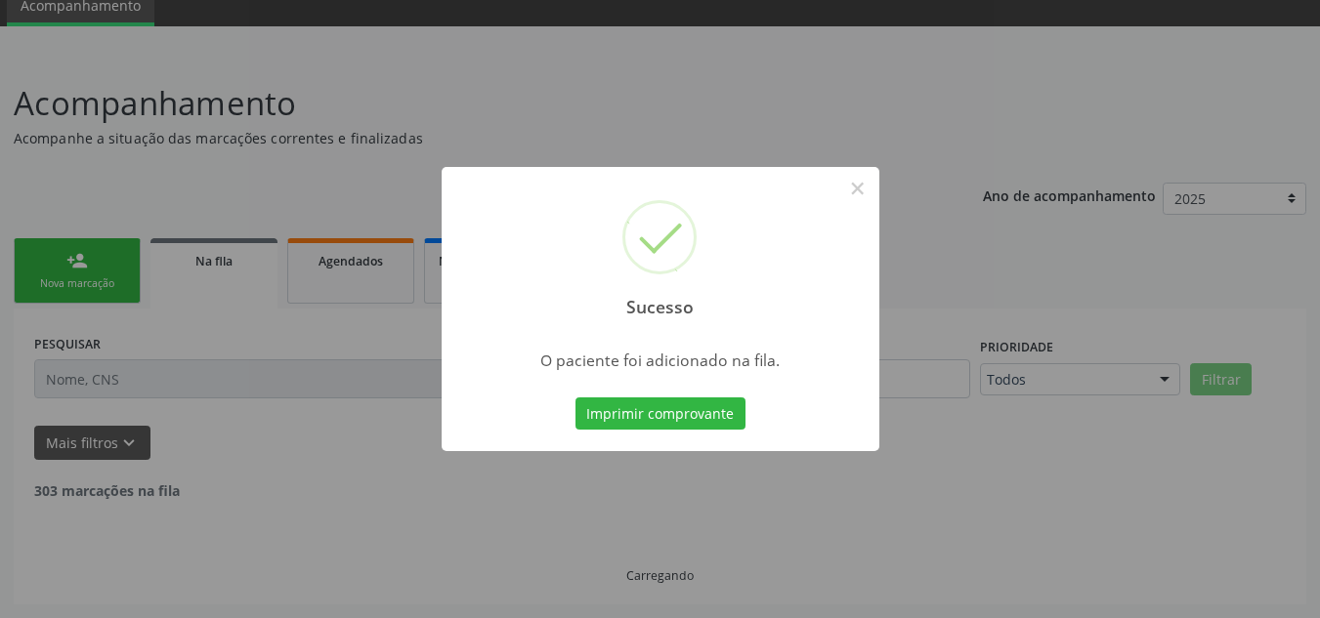
scroll to position [61, 0]
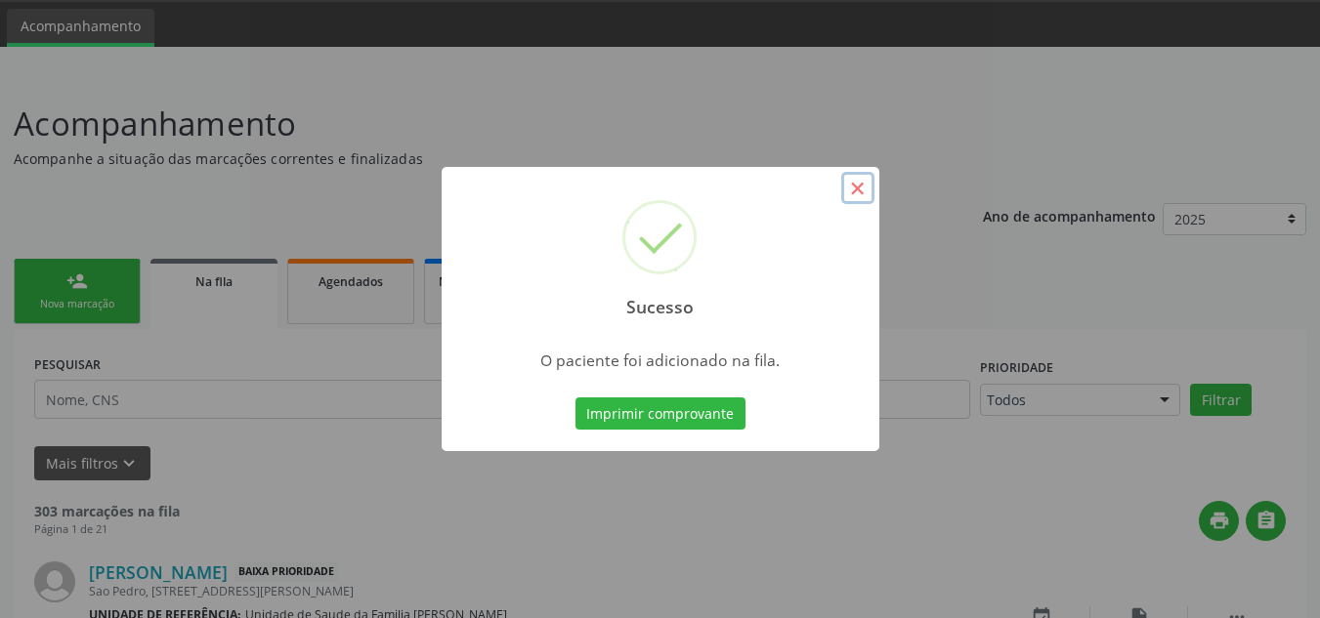
click at [858, 194] on button "×" at bounding box center [857, 188] width 33 height 33
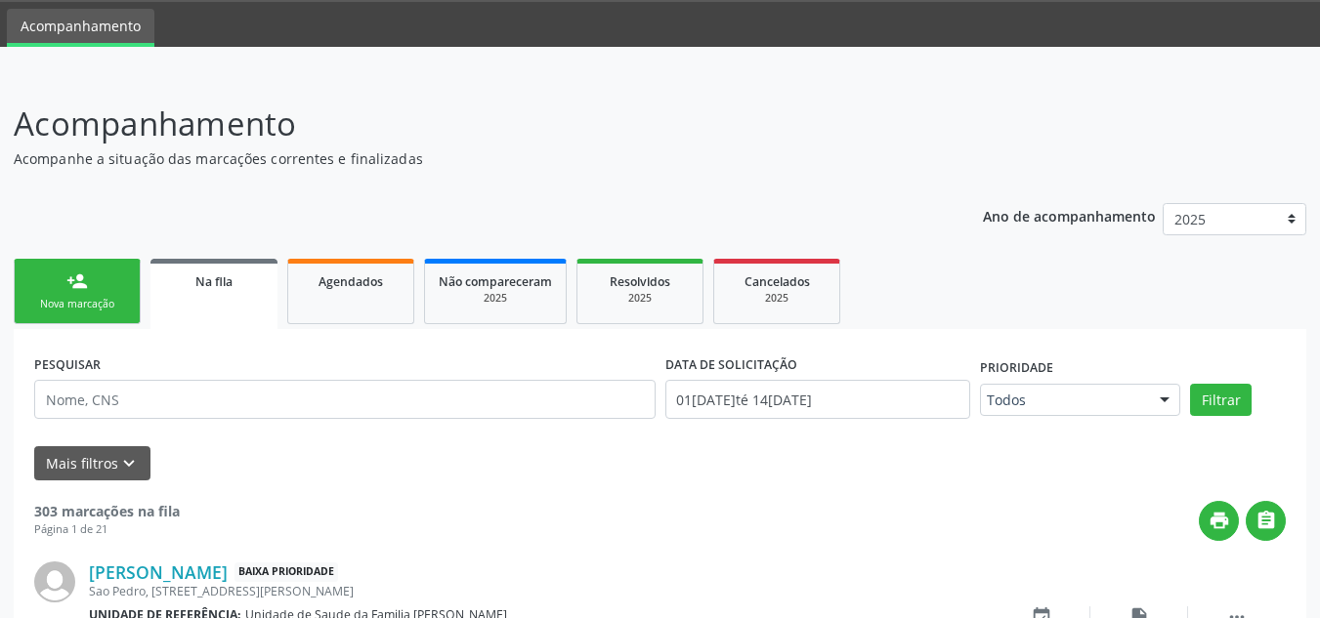
click at [84, 301] on div "Nova marcação" at bounding box center [77, 304] width 98 height 15
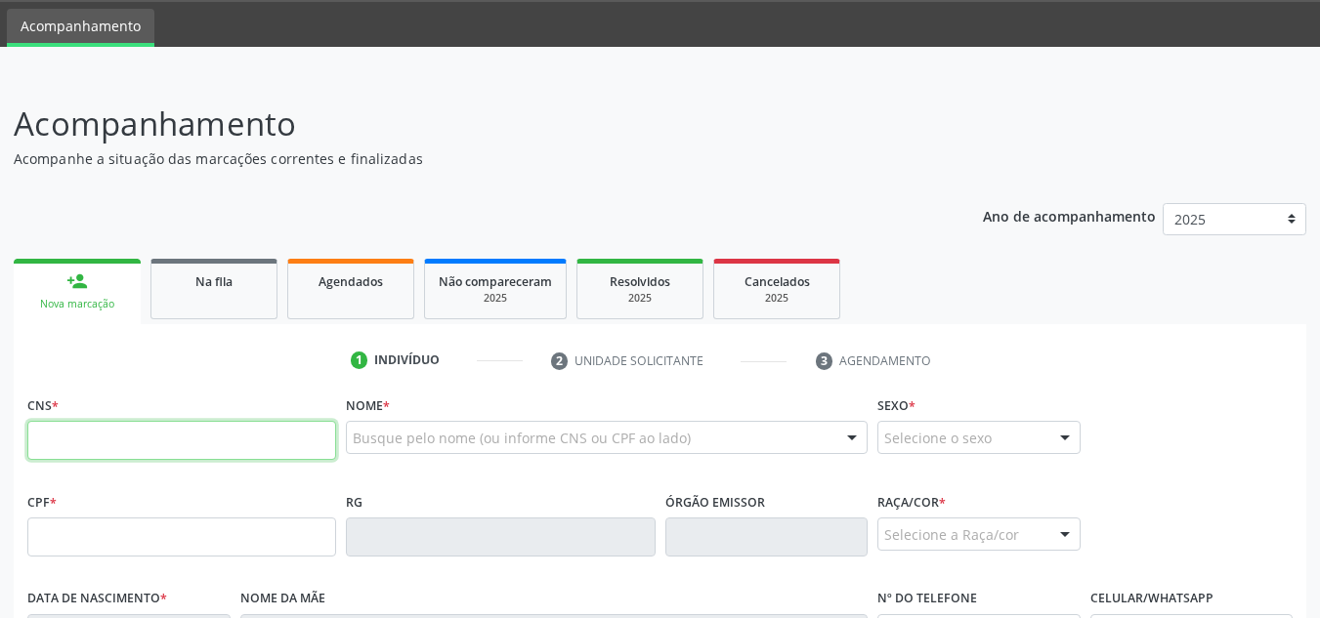
click at [142, 438] on input "text" at bounding box center [181, 440] width 309 height 39
type input "709 6016 5056 1477"
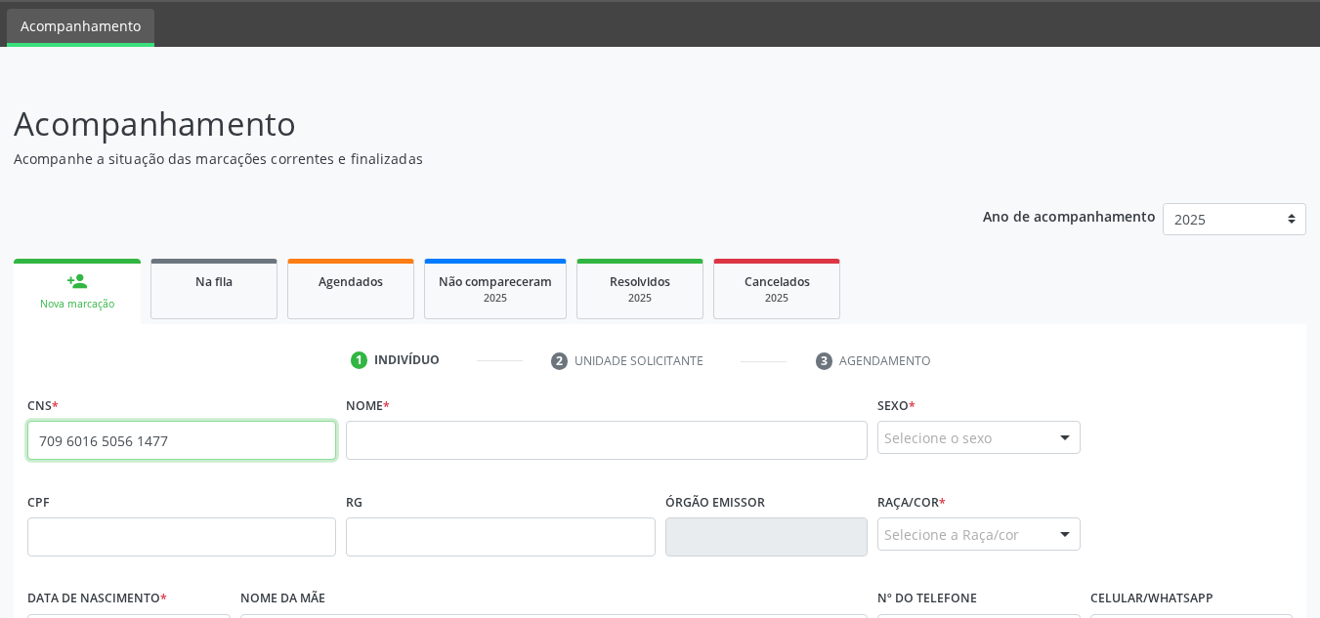
drag, startPoint x: 194, startPoint y: 437, endPoint x: 26, endPoint y: 455, distance: 169.0
click at [26, 455] on div "CNS * 709 6016 5056 1477 none" at bounding box center [181, 439] width 318 height 97
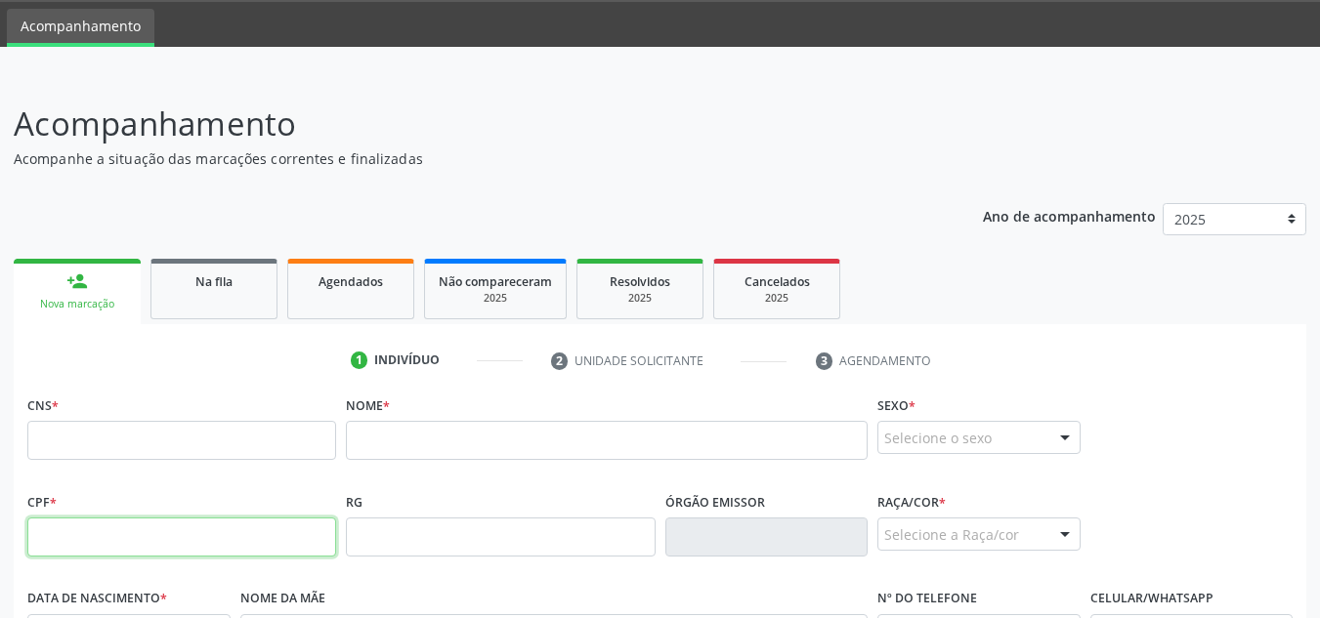
click at [179, 529] on input "text" at bounding box center [181, 537] width 309 height 39
paste input "003.978.123-29"
type input "003.978.123-29"
